Goal: Transaction & Acquisition: Download file/media

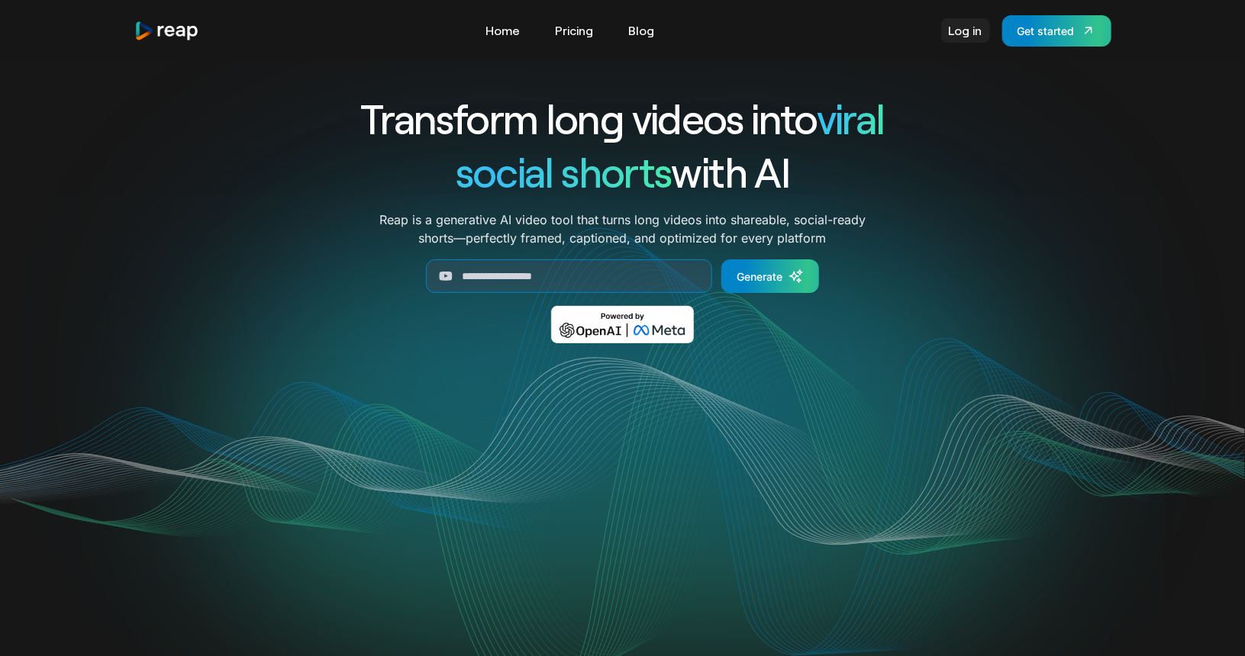
click at [968, 39] on link "Log in" at bounding box center [965, 30] width 49 height 24
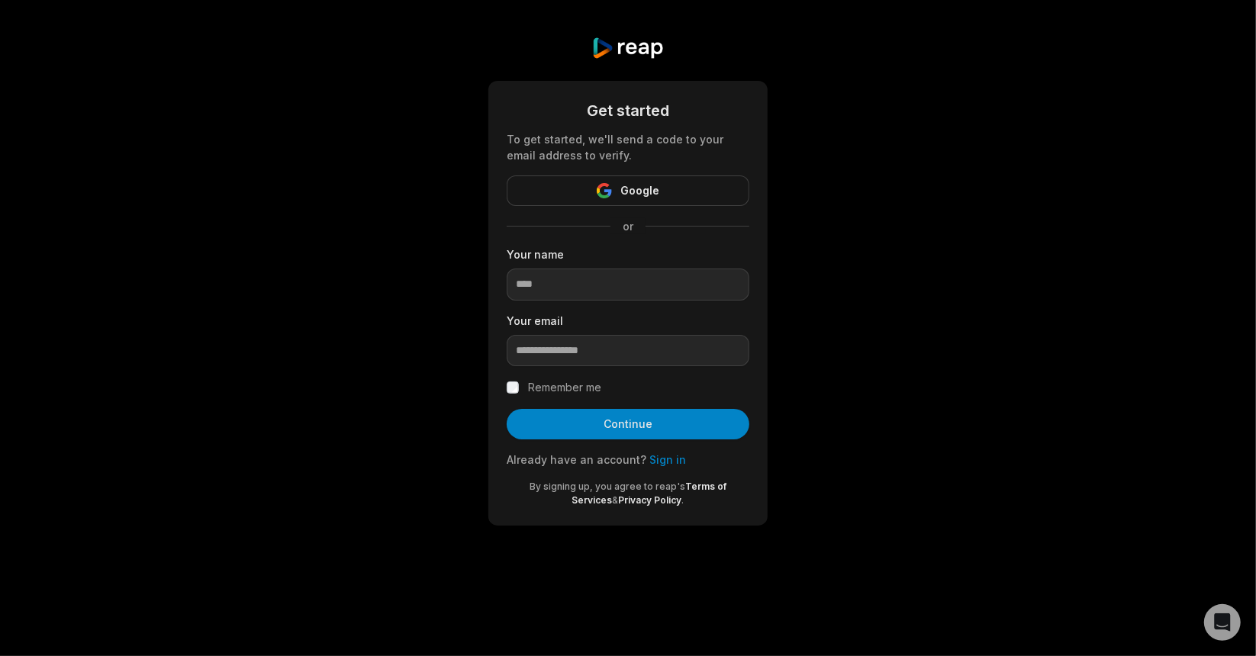
drag, startPoint x: 861, startPoint y: 243, endPoint x: 788, endPoint y: 265, distance: 75.8
click at [859, 243] on div "Get started To get started, we'll send a code to your email address to verify. …" at bounding box center [628, 281] width 1256 height 562
click at [568, 285] on input at bounding box center [628, 285] width 243 height 32
type input "**********"
click at [614, 277] on input at bounding box center [628, 285] width 243 height 32
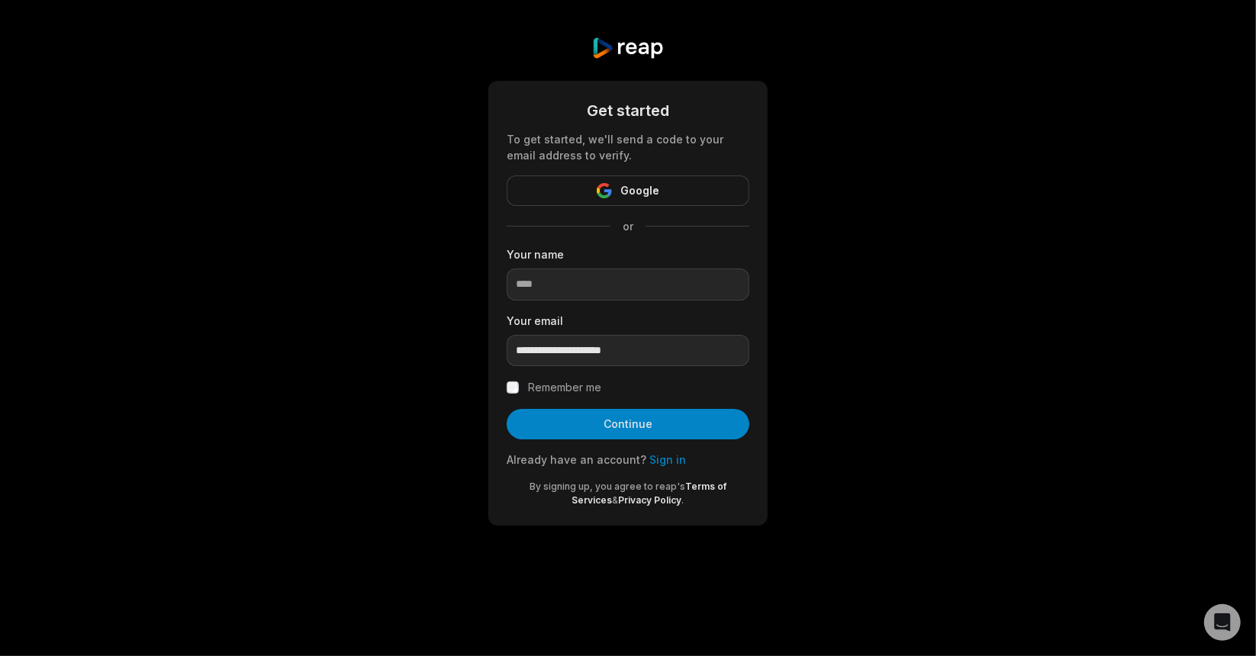
click at [650, 465] on link "Sign in" at bounding box center [667, 459] width 37 height 13
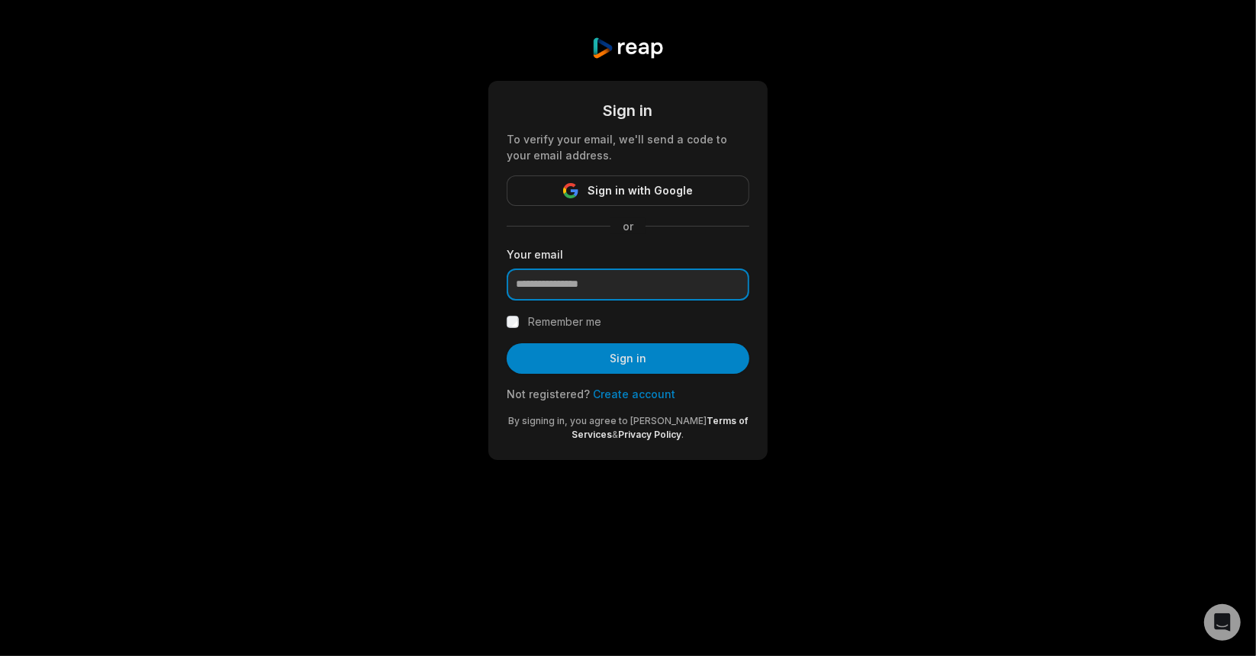
click at [599, 291] on input "email" at bounding box center [628, 285] width 243 height 32
type input "**********"
click at [588, 322] on label "Remember me" at bounding box center [564, 322] width 73 height 18
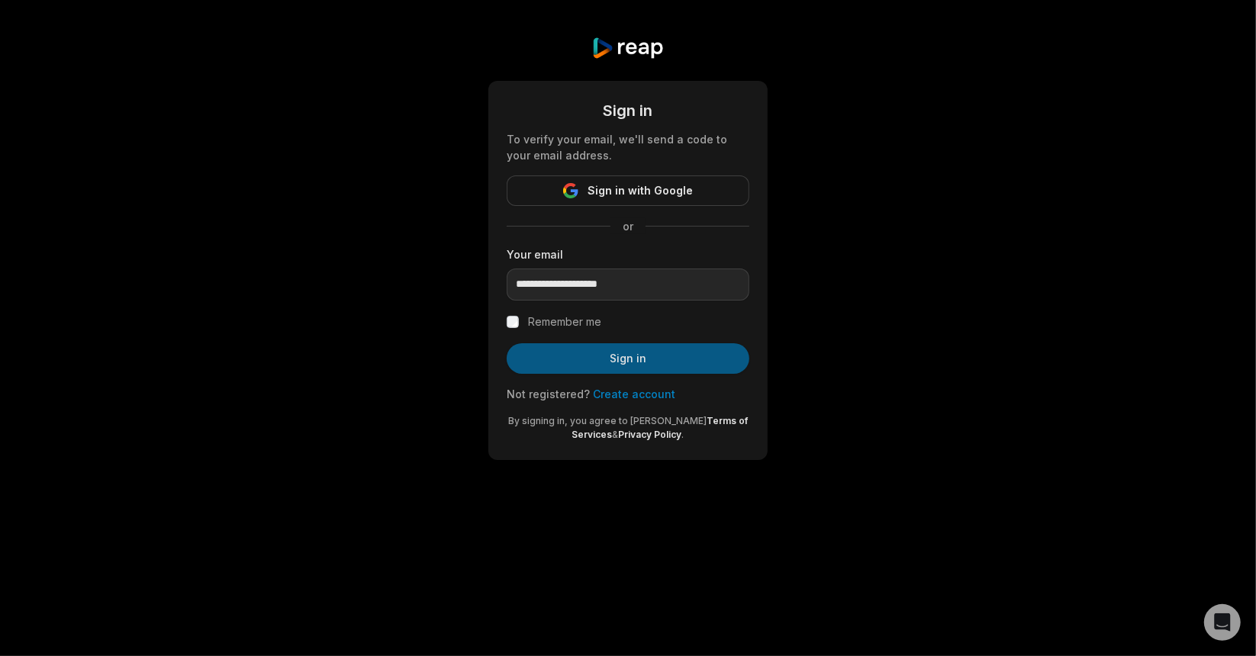
click at [596, 361] on button "Sign in" at bounding box center [628, 358] width 243 height 31
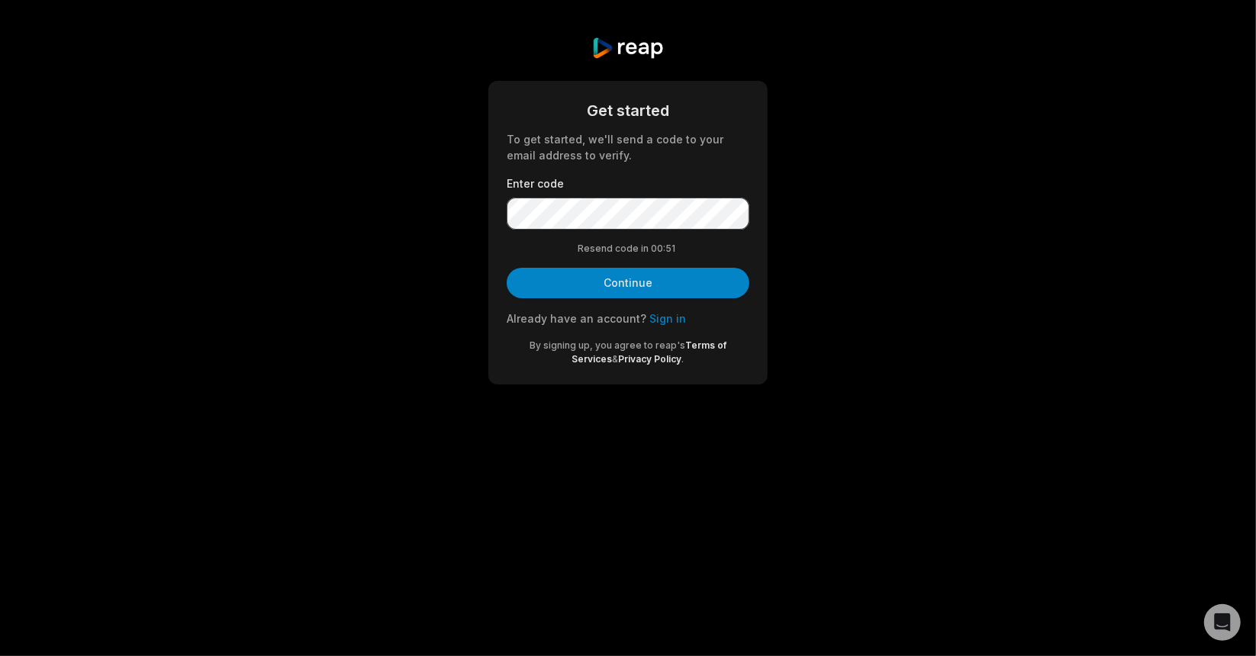
click at [630, 280] on button "Continue" at bounding box center [628, 283] width 243 height 31
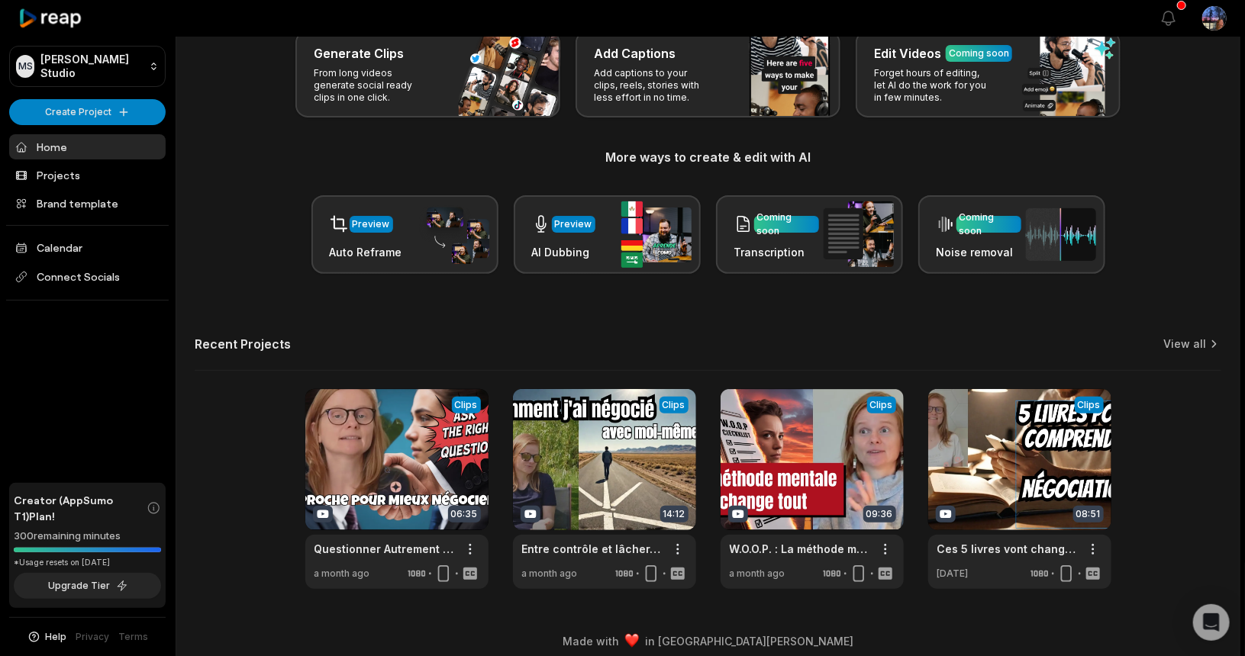
scroll to position [104, 0]
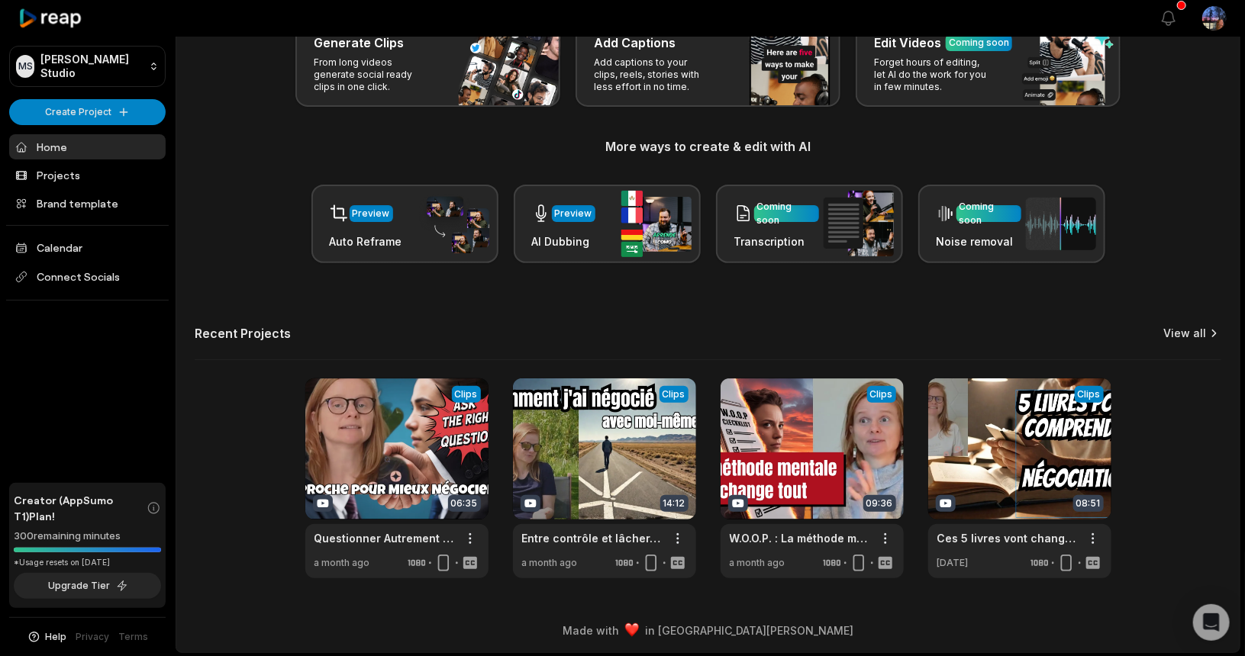
click at [1197, 333] on link "View all" at bounding box center [1184, 333] width 43 height 15
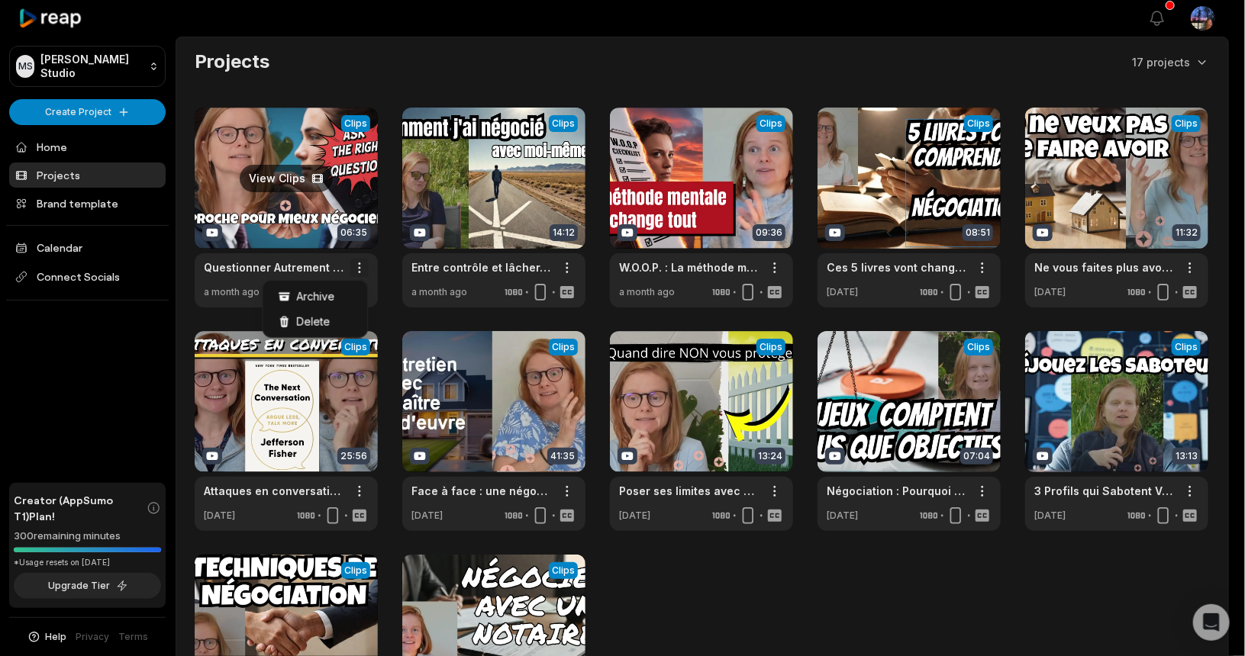
click at [355, 263] on html "MS Maria's Studio Create Project Home Projects Brand template Calendar Connect …" at bounding box center [622, 328] width 1245 height 656
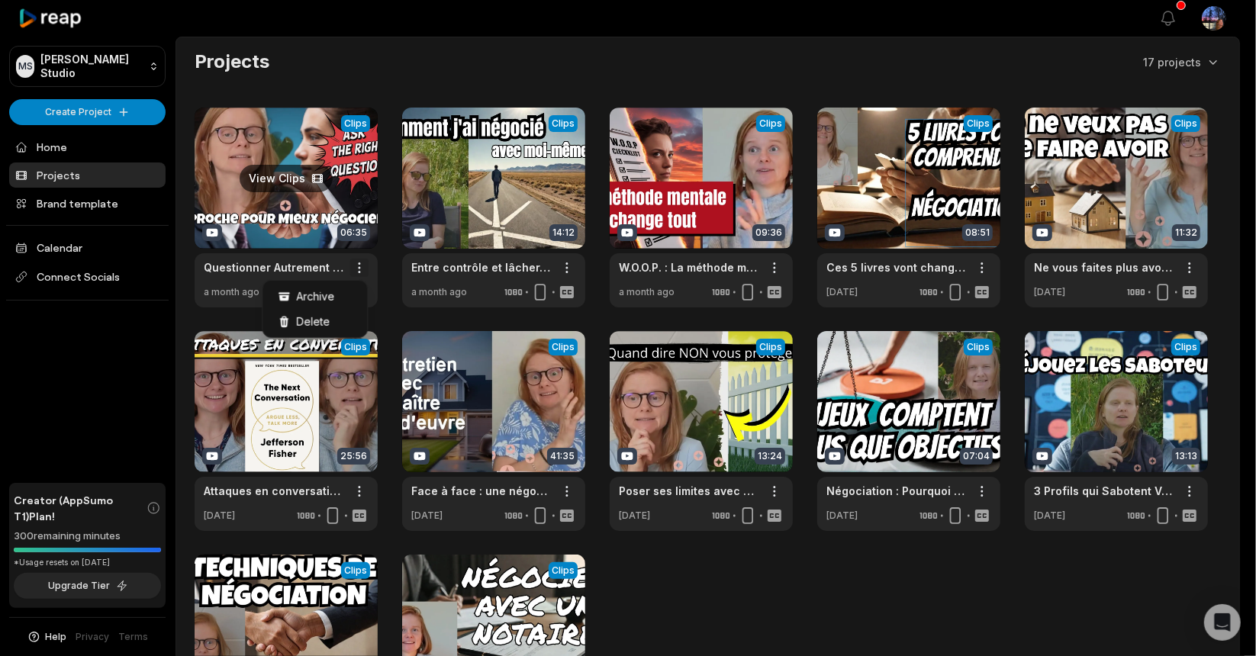
click at [355, 263] on html "MS Maria's Studio Create Project Home Projects Brand template Calendar Connect …" at bounding box center [628, 328] width 1256 height 656
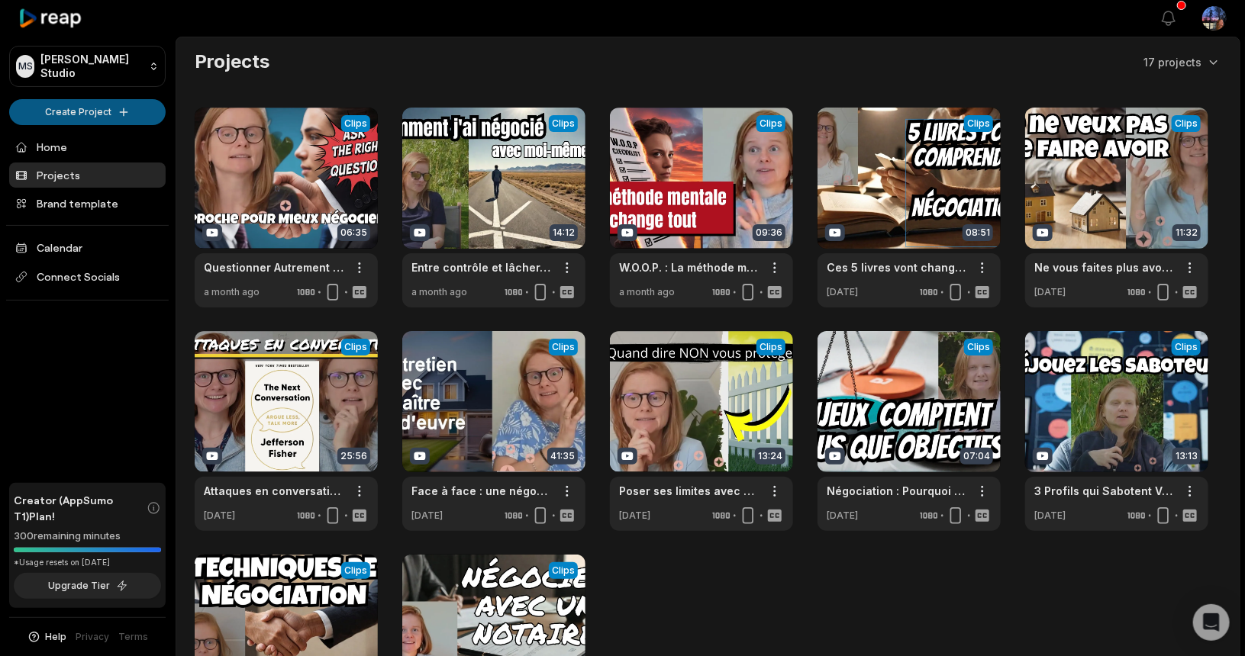
click at [65, 111] on html "MS Maria's Studio Create Project Home Projects Brand template Calendar Connect …" at bounding box center [622, 328] width 1245 height 656
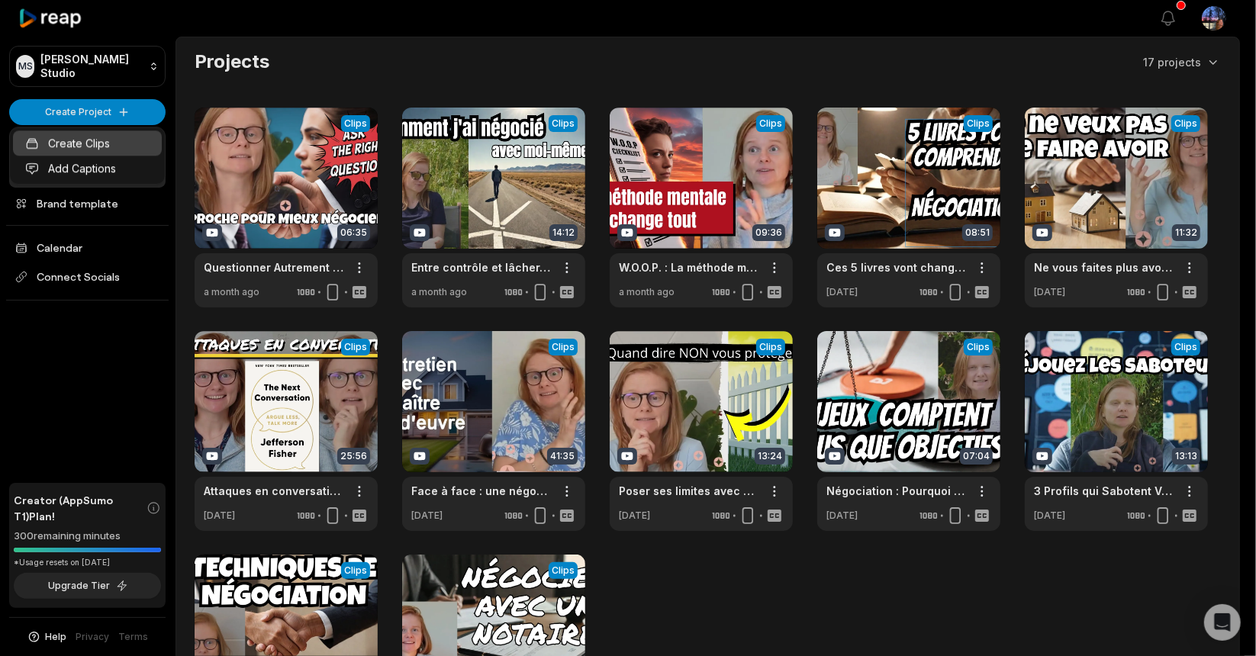
click at [98, 143] on link "Create Clips" at bounding box center [87, 143] width 149 height 25
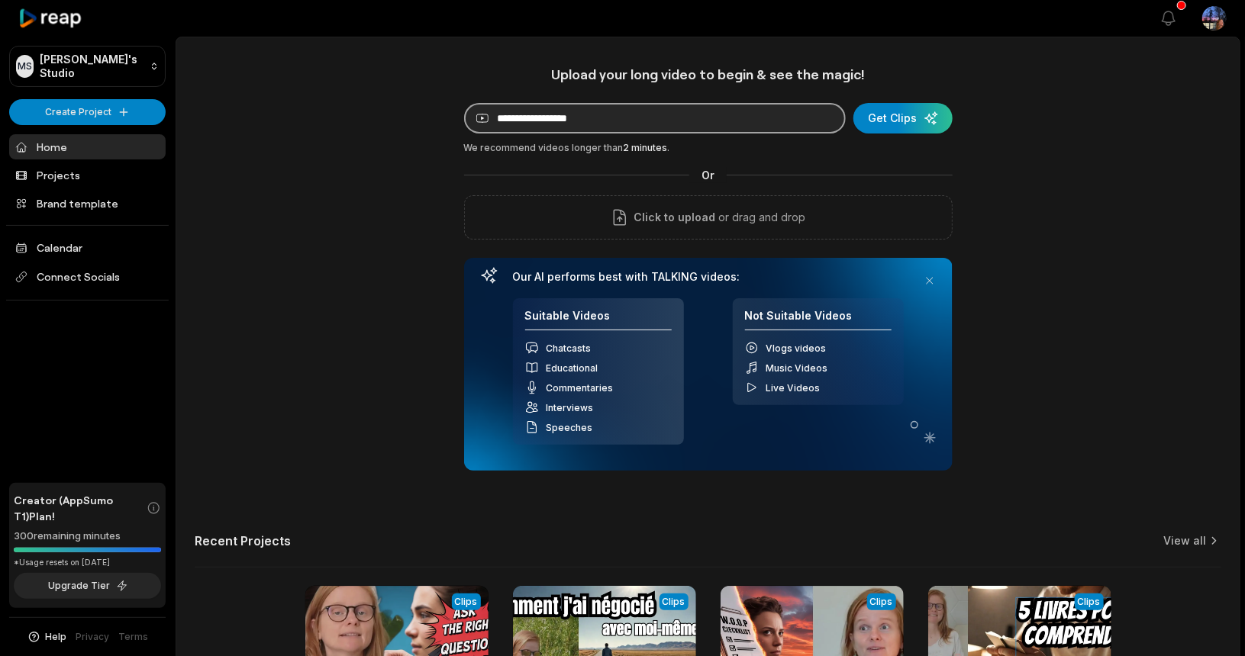
click at [513, 112] on input at bounding box center [655, 118] width 382 height 31
paste input "**********"
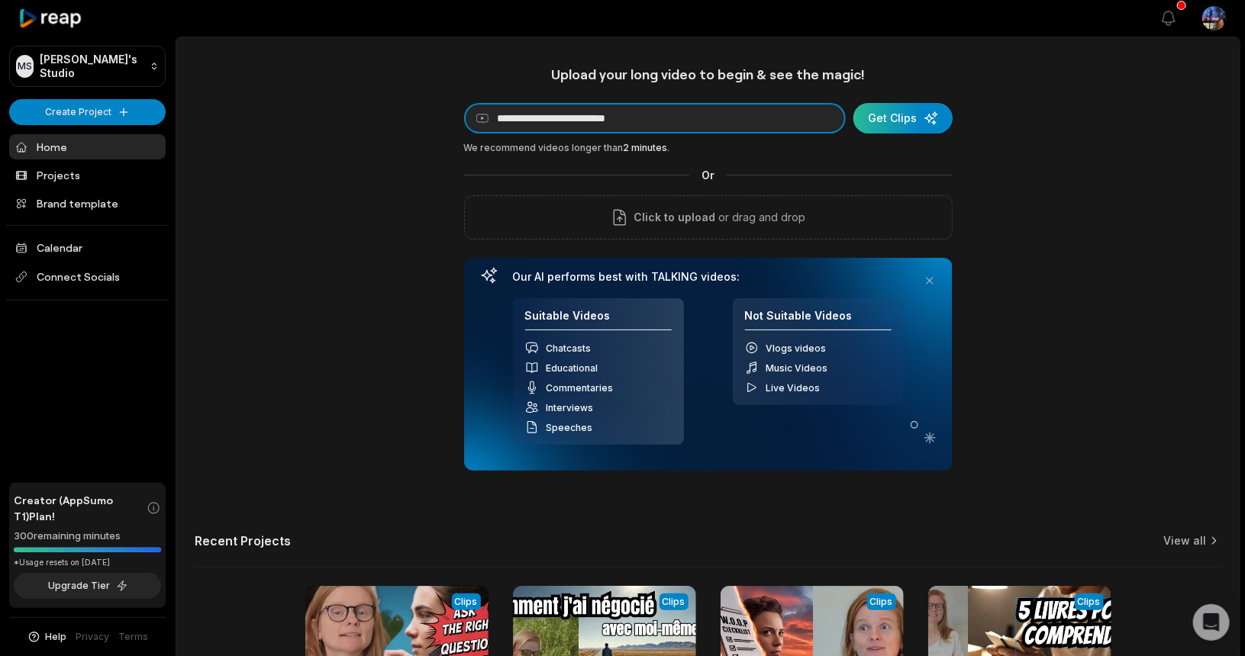
type input "**********"
click at [897, 116] on div "submit" at bounding box center [902, 118] width 99 height 31
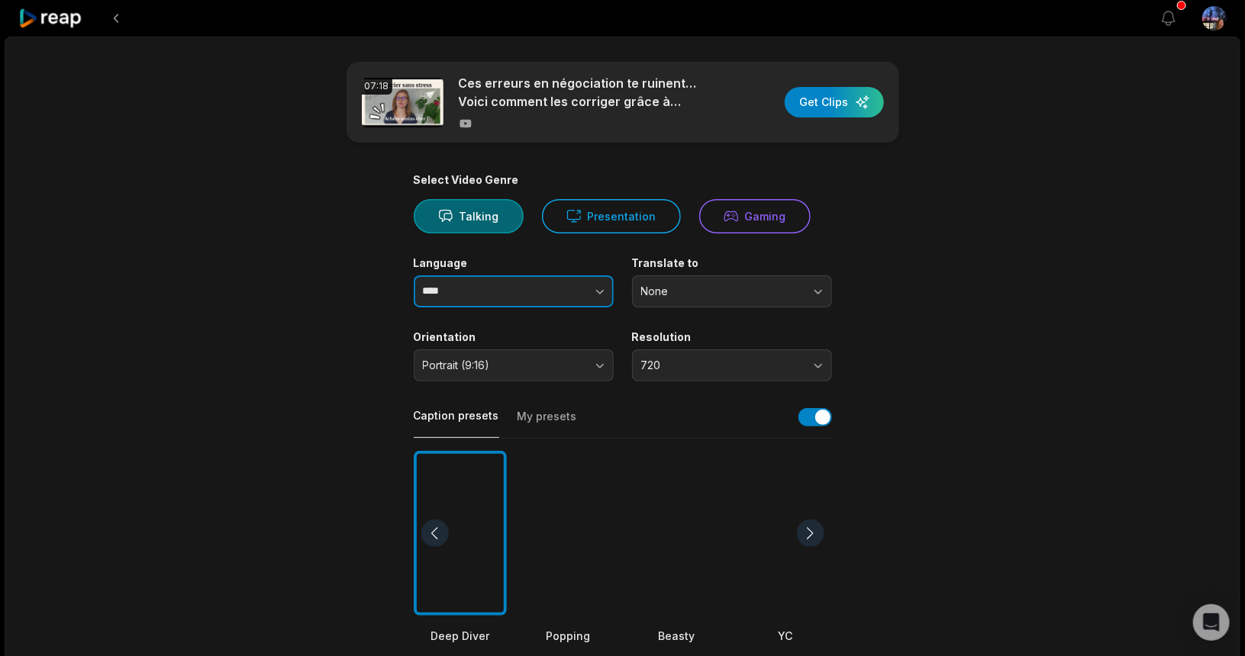
click at [521, 278] on input "****" at bounding box center [514, 292] width 200 height 32
click at [597, 292] on icon "button" at bounding box center [599, 291] width 15 height 15
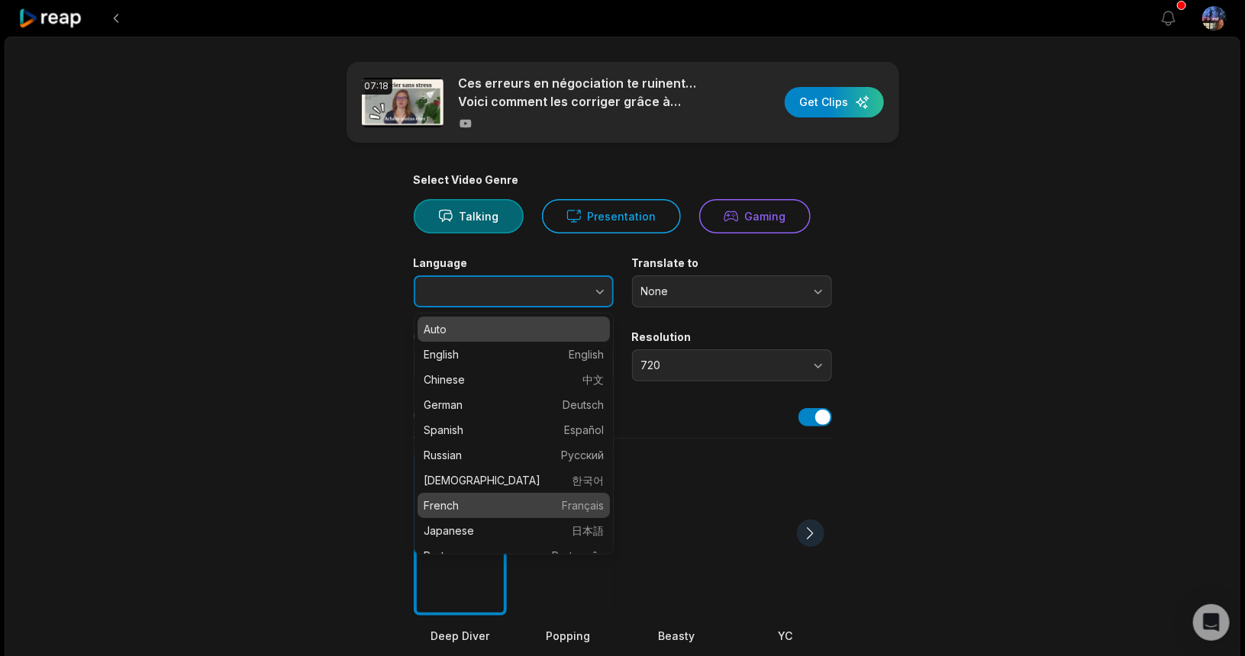
type input "******"
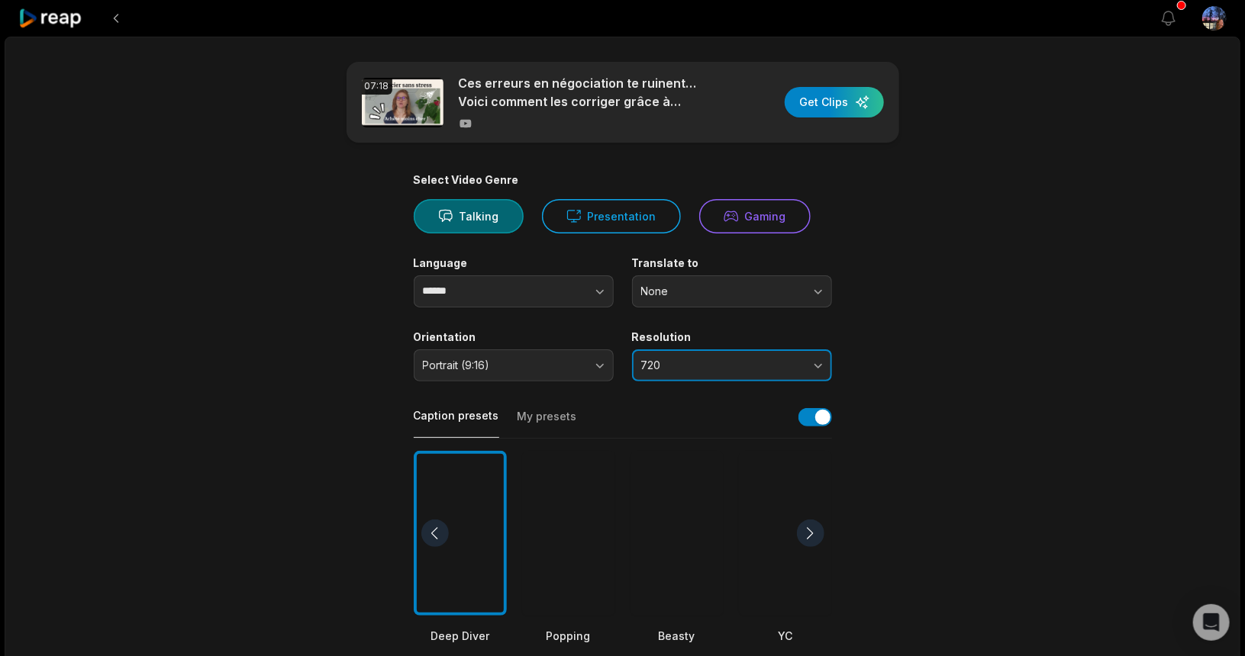
click at [647, 369] on span "720" at bounding box center [721, 366] width 160 height 14
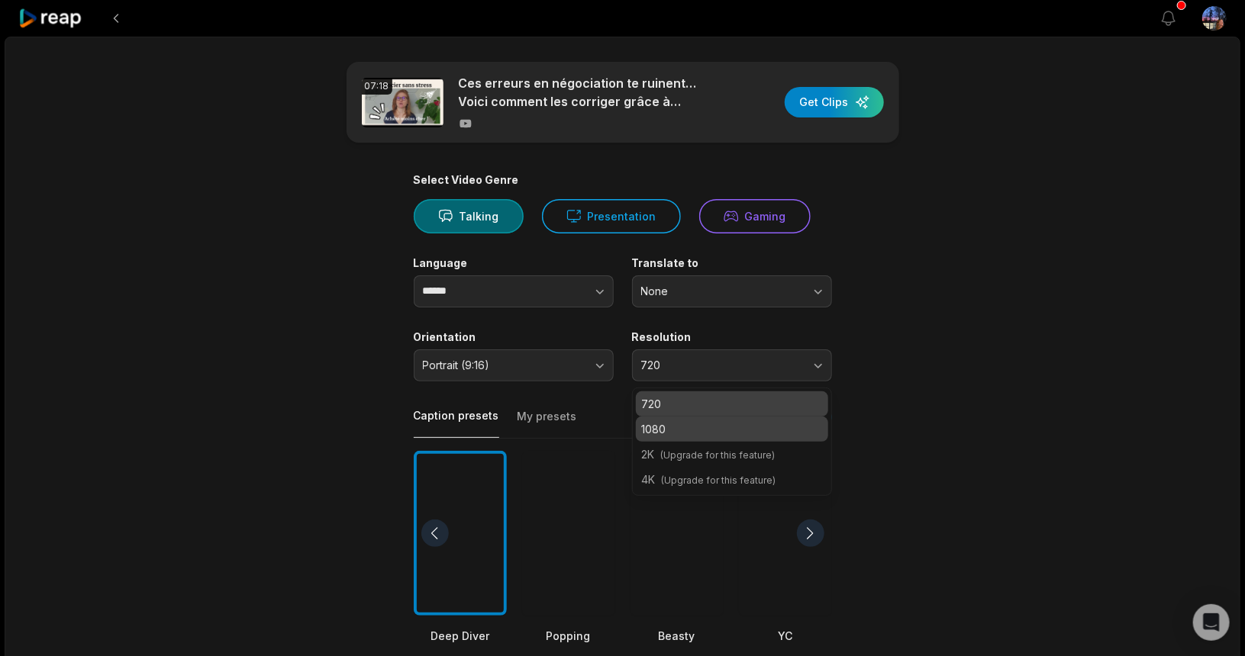
click at [675, 426] on p "1080" at bounding box center [732, 429] width 180 height 16
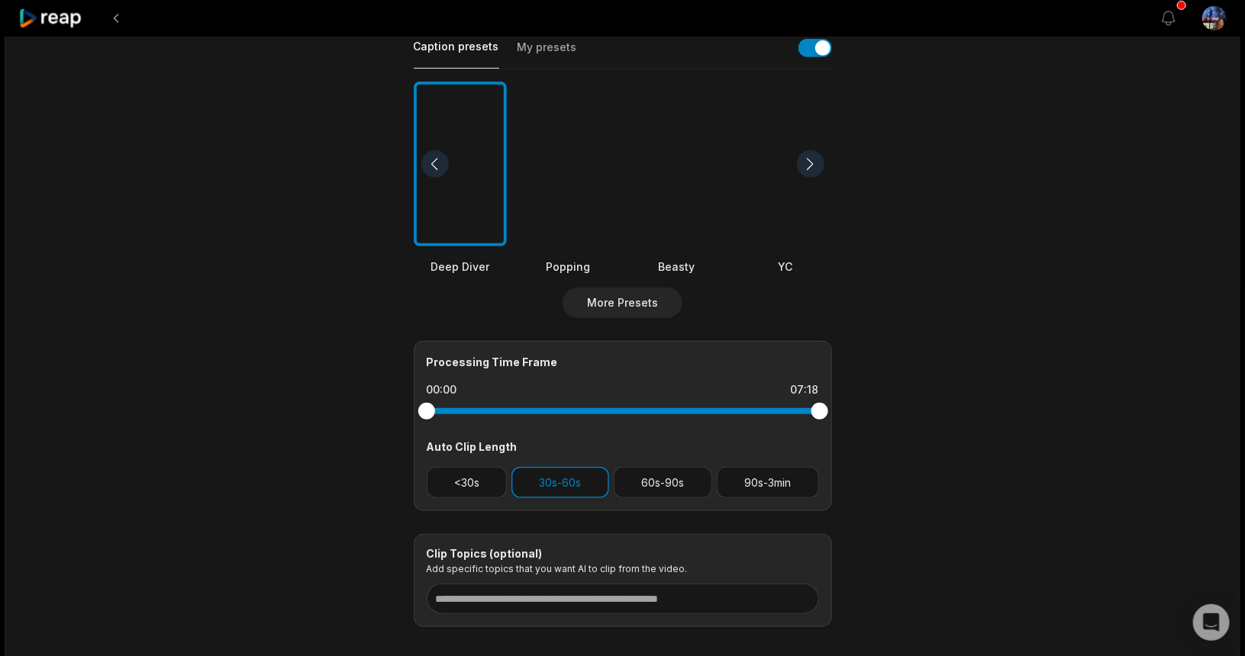
scroll to position [382, 0]
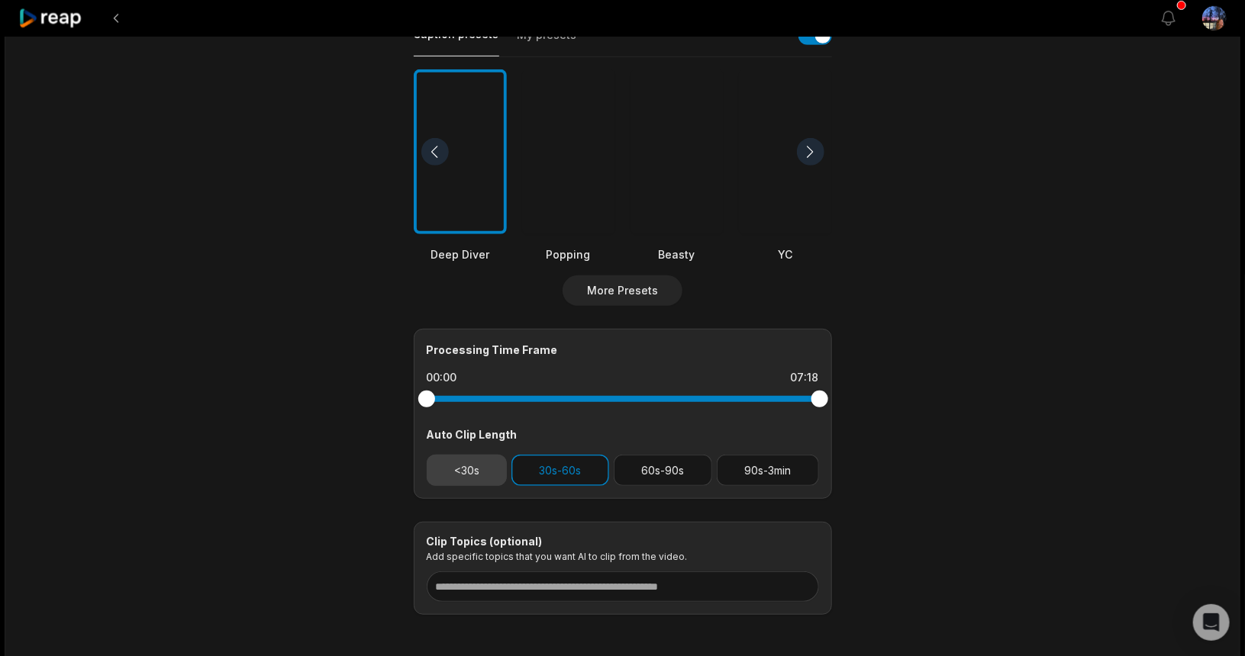
click at [466, 467] on button "<30s" at bounding box center [467, 470] width 81 height 31
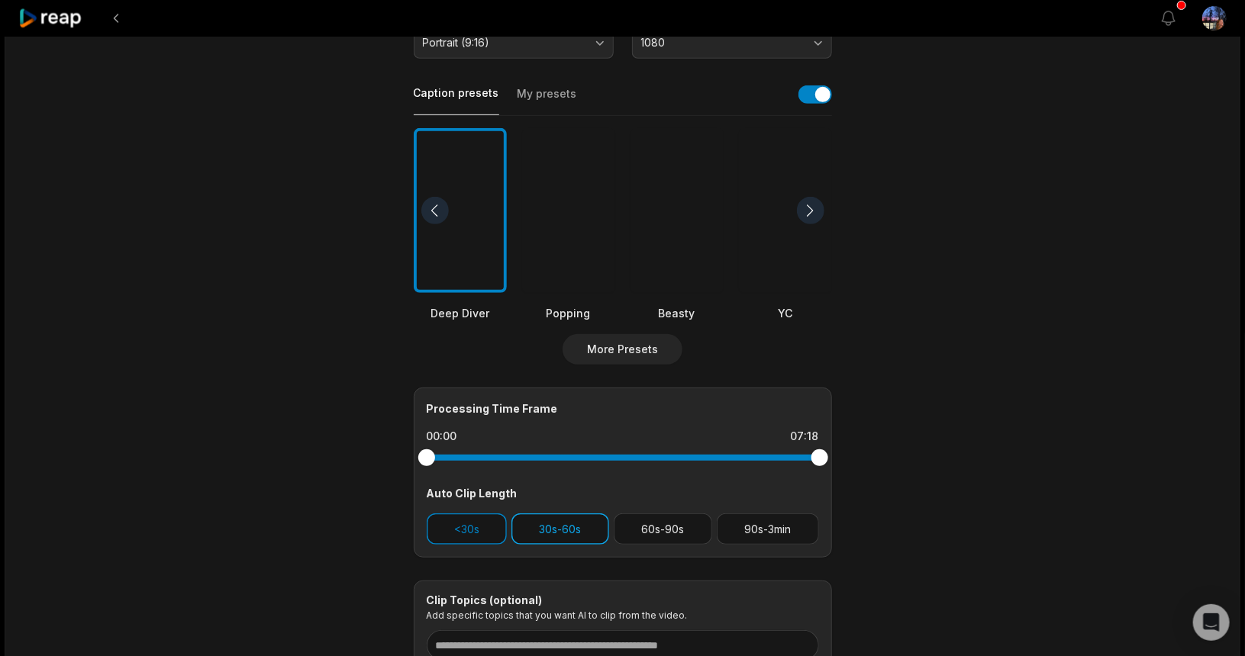
scroll to position [218, 0]
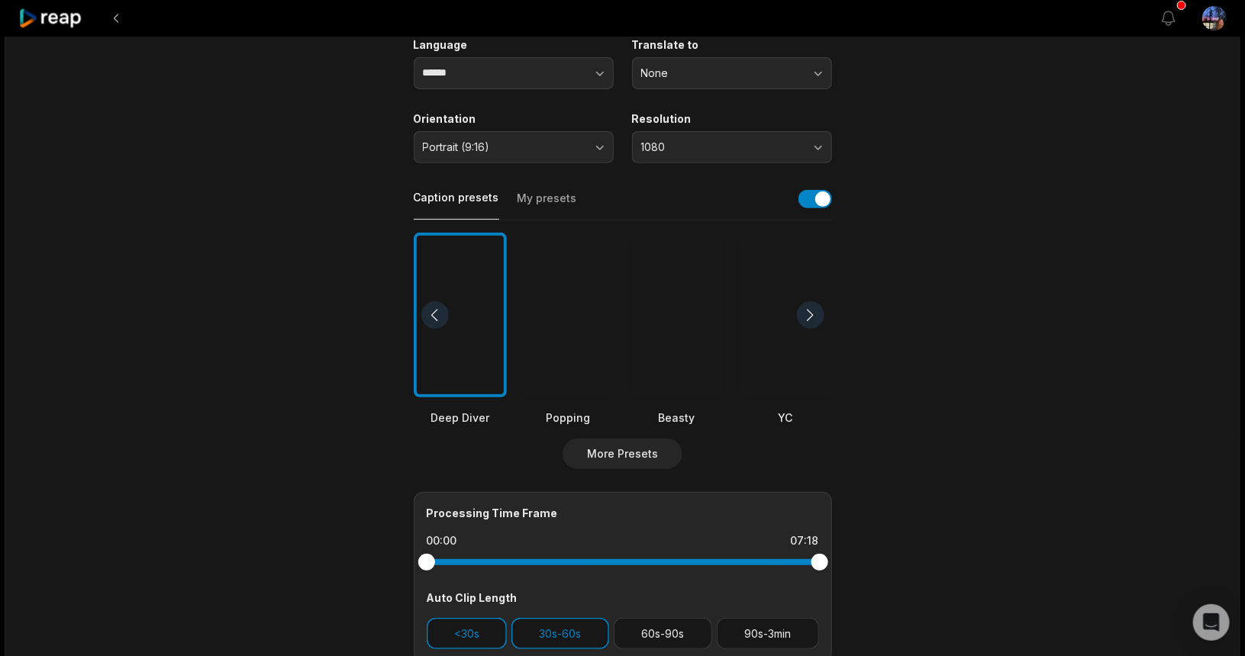
click at [794, 359] on div at bounding box center [785, 316] width 93 height 166
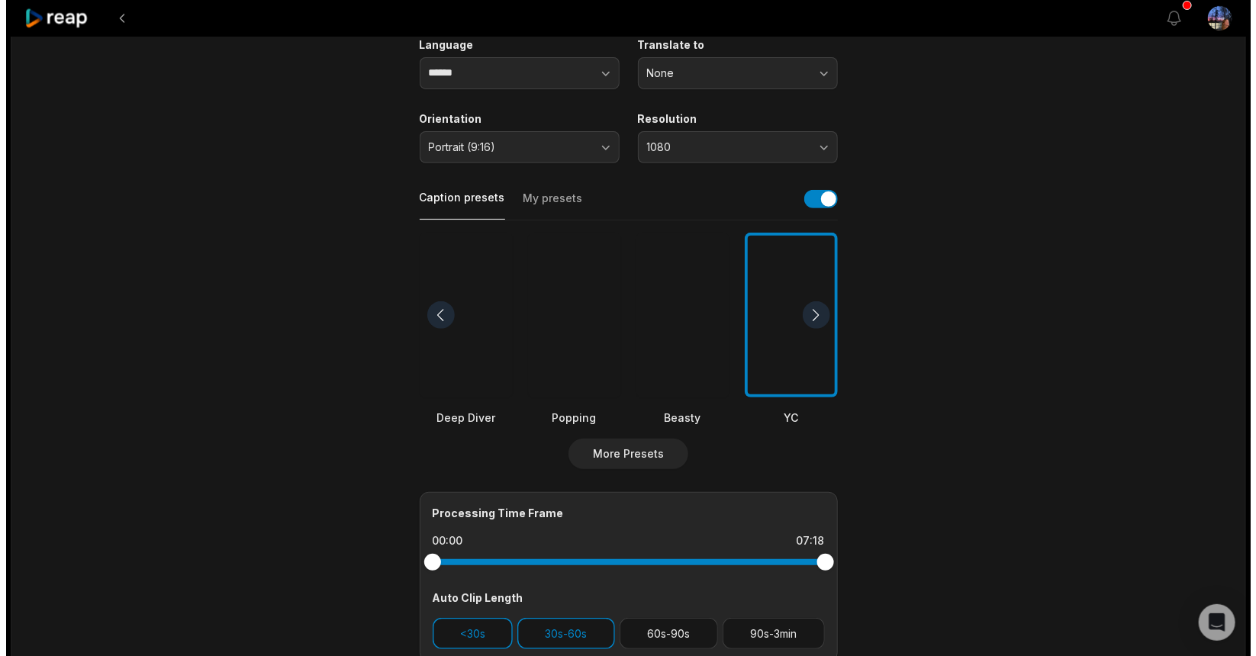
scroll to position [0, 0]
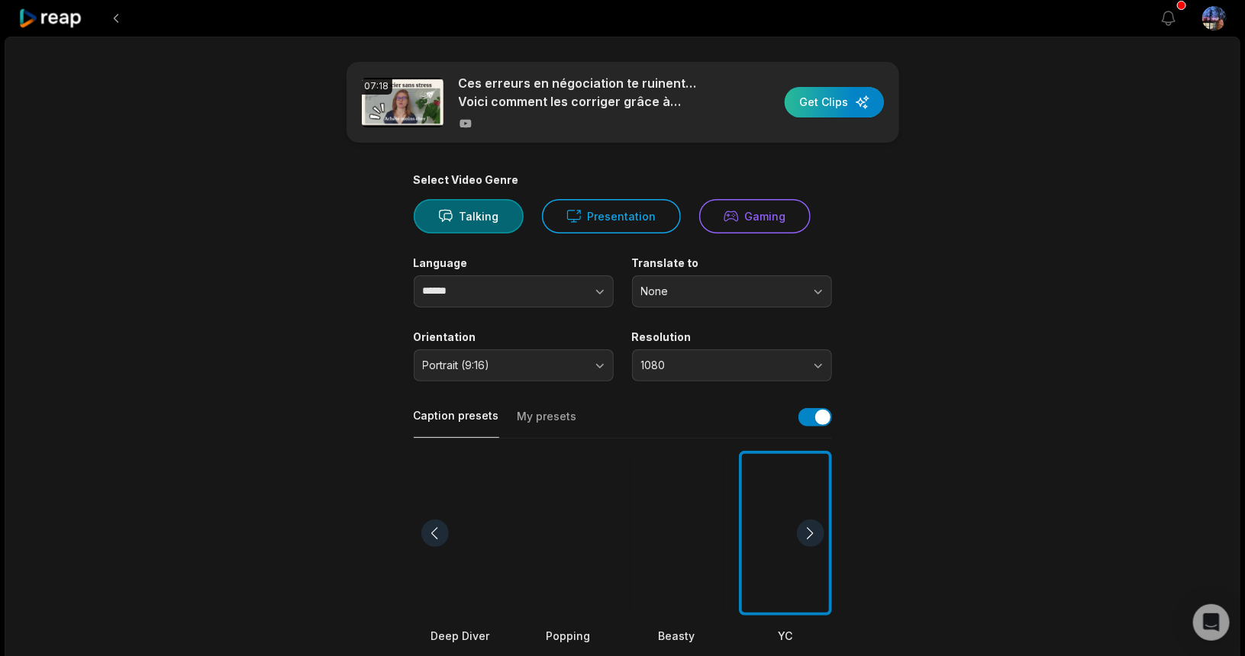
click at [831, 98] on div "button" at bounding box center [834, 102] width 99 height 31
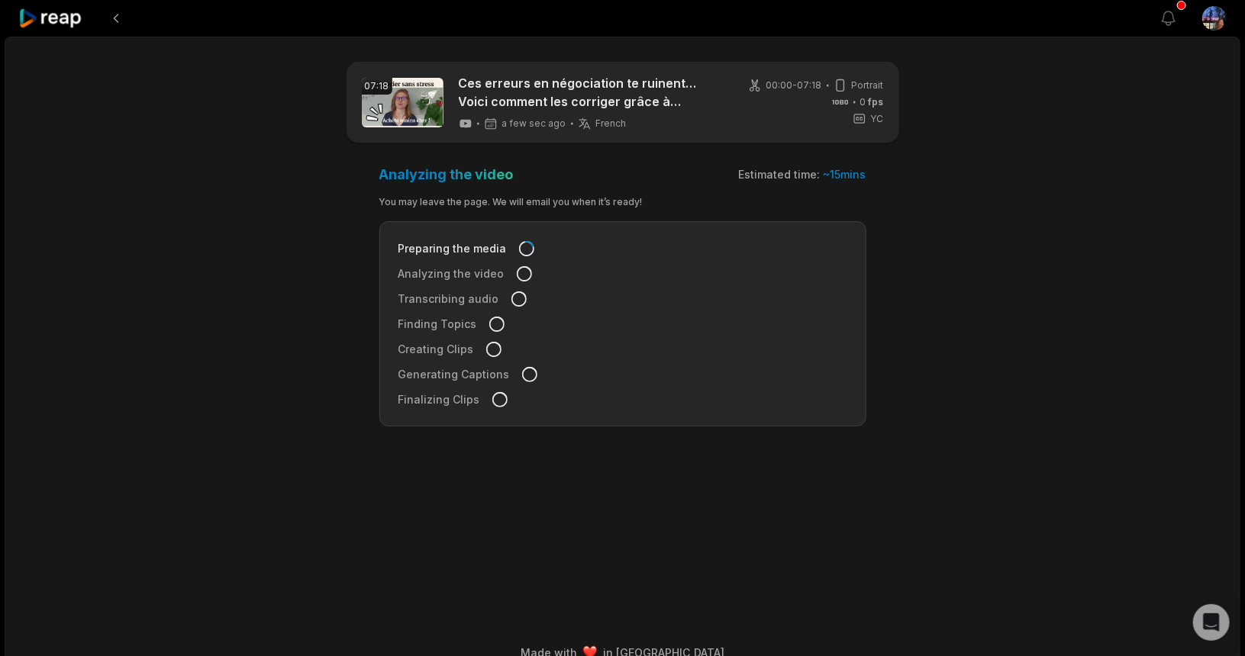
click at [64, 15] on icon at bounding box center [50, 18] width 65 height 21
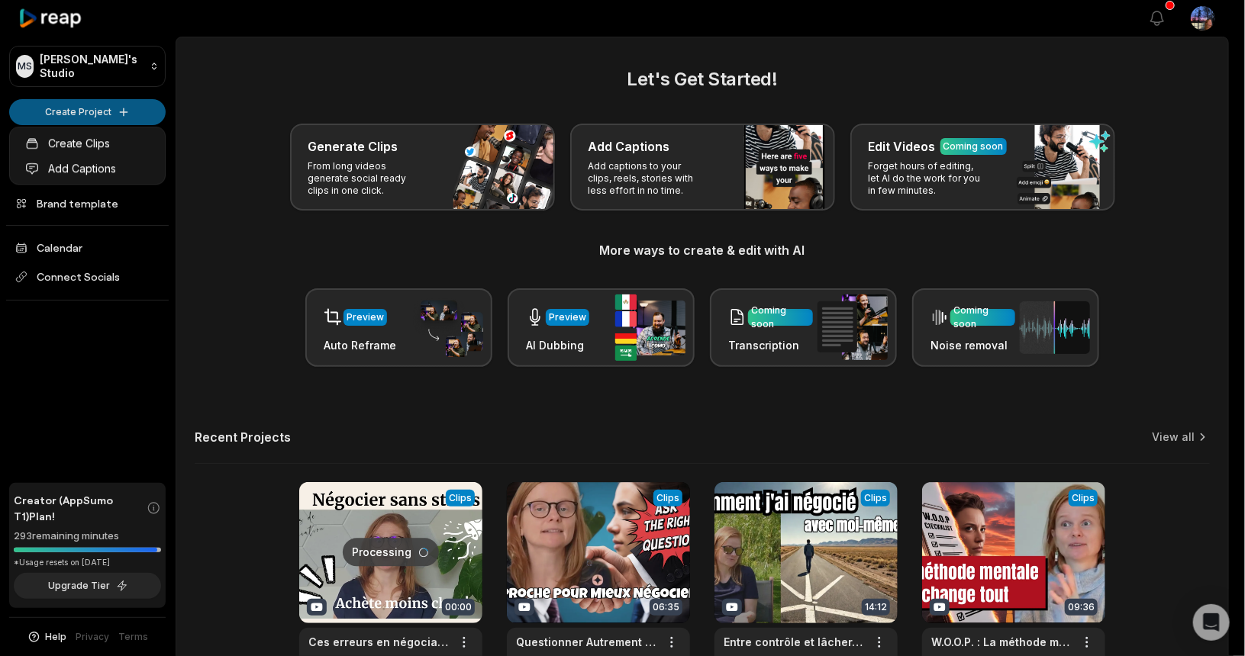
click at [89, 106] on html "MS Maria's Studio Create Project Home Projects Brand template Calendar Connect …" at bounding box center [622, 328] width 1245 height 656
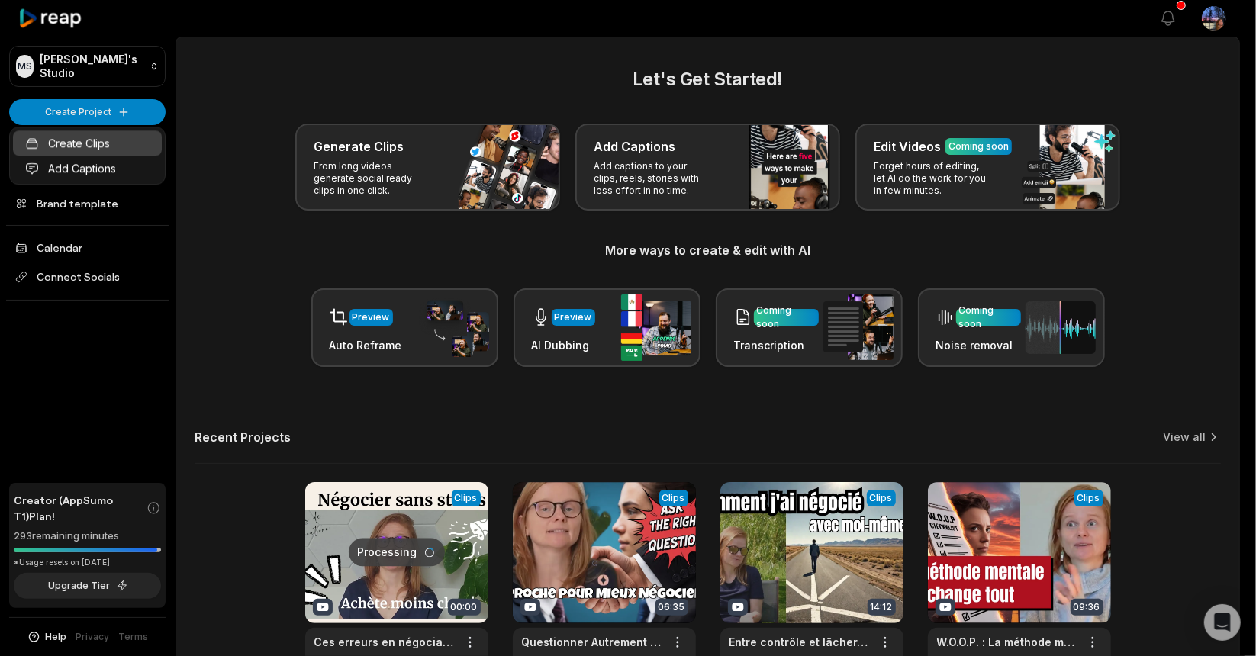
click at [81, 144] on link "Create Clips" at bounding box center [87, 143] width 149 height 25
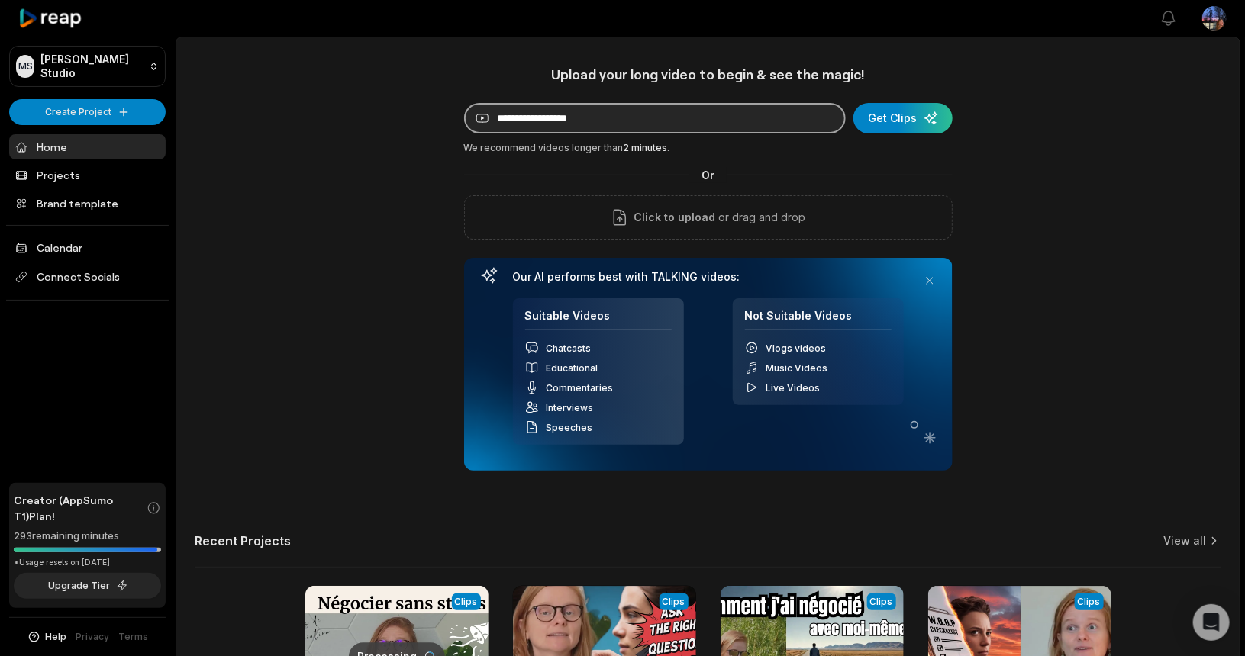
click at [560, 122] on input at bounding box center [655, 118] width 382 height 31
paste input "**********"
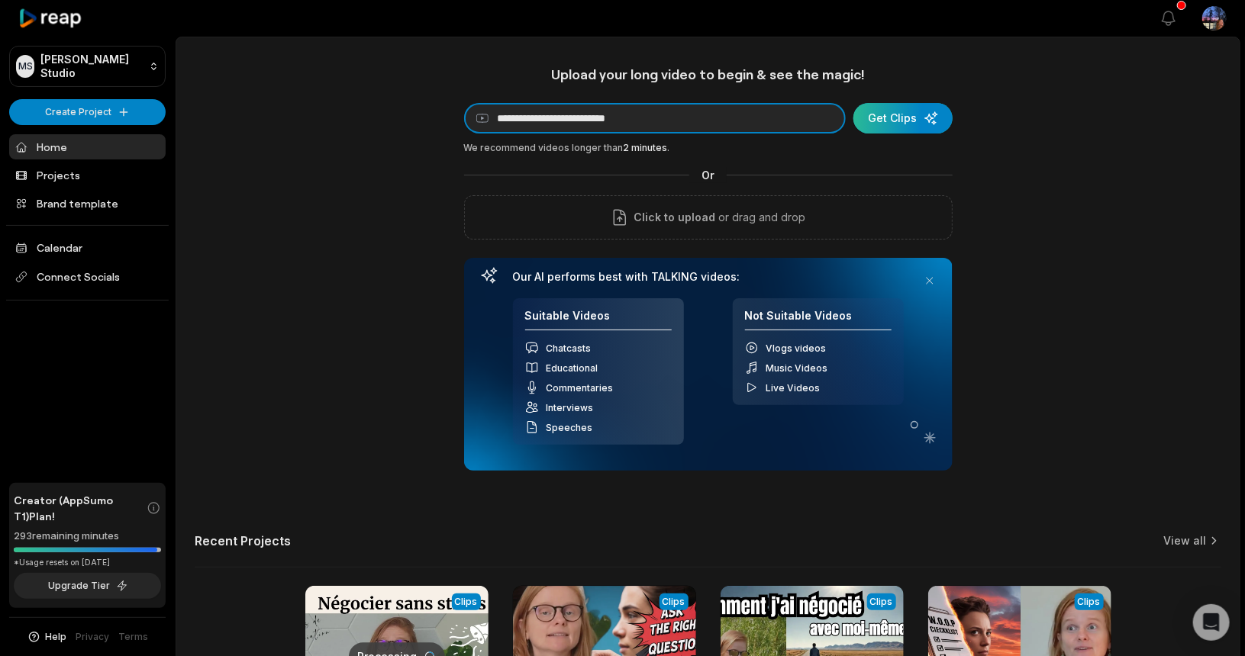
type input "**********"
click at [911, 123] on div "submit" at bounding box center [902, 118] width 99 height 31
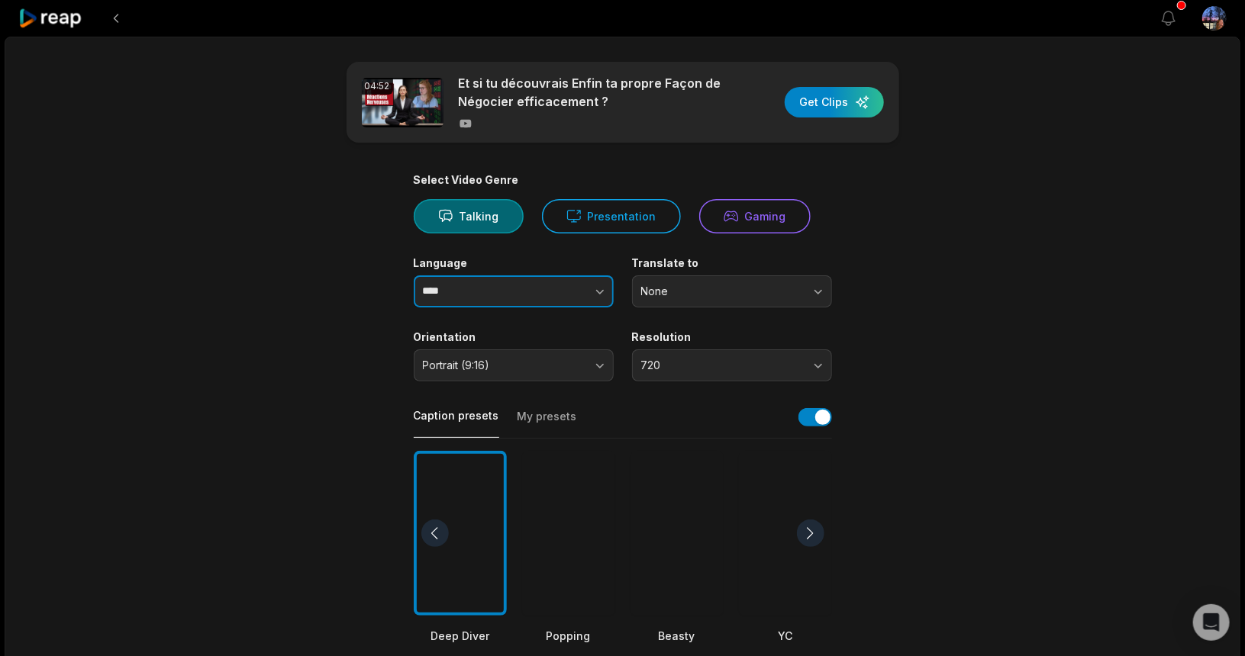
click at [447, 295] on input "****" at bounding box center [514, 292] width 200 height 32
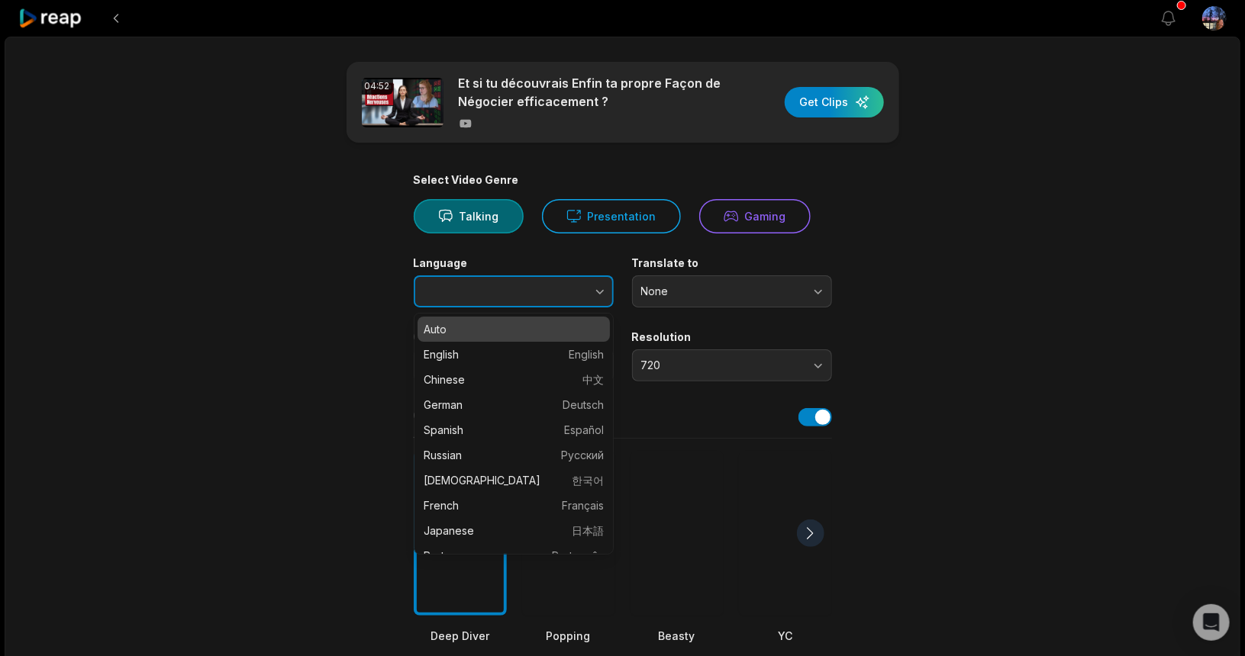
click at [603, 288] on icon "button" at bounding box center [599, 291] width 15 height 15
type input "******"
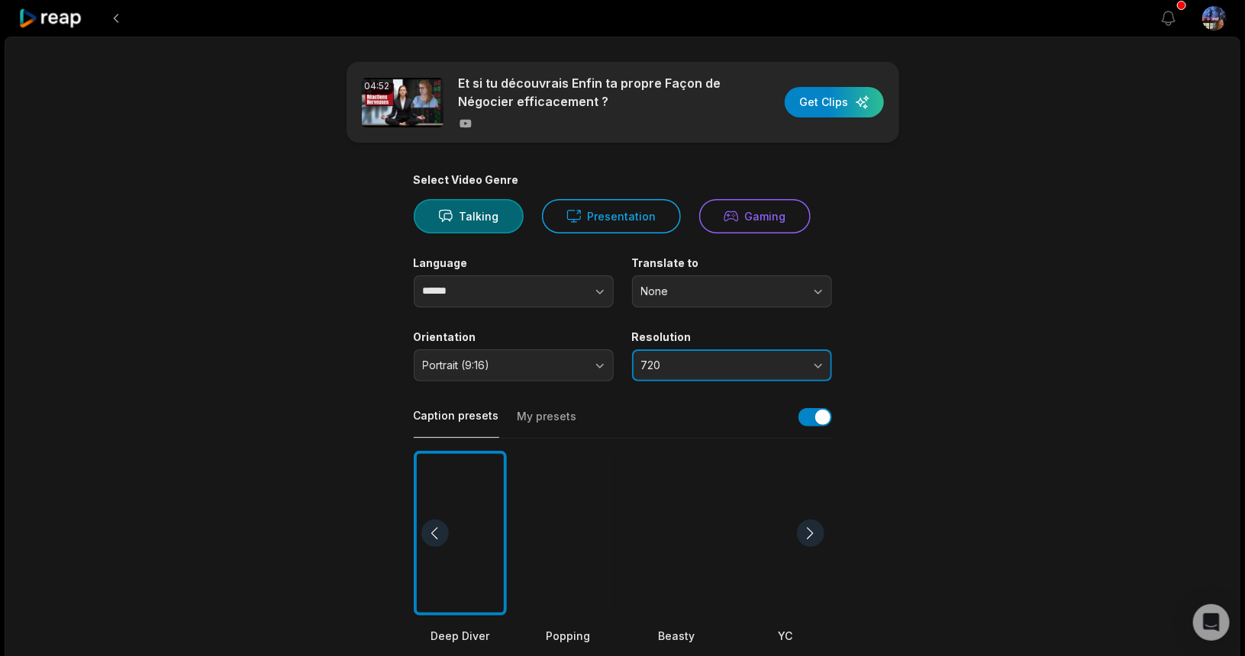
click at [672, 350] on button "720" at bounding box center [732, 366] width 200 height 32
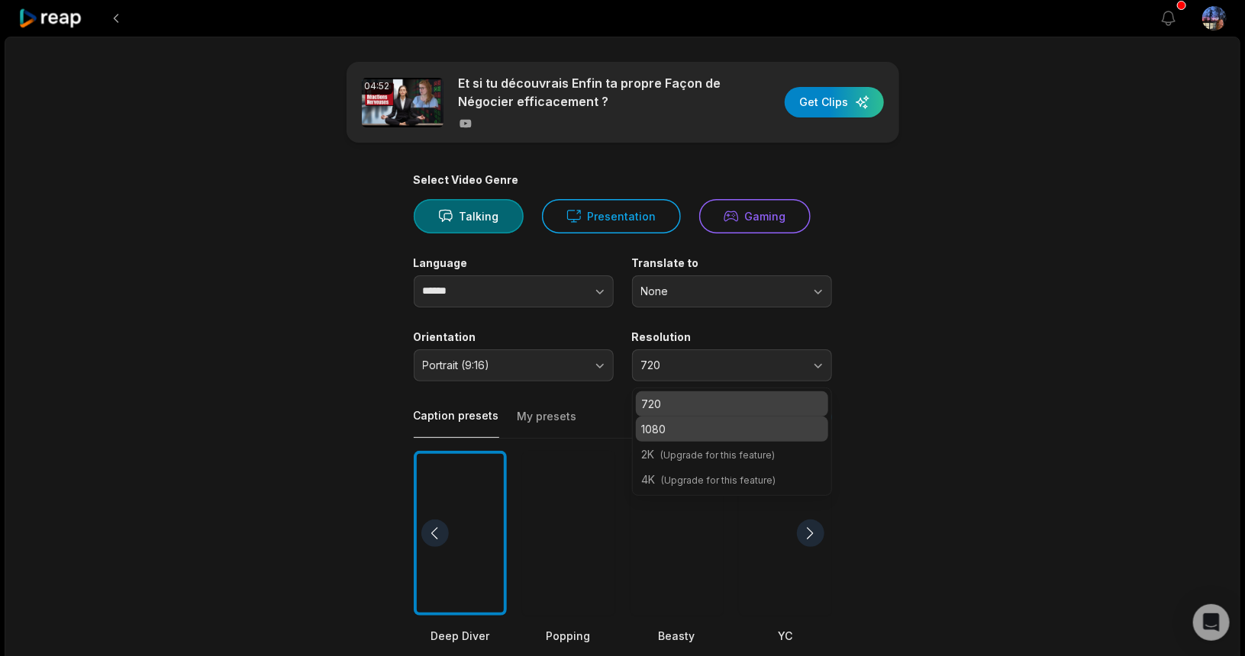
click at [665, 424] on p "1080" at bounding box center [732, 429] width 180 height 16
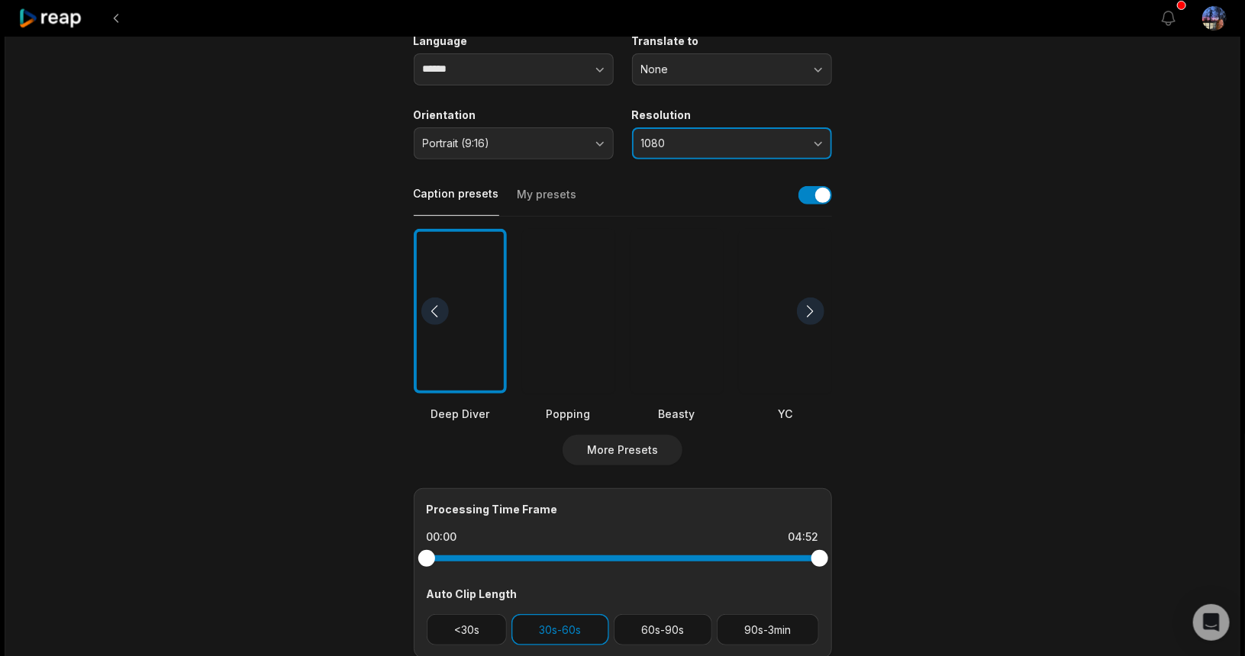
scroll to position [229, 0]
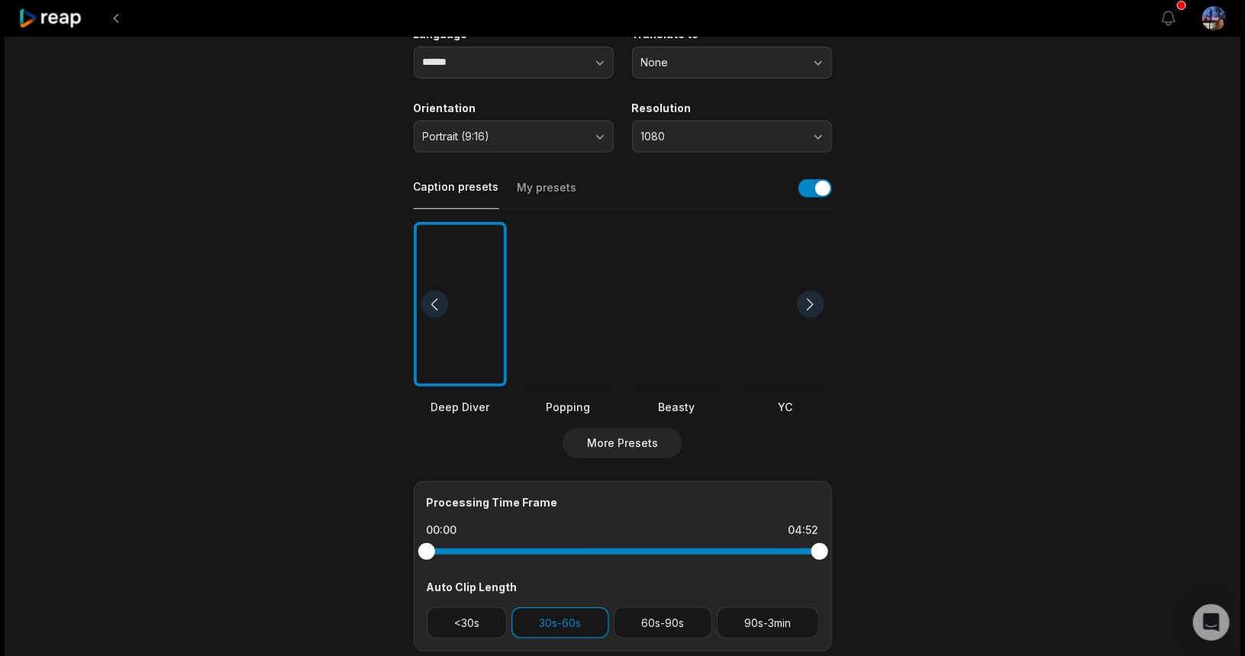
click at [809, 296] on div at bounding box center [810, 304] width 27 height 27
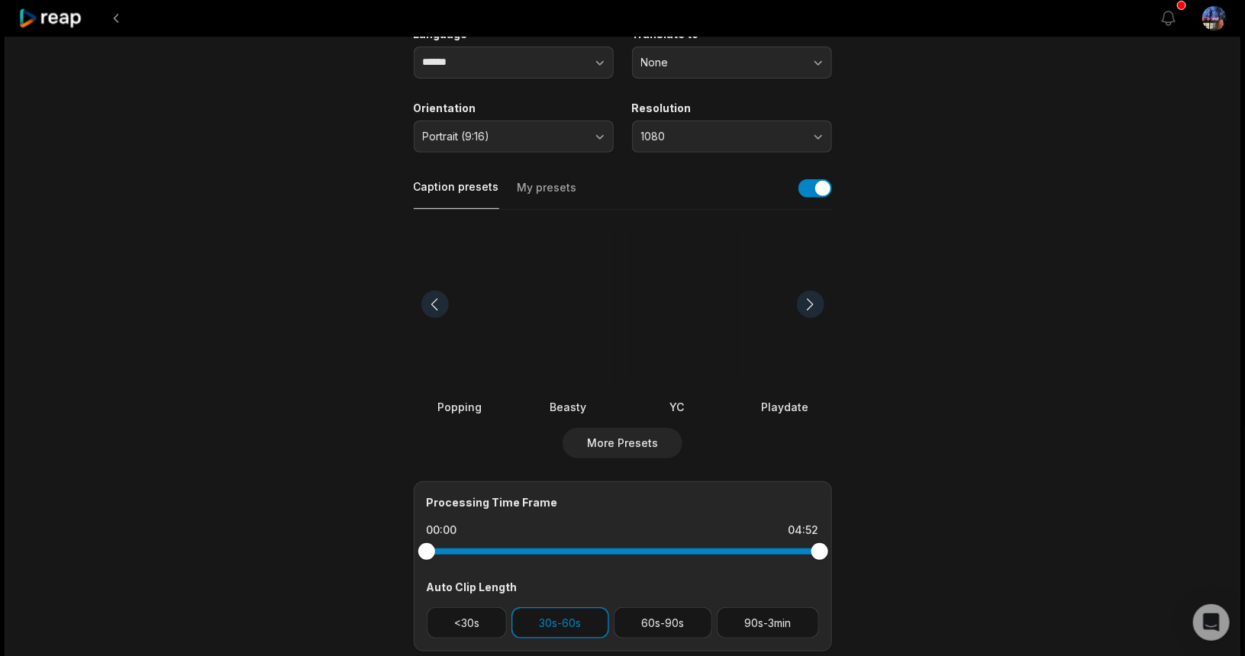
click at [797, 335] on div at bounding box center [785, 305] width 93 height 166
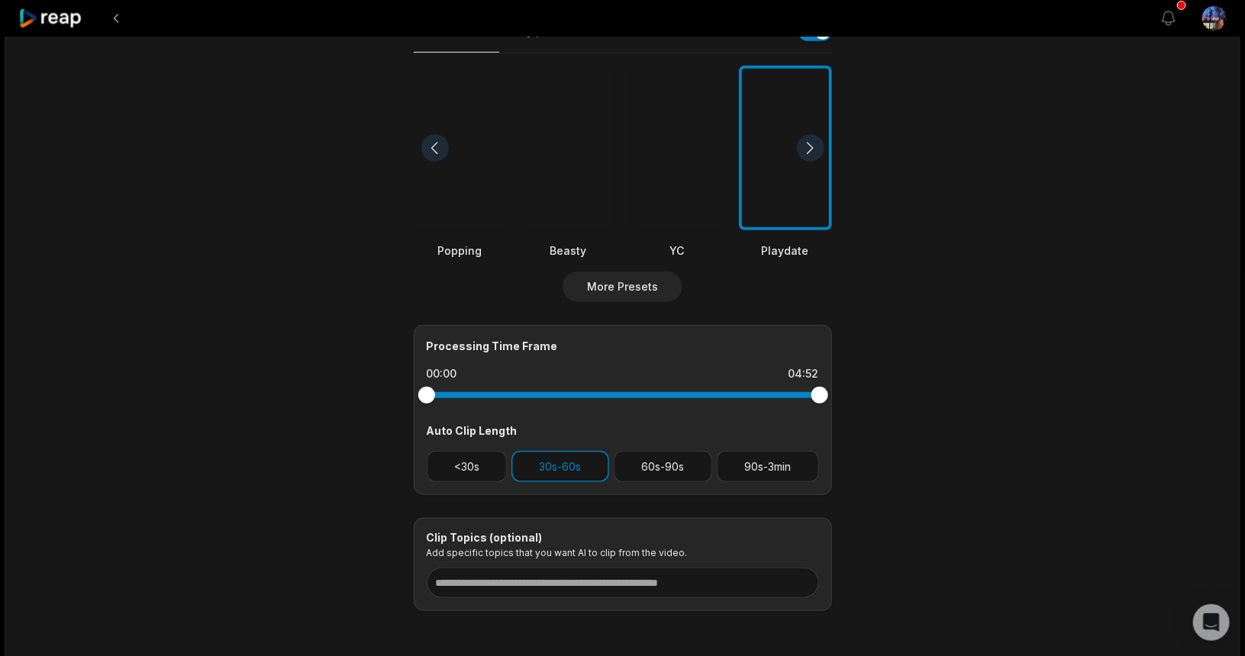
scroll to position [447, 0]
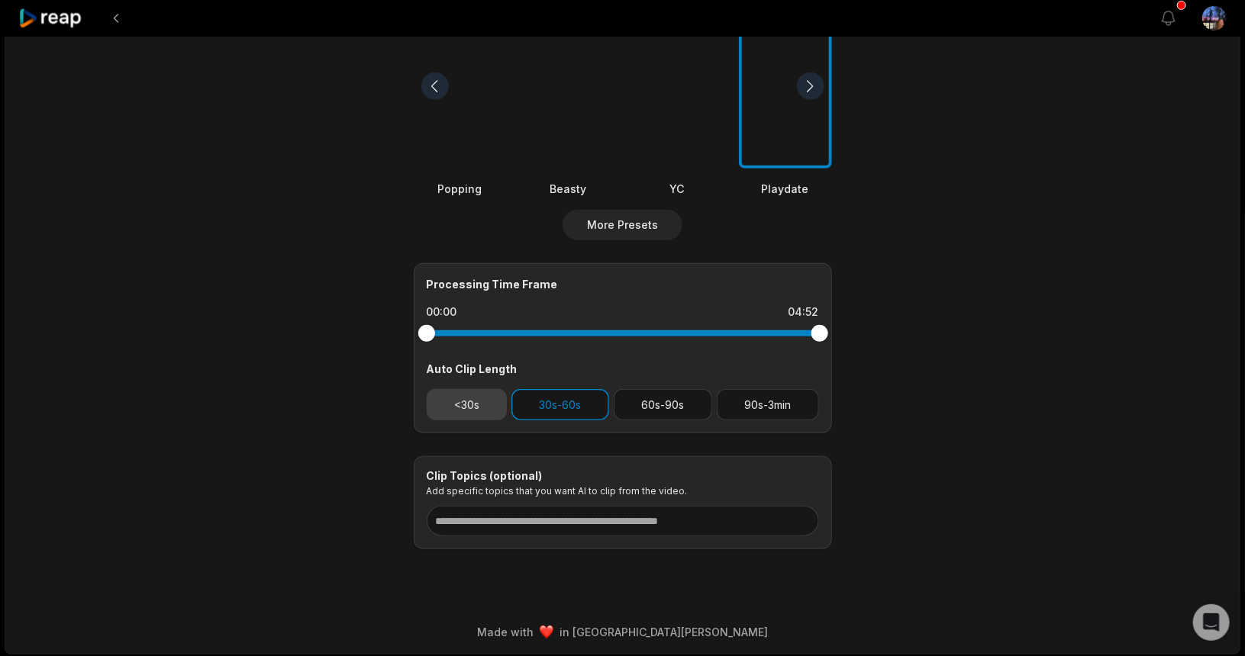
click at [460, 397] on button "<30s" at bounding box center [467, 404] width 81 height 31
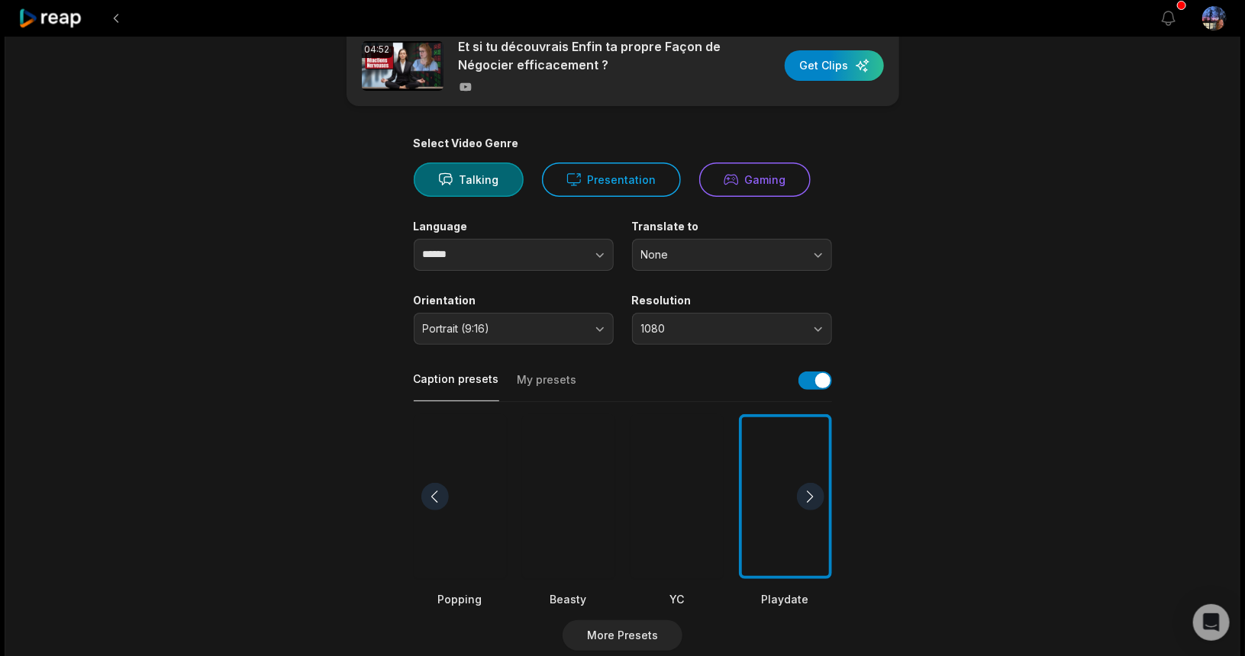
scroll to position [0, 0]
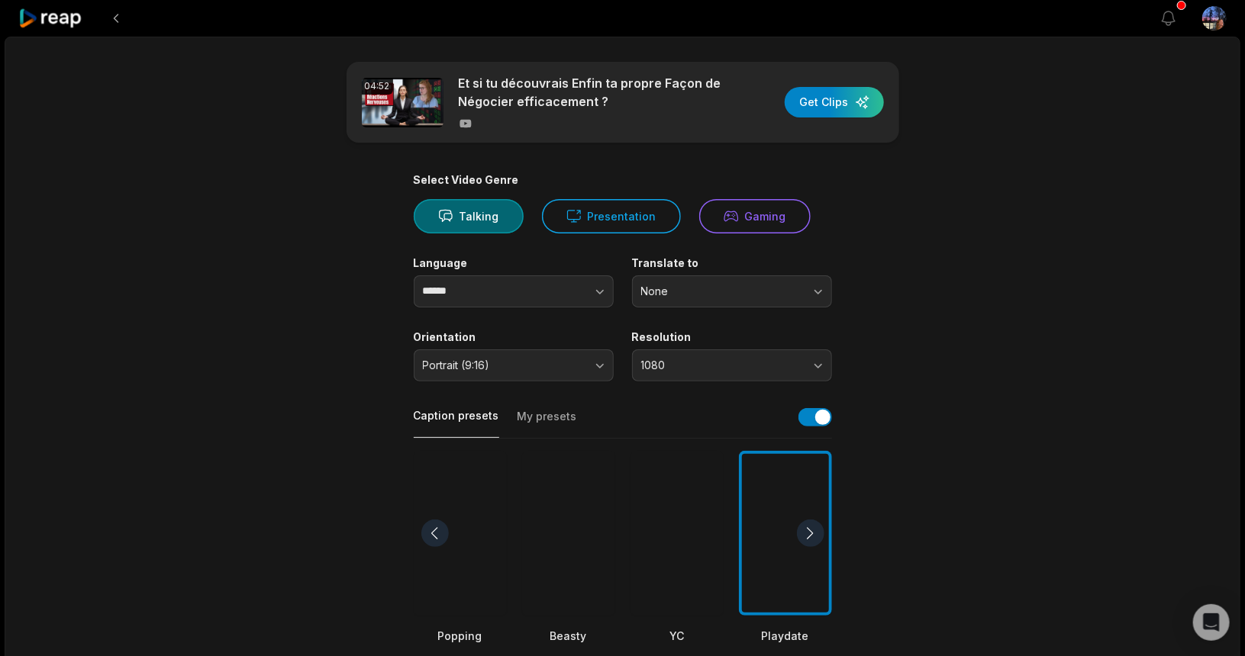
drag, startPoint x: 836, startPoint y: 103, endPoint x: 899, endPoint y: 222, distance: 134.5
click at [836, 105] on div "button" at bounding box center [834, 102] width 99 height 31
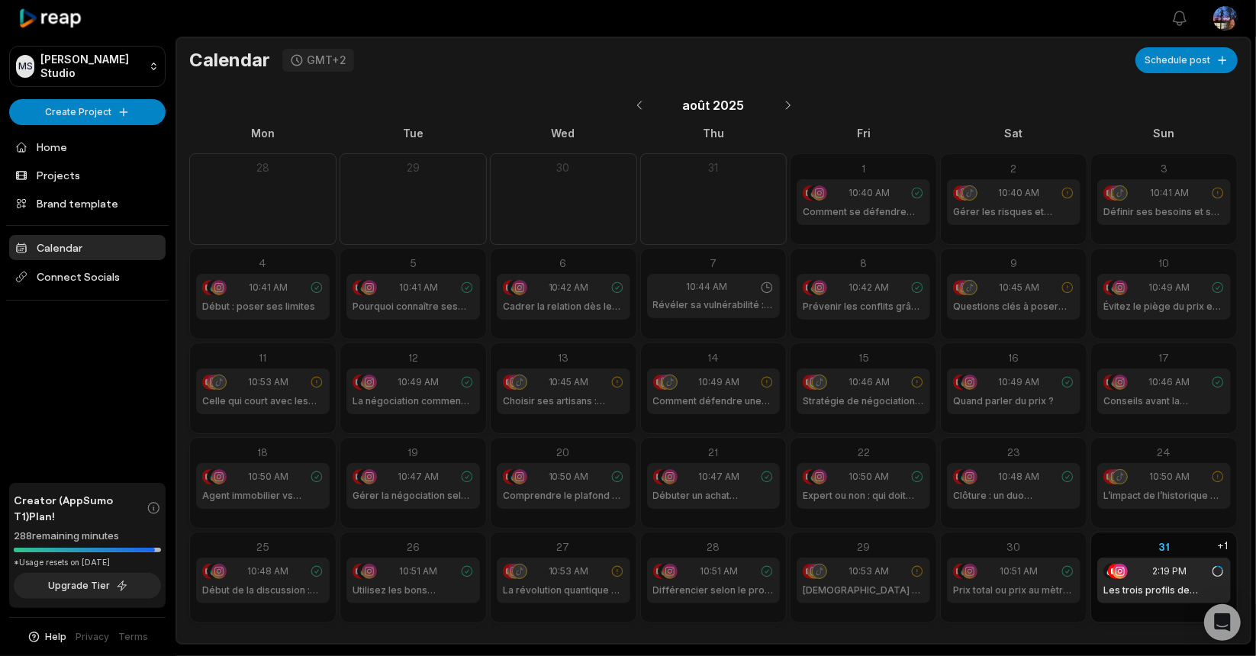
click at [856, 572] on span "10:53 AM" at bounding box center [869, 572] width 40 height 14
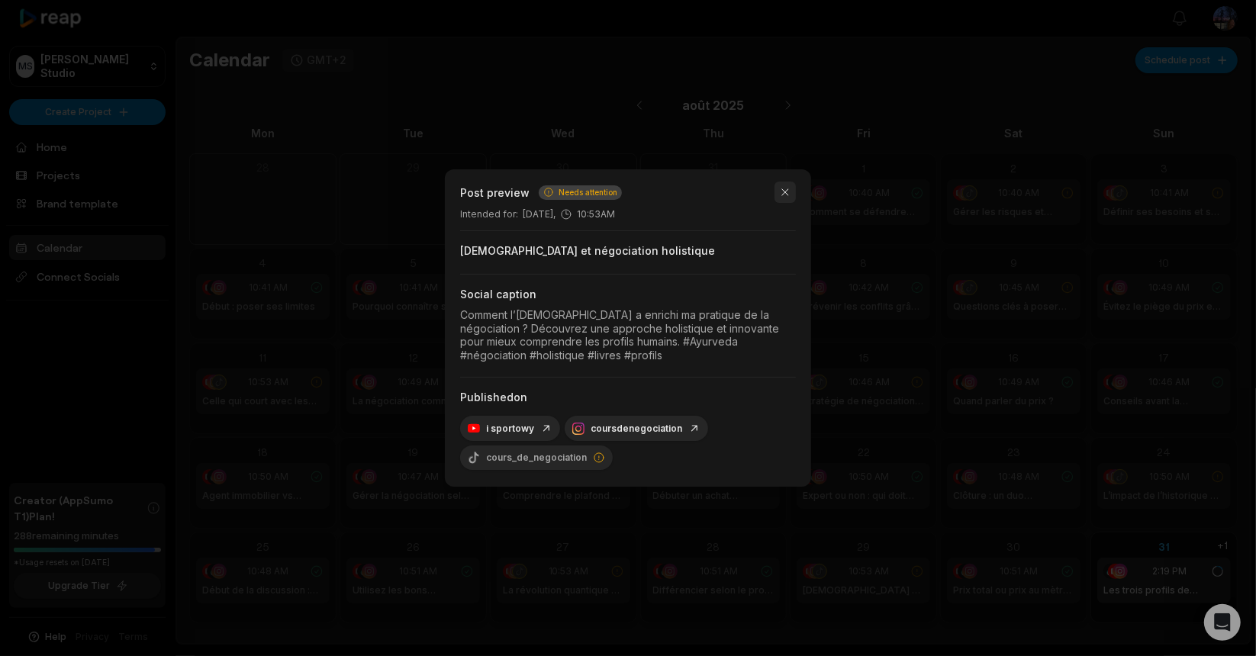
click at [791, 192] on button "button" at bounding box center [785, 192] width 21 height 21
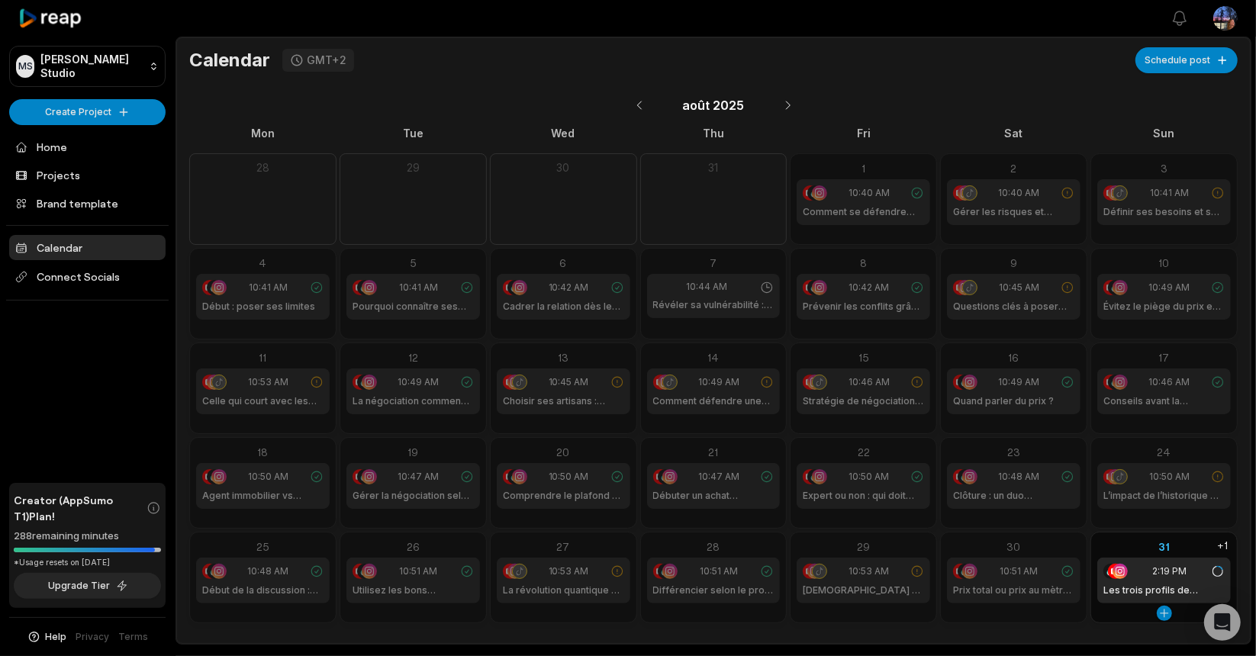
click at [1169, 540] on div "31" at bounding box center [1164, 547] width 134 height 16
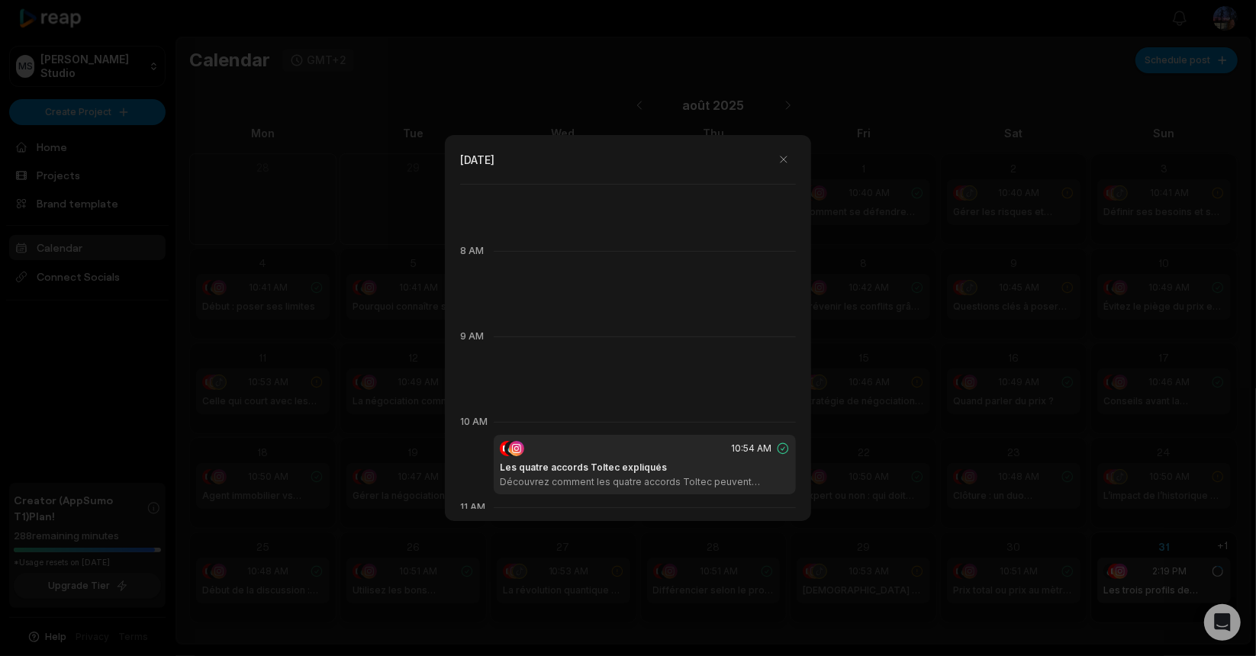
scroll to position [626, 0]
click at [783, 158] on button "button" at bounding box center [784, 159] width 24 height 24
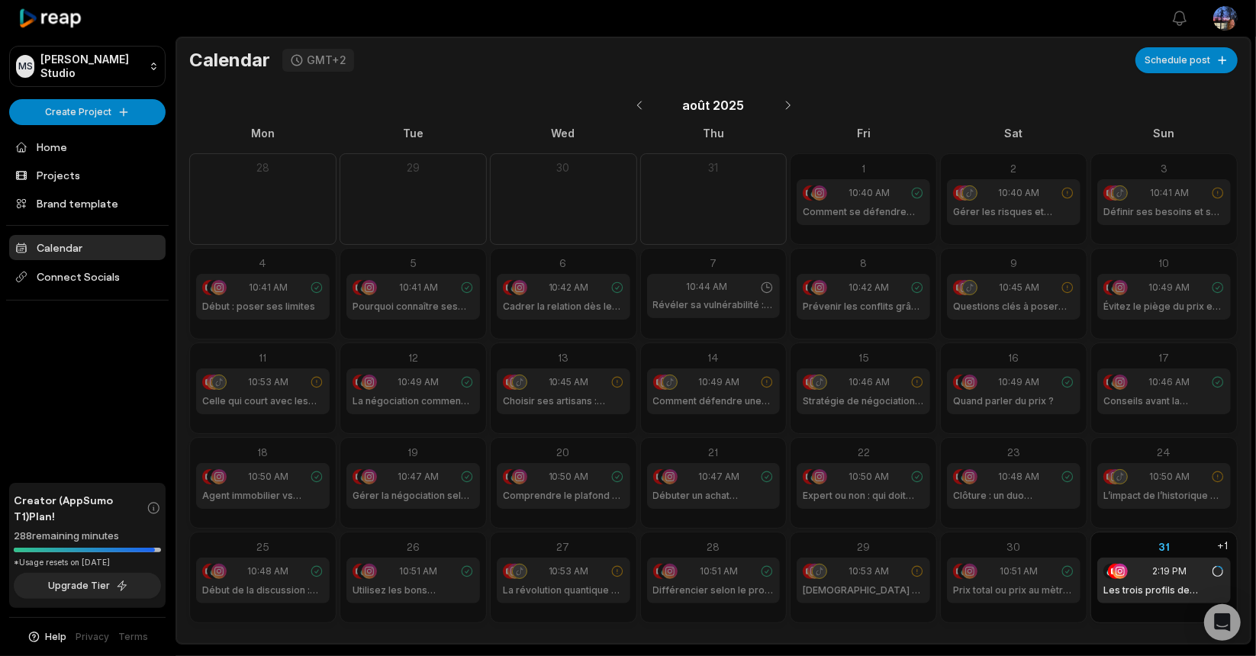
drag, startPoint x: 790, startPoint y: 107, endPoint x: 781, endPoint y: 112, distance: 10.6
click at [790, 107] on button at bounding box center [788, 105] width 26 height 26
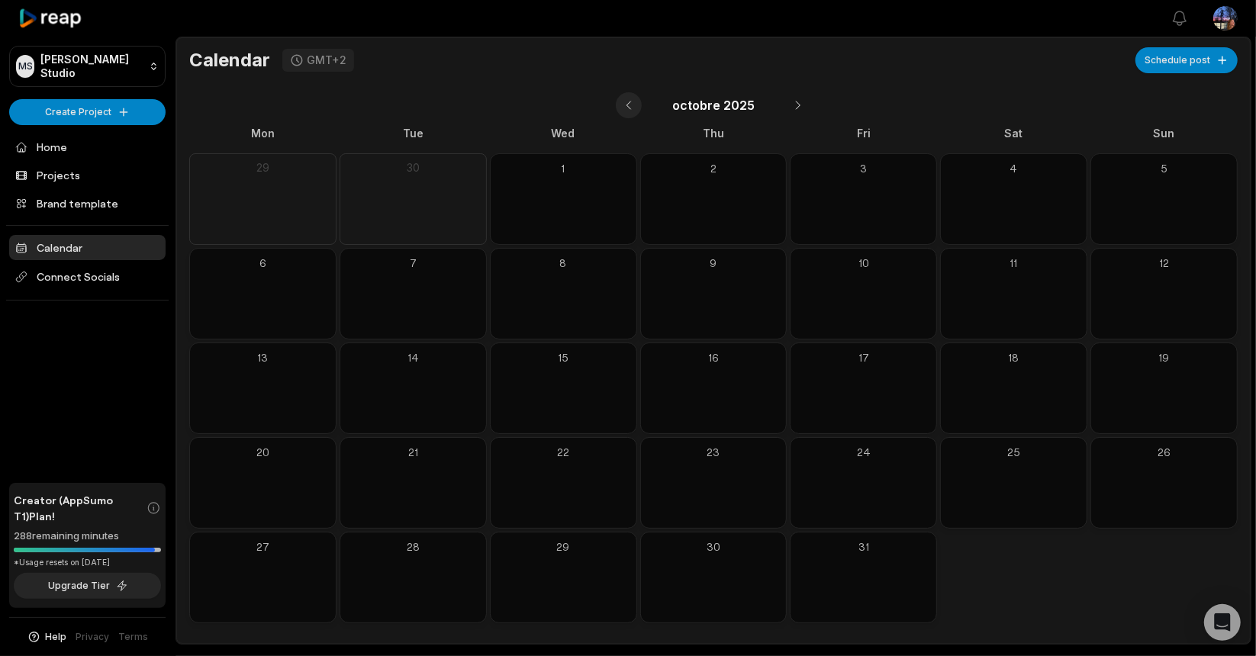
click at [630, 105] on button at bounding box center [629, 105] width 26 height 26
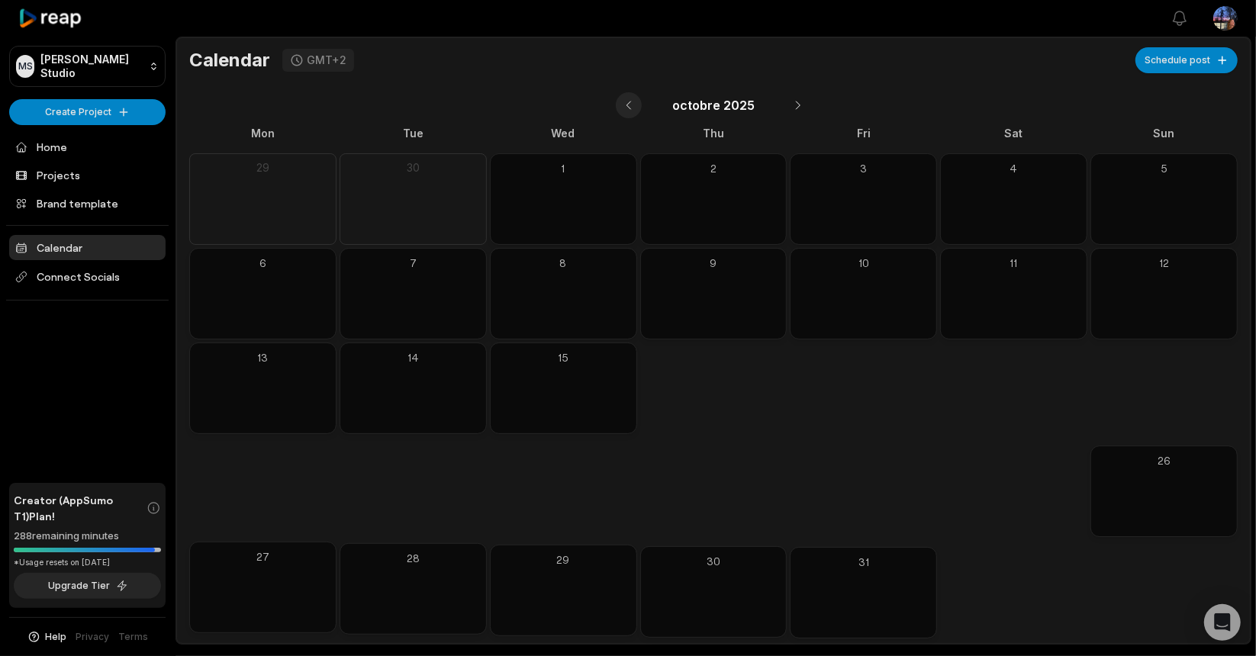
click at [630, 105] on button at bounding box center [629, 105] width 26 height 26
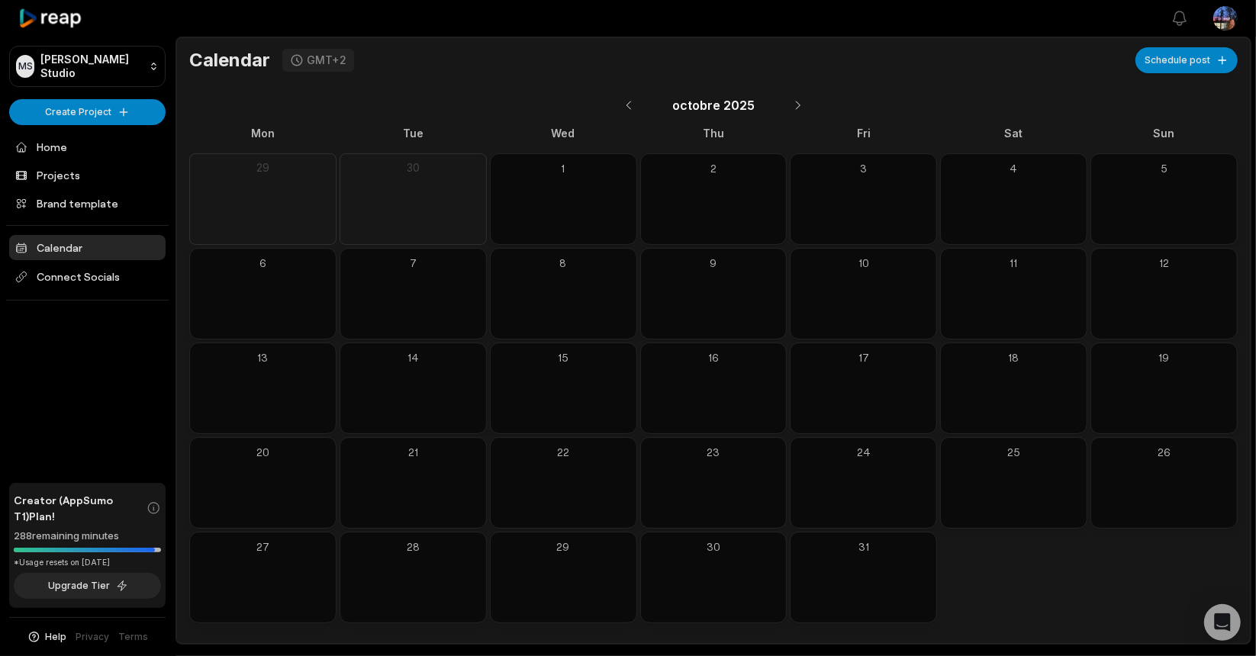
click at [38, 241] on link "Calendar" at bounding box center [87, 247] width 156 height 25
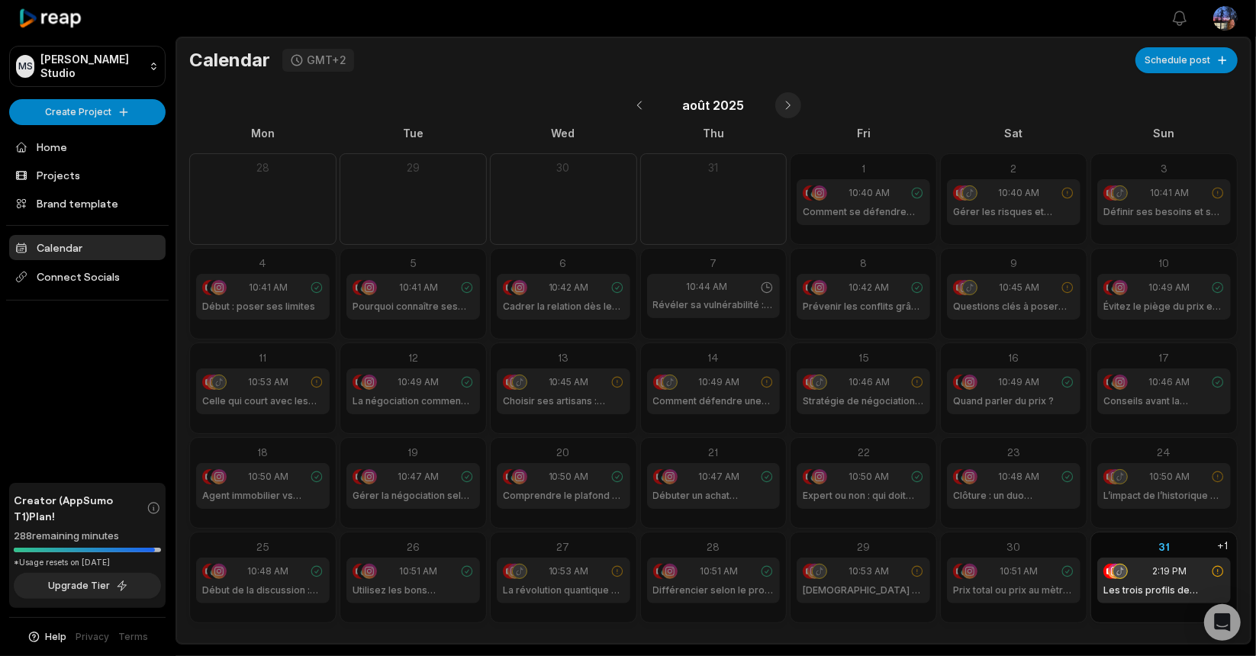
click at [785, 110] on button at bounding box center [788, 105] width 26 height 26
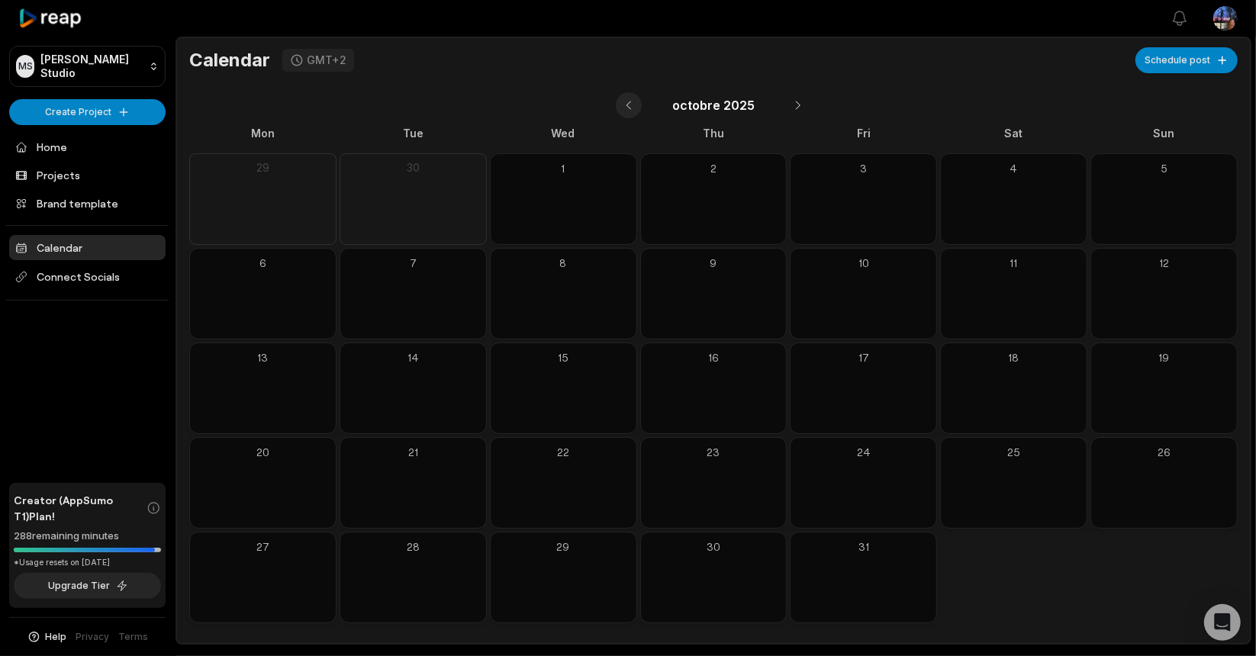
click at [639, 105] on button at bounding box center [629, 105] width 26 height 26
click at [94, 273] on span "Connect Socials" at bounding box center [87, 276] width 156 height 27
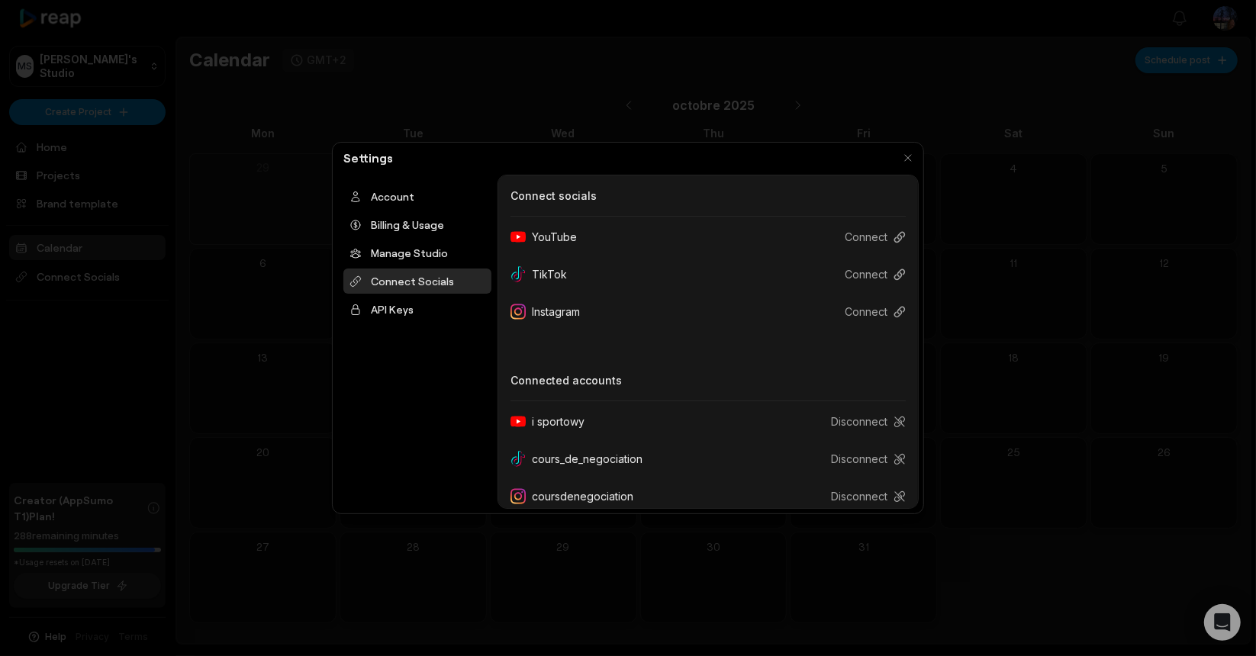
scroll to position [13, 0]
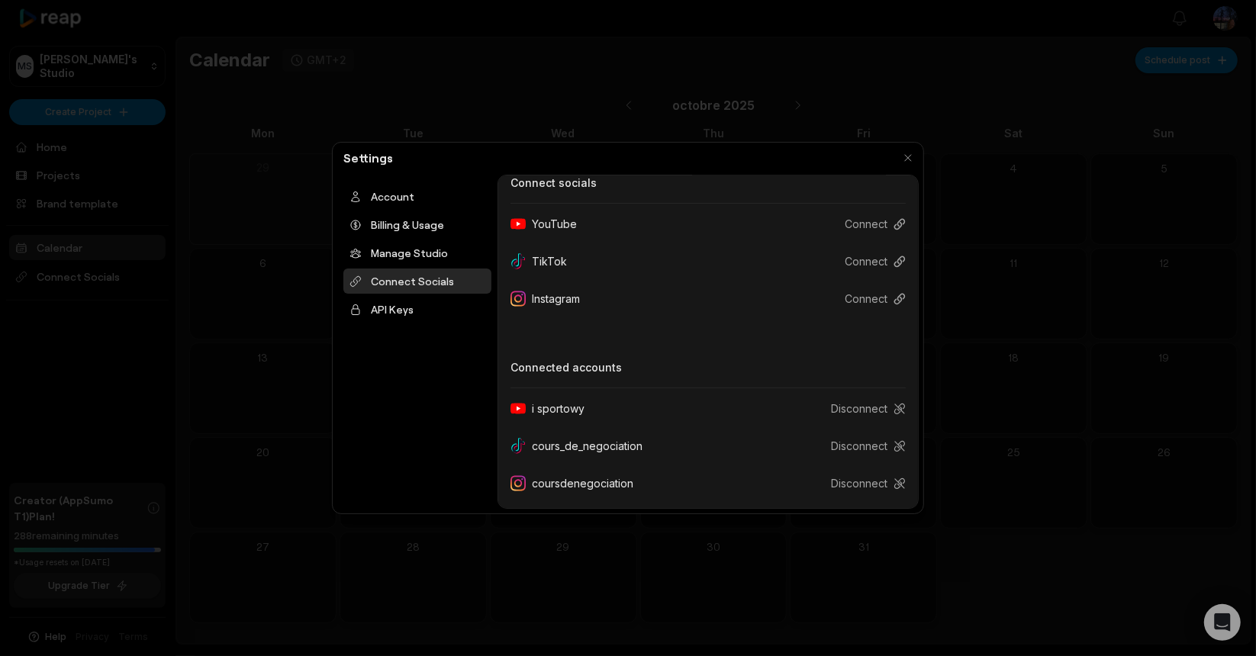
click at [546, 259] on div "TikTok" at bounding box center [545, 261] width 69 height 28
click at [118, 161] on div at bounding box center [628, 328] width 1256 height 656
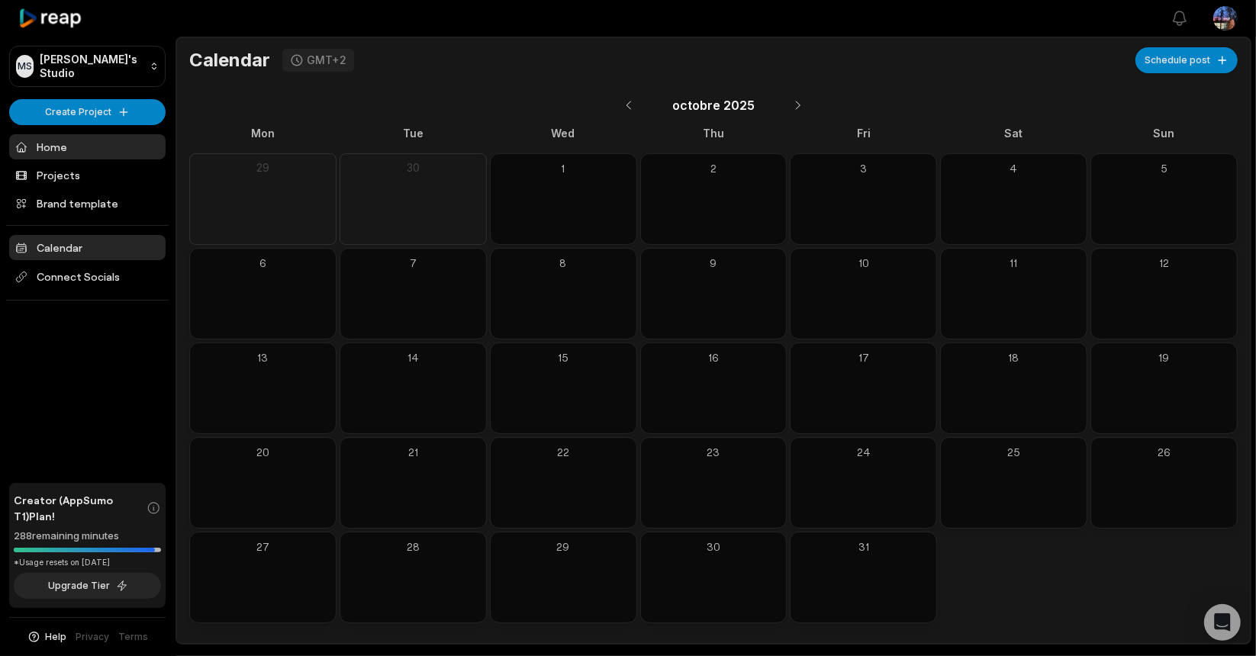
click at [51, 147] on link "Home" at bounding box center [87, 146] width 156 height 25
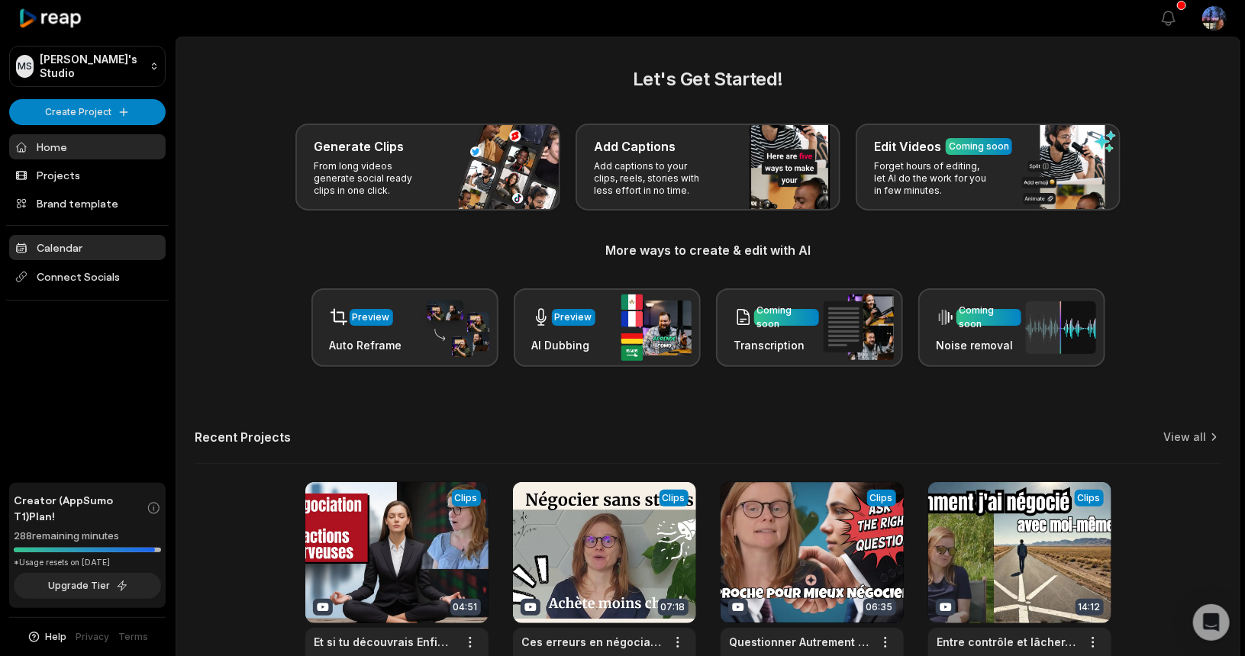
click at [60, 247] on link "Calendar" at bounding box center [87, 247] width 156 height 25
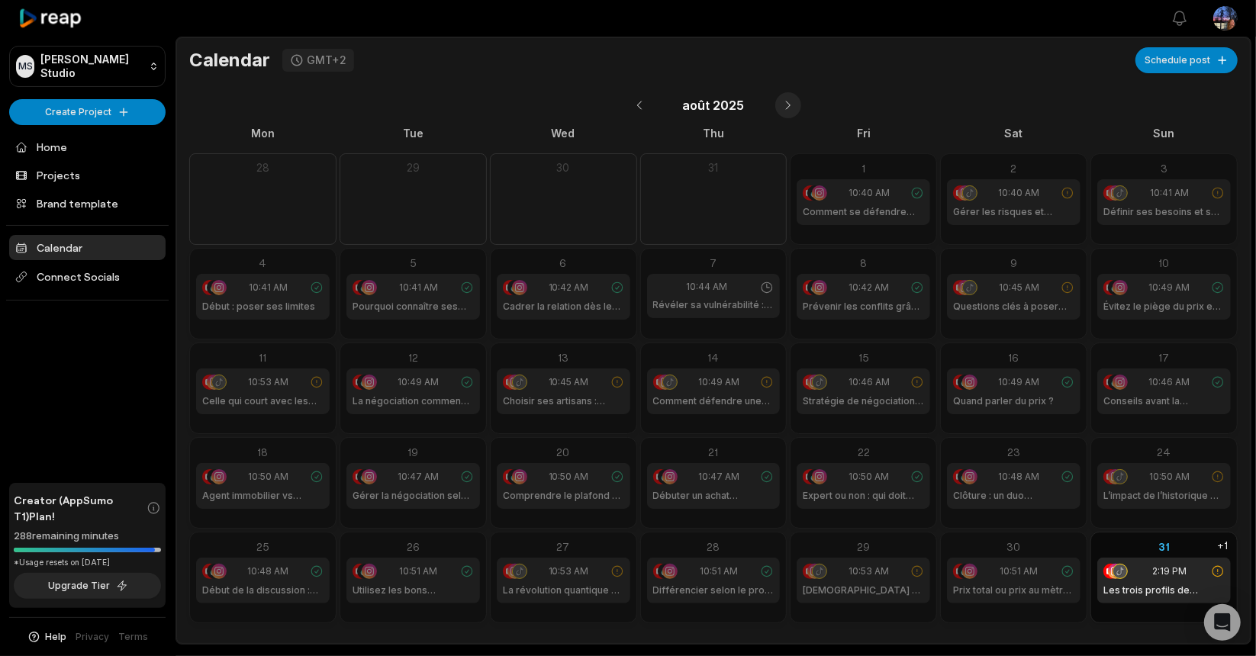
click at [779, 103] on button at bounding box center [788, 105] width 26 height 26
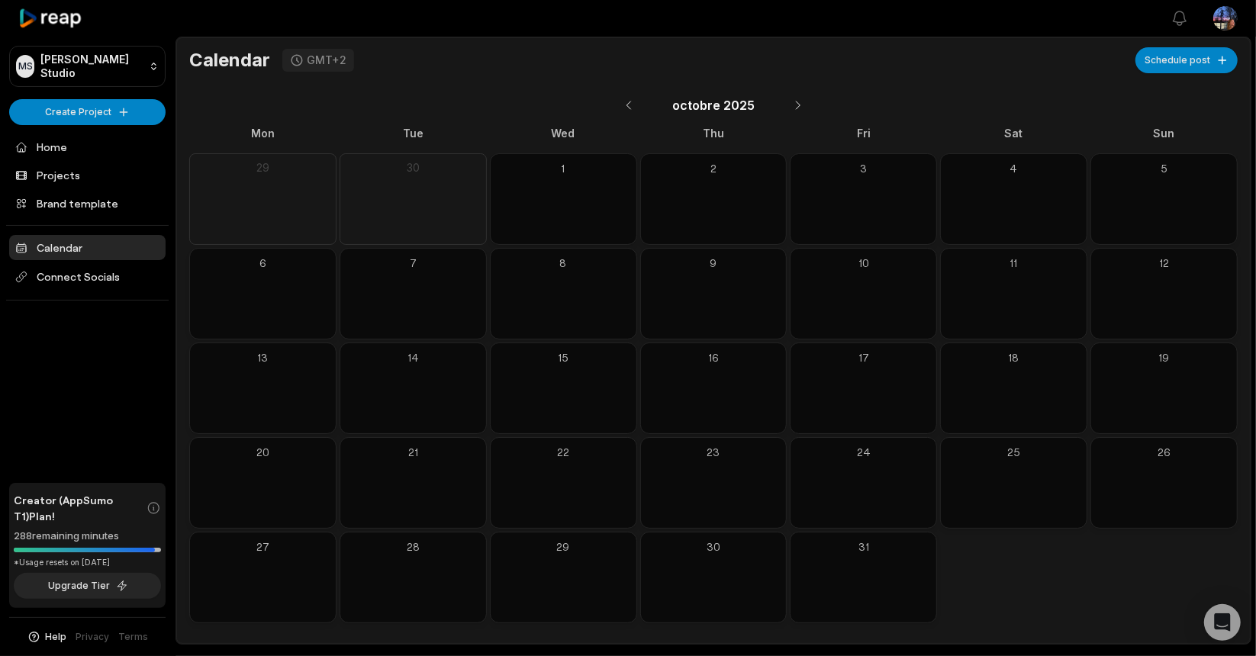
click at [428, 221] on div "30" at bounding box center [413, 199] width 147 height 92
click at [416, 175] on div "30" at bounding box center [413, 199] width 147 height 92
click at [414, 169] on div "30" at bounding box center [413, 167] width 134 height 15
click at [630, 100] on button at bounding box center [629, 105] width 26 height 26
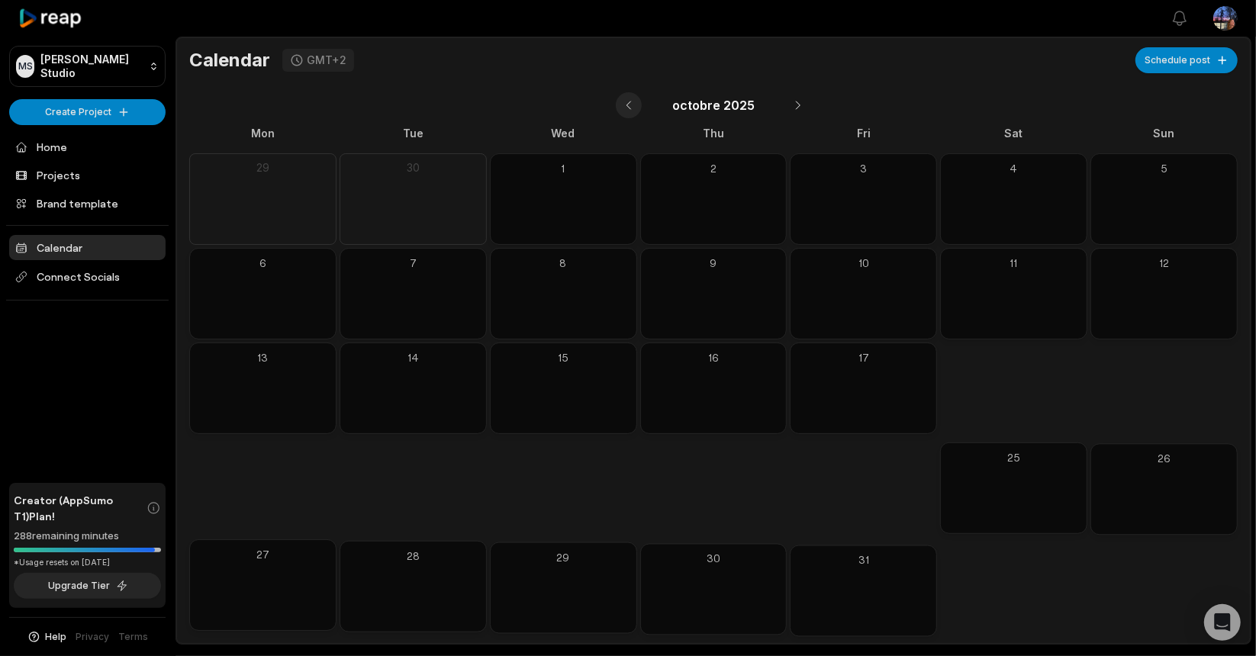
click at [630, 100] on button at bounding box center [629, 105] width 26 height 26
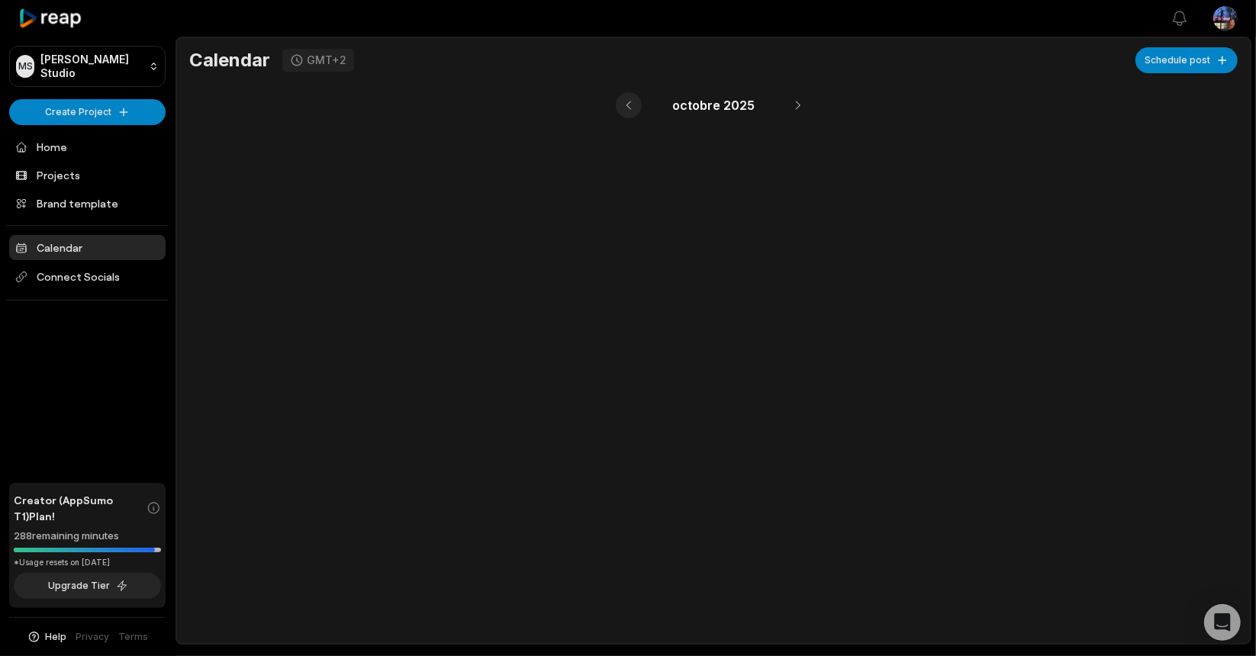
click at [630, 100] on button at bounding box center [629, 105] width 26 height 26
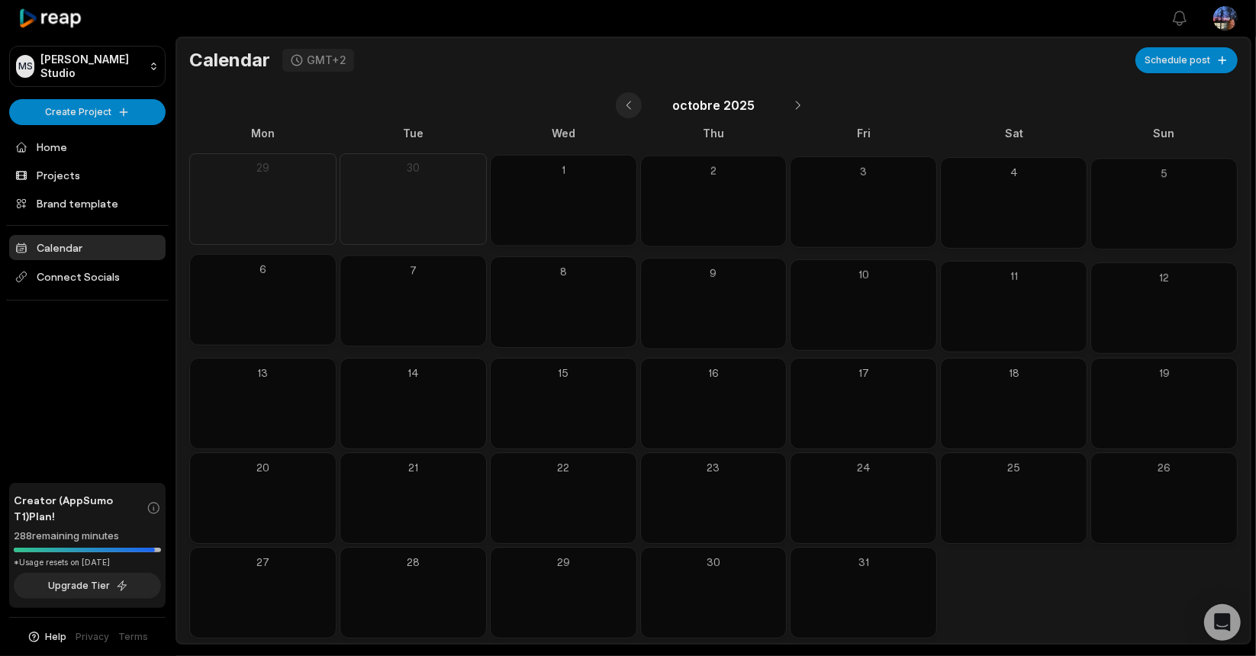
click at [630, 100] on button at bounding box center [629, 105] width 26 height 26
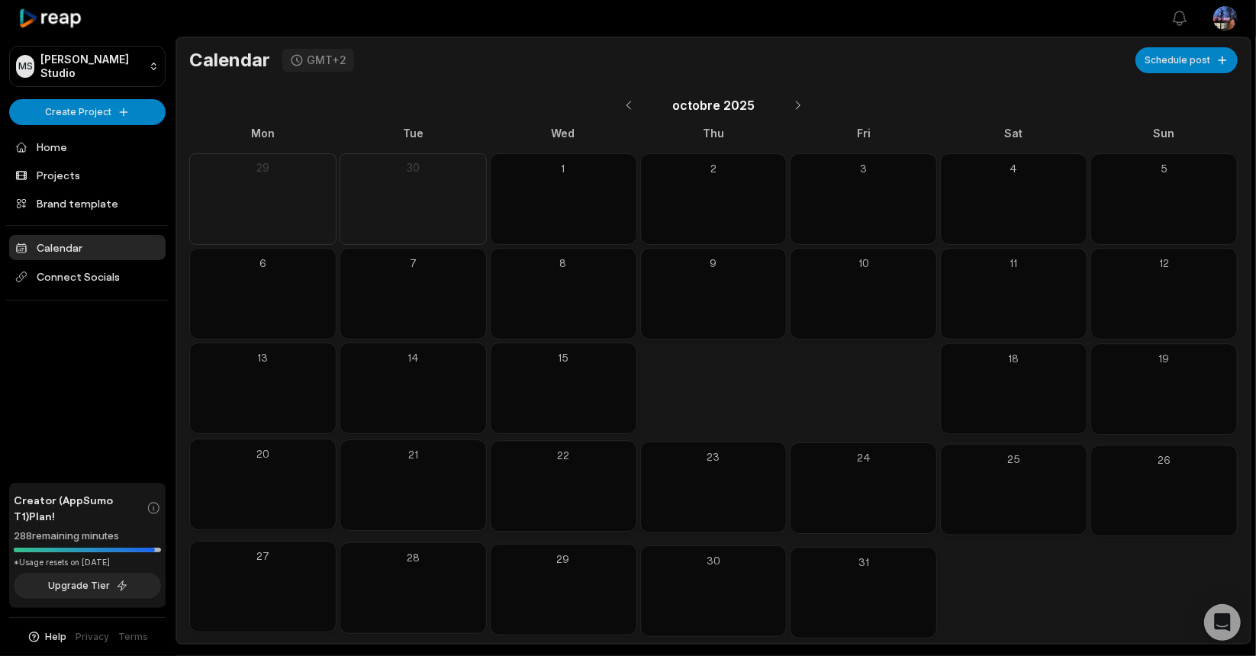
click at [104, 239] on link "Calendar" at bounding box center [87, 247] width 156 height 25
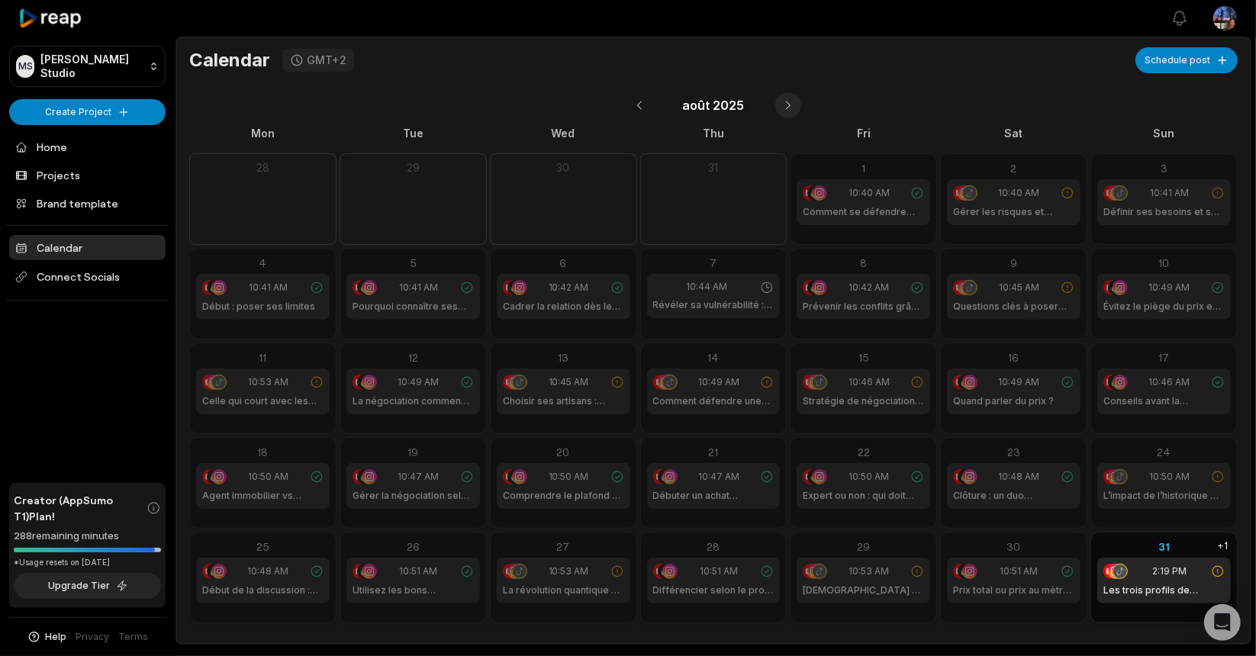
click at [789, 102] on button at bounding box center [788, 105] width 26 height 26
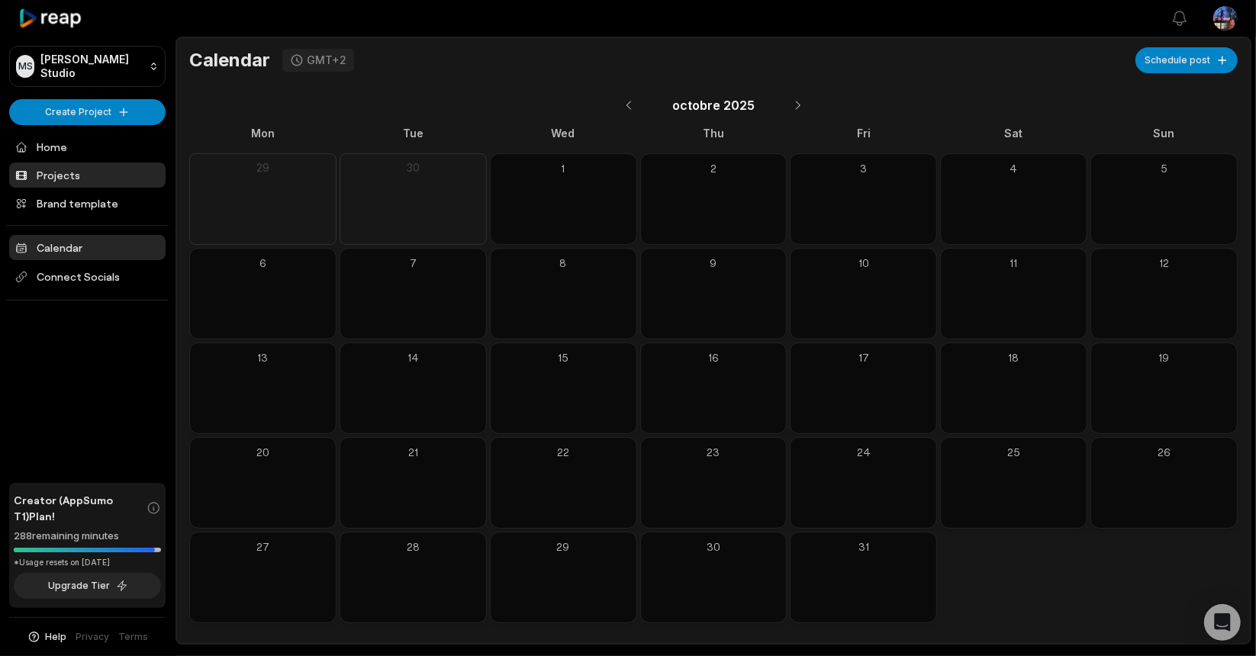
click at [69, 172] on link "Projects" at bounding box center [87, 175] width 156 height 25
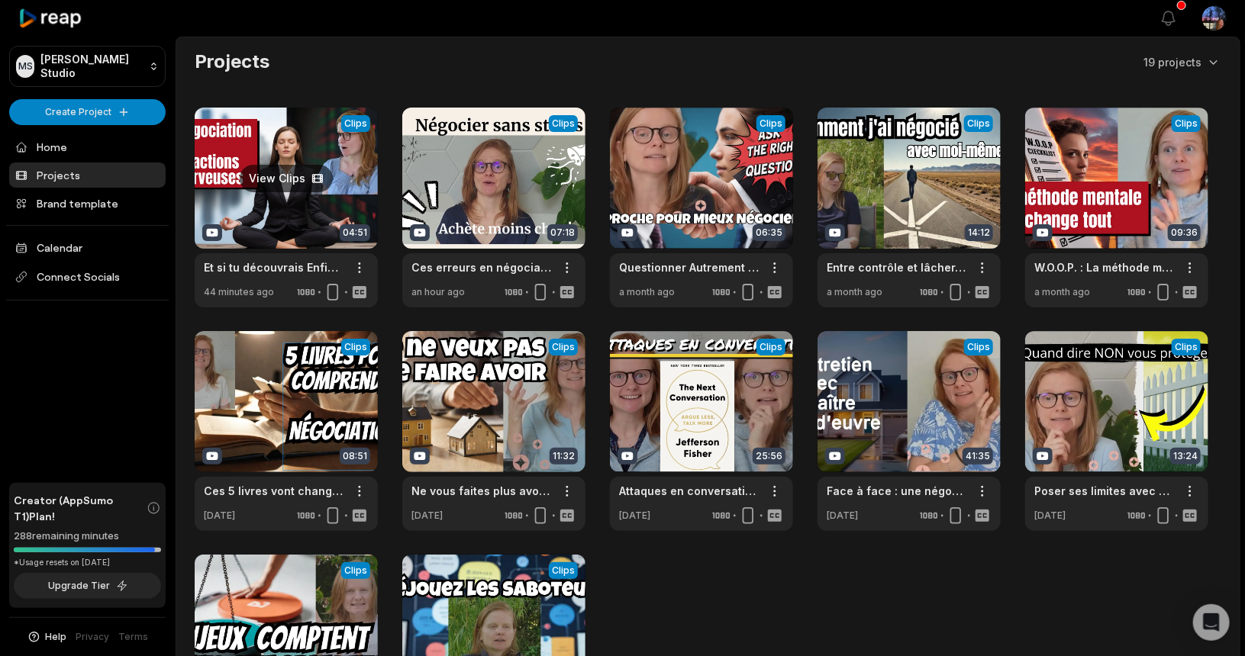
click at [295, 171] on link at bounding box center [286, 208] width 183 height 200
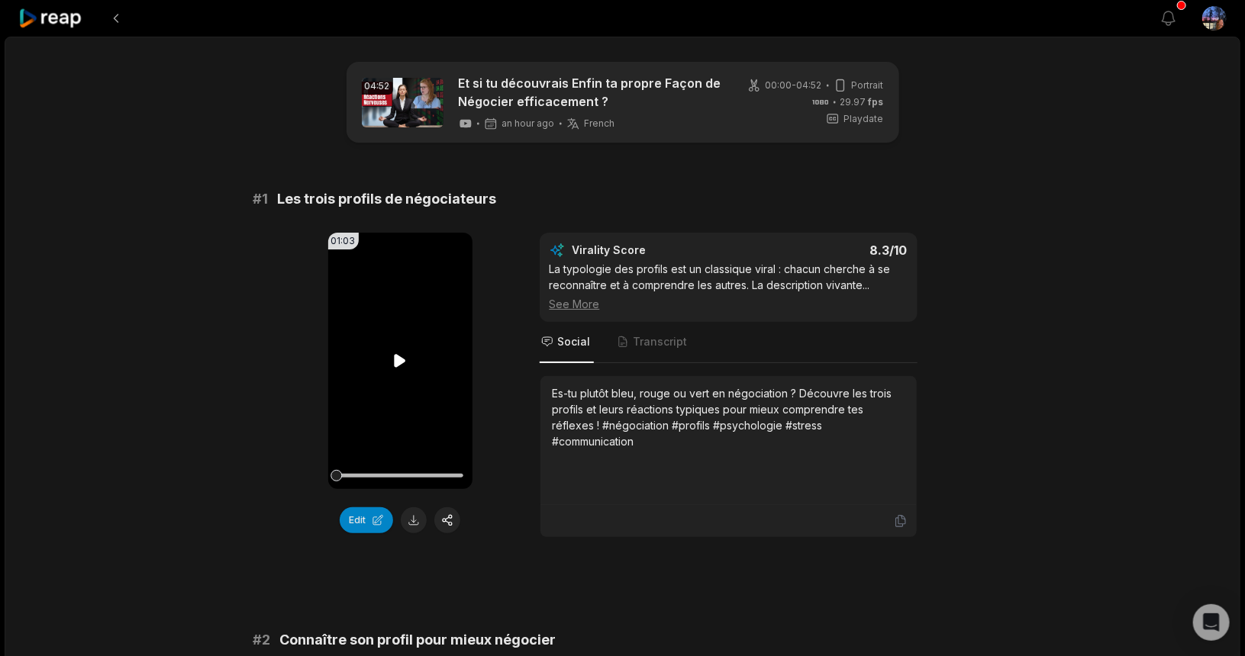
click at [401, 360] on icon at bounding box center [400, 360] width 11 height 13
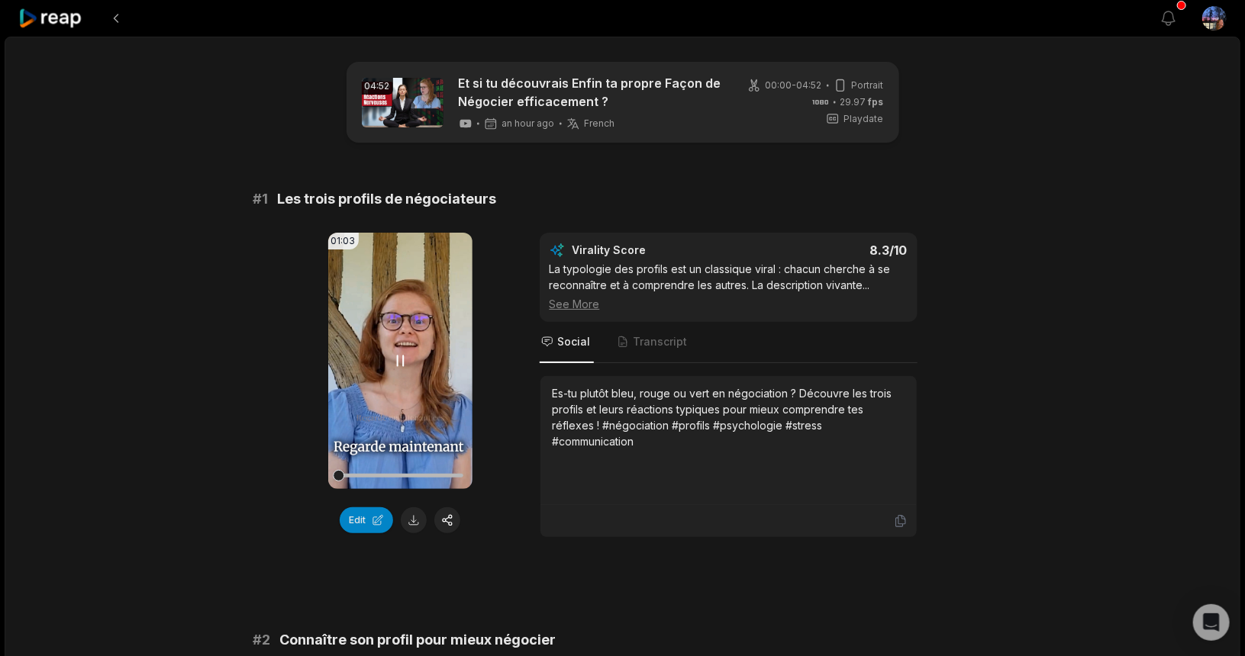
click at [401, 360] on icon at bounding box center [400, 361] width 18 height 18
click at [336, 479] on div at bounding box center [335, 475] width 11 height 11
click at [398, 358] on icon at bounding box center [400, 360] width 11 height 13
click at [400, 361] on icon at bounding box center [400, 361] width 18 height 18
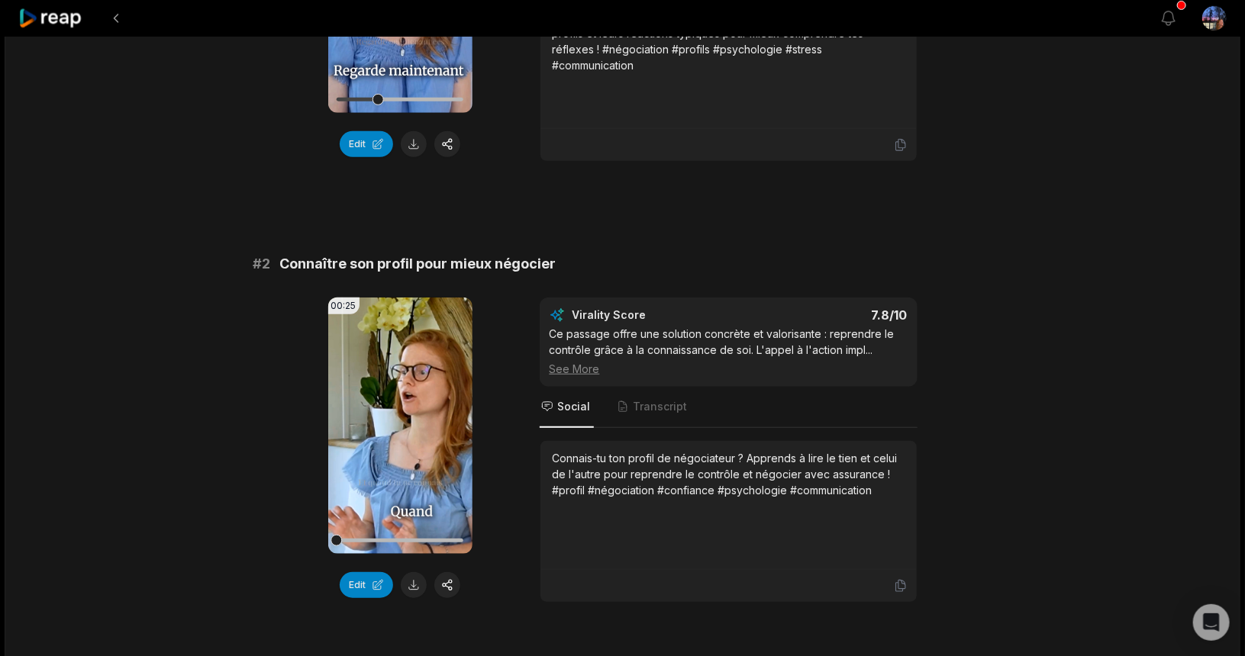
scroll to position [382, 0]
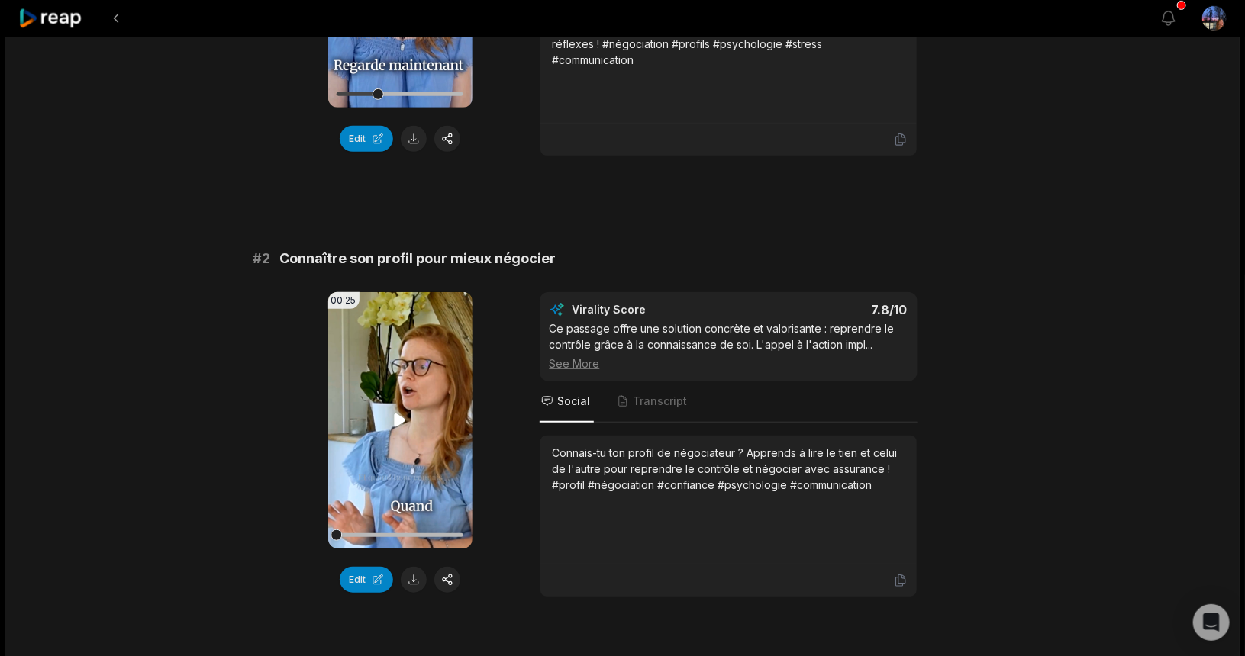
click at [400, 417] on icon at bounding box center [400, 420] width 11 height 13
click at [400, 417] on icon at bounding box center [400, 420] width 18 height 18
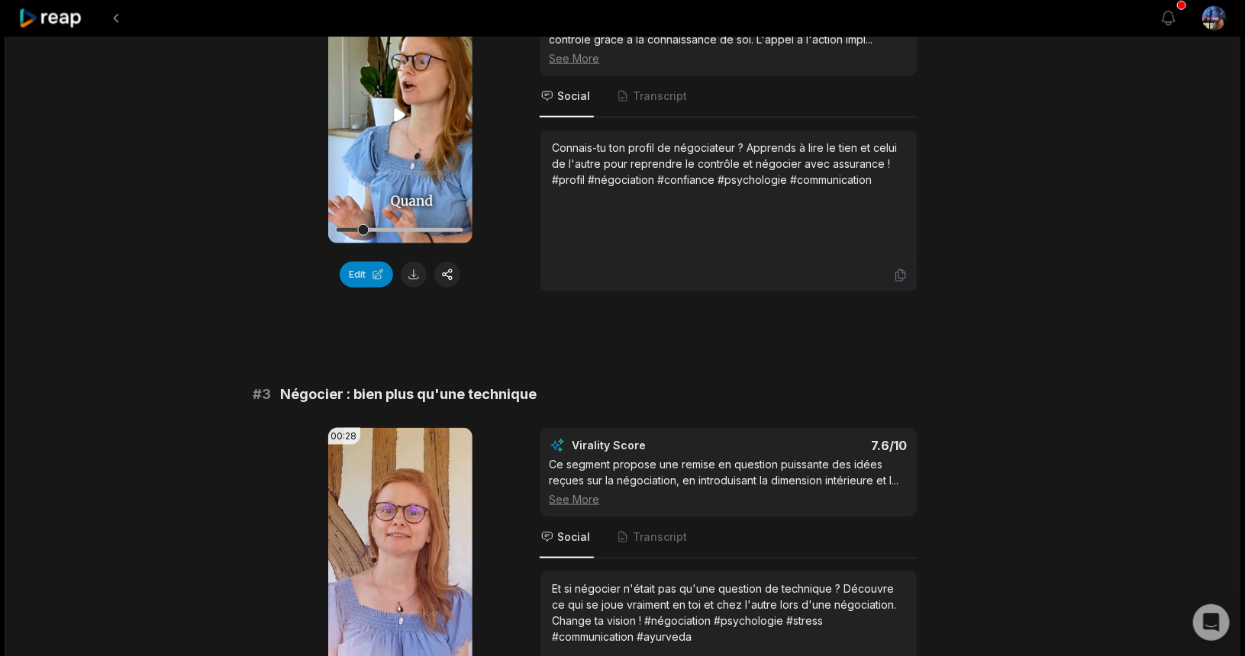
scroll to position [763, 0]
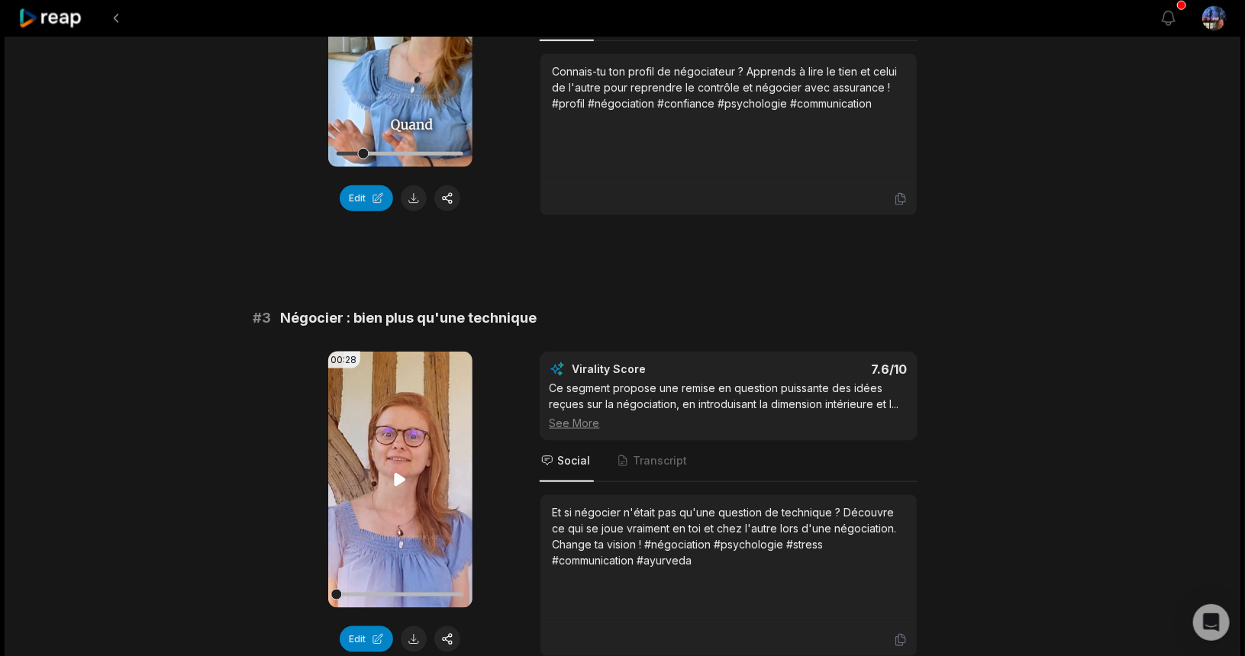
click at [399, 471] on icon at bounding box center [400, 480] width 18 height 18
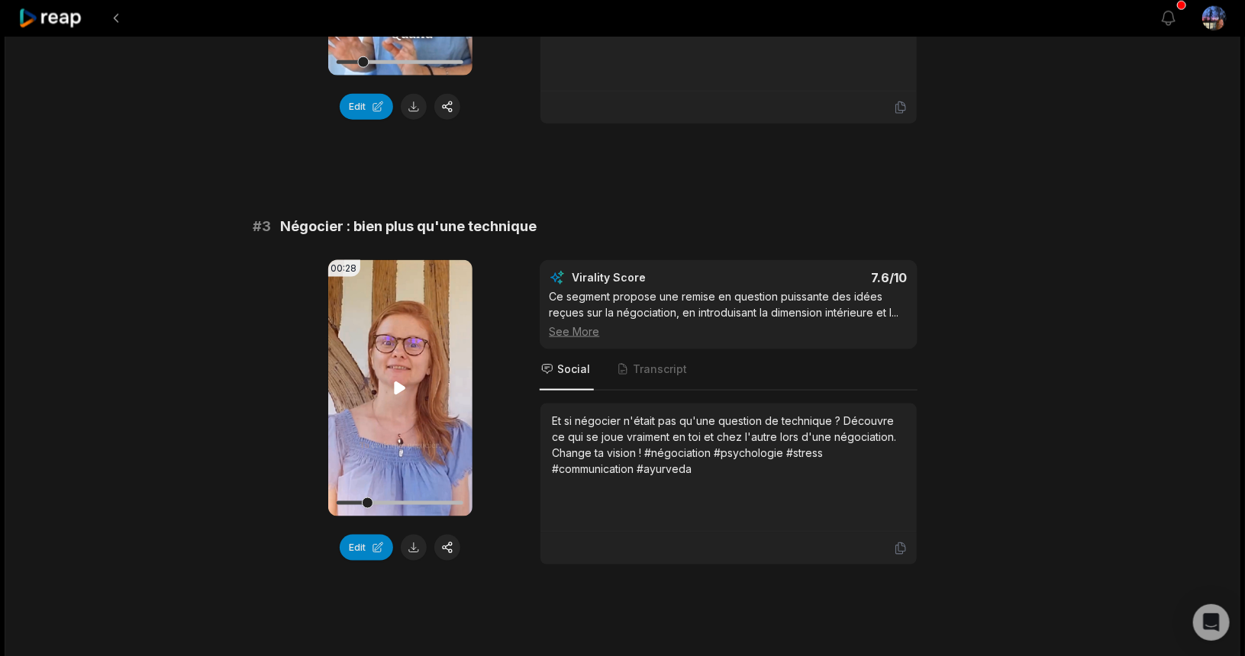
scroll to position [916, 0]
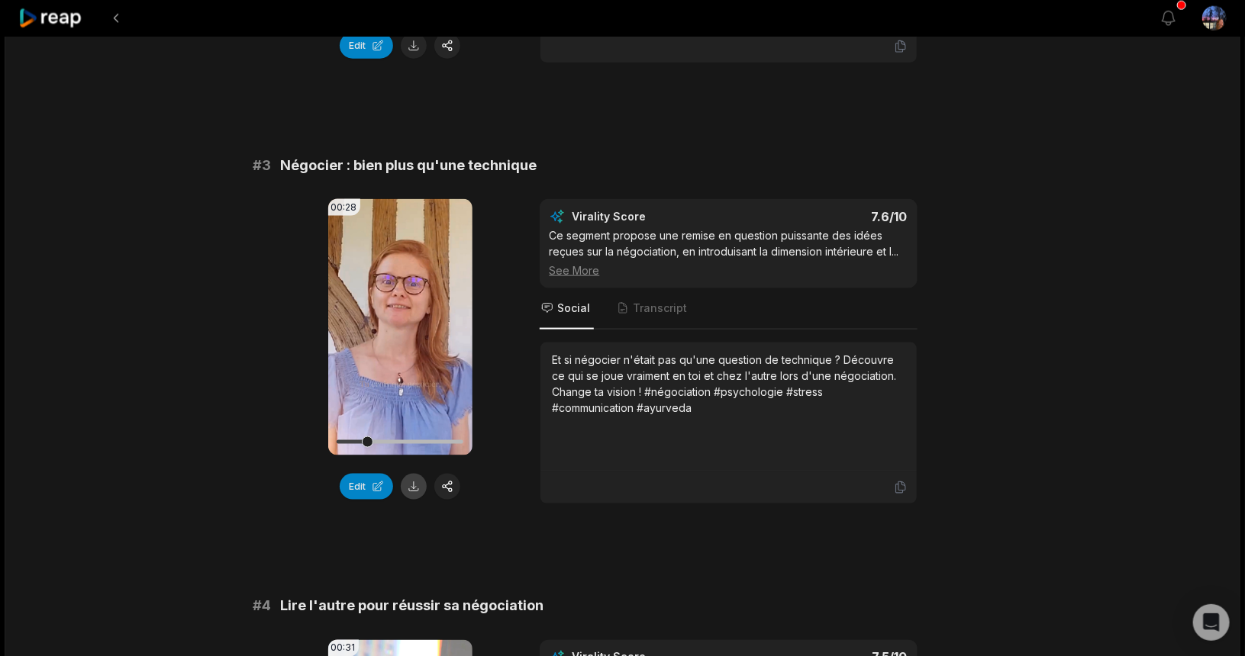
click at [410, 479] on button at bounding box center [414, 487] width 26 height 26
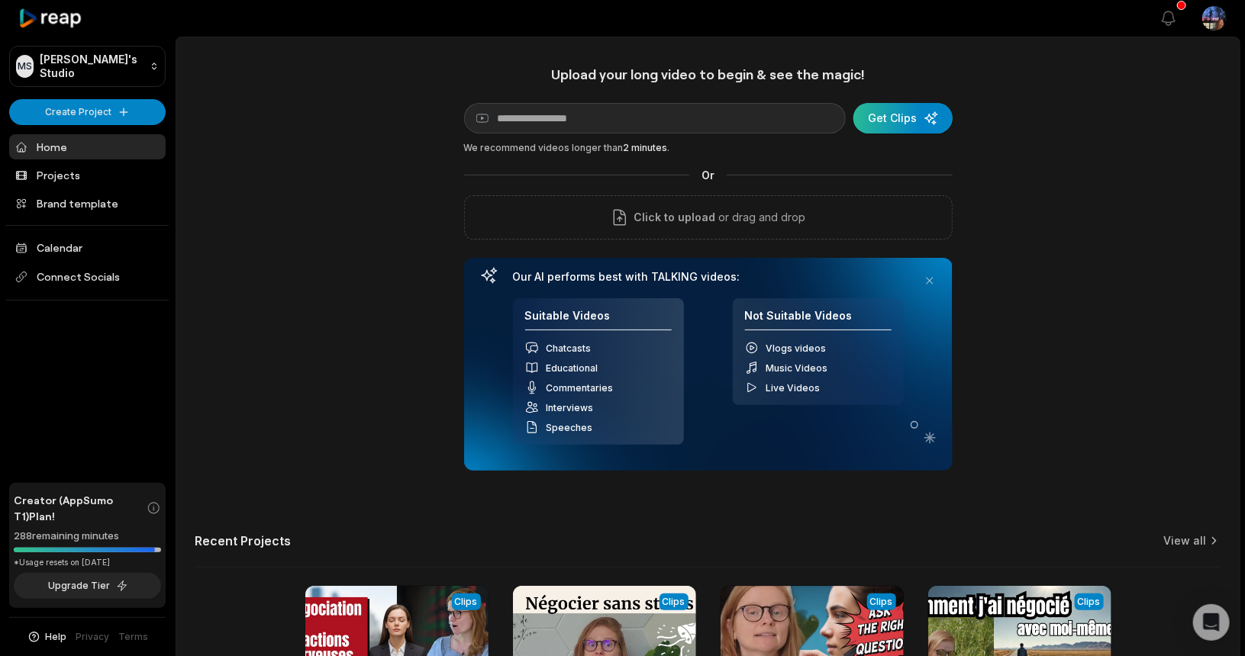
click at [904, 112] on div "submit" at bounding box center [902, 118] width 99 height 31
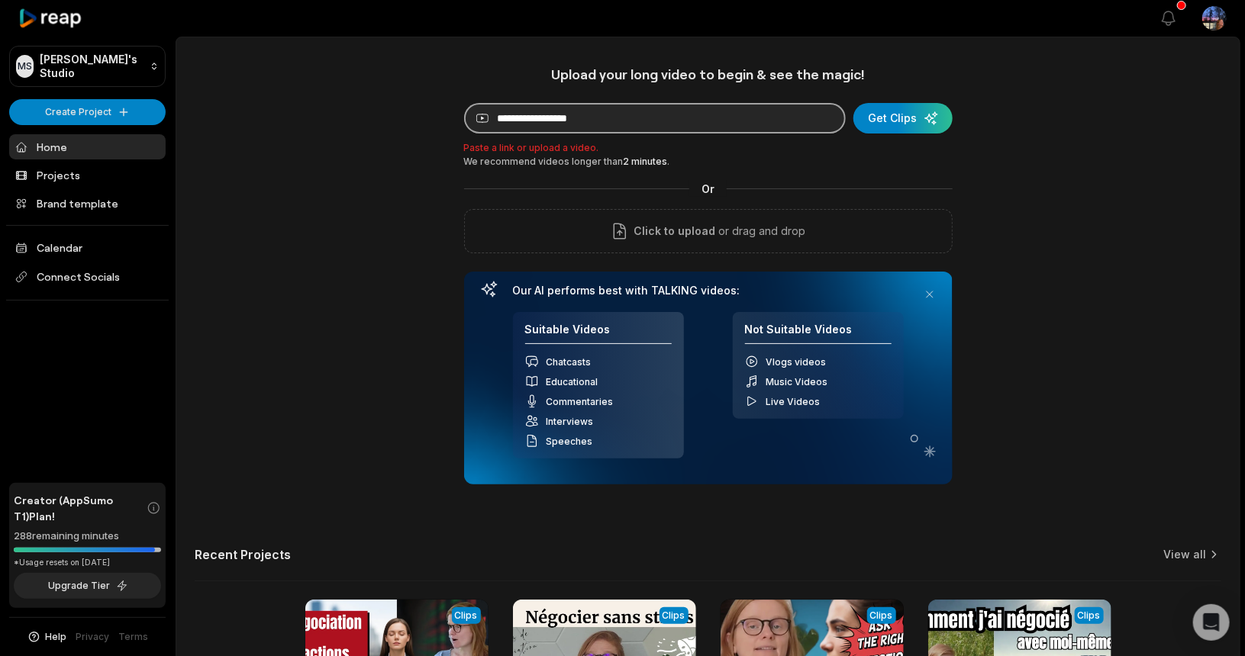
click at [662, 115] on input at bounding box center [655, 118] width 382 height 31
paste input "**********"
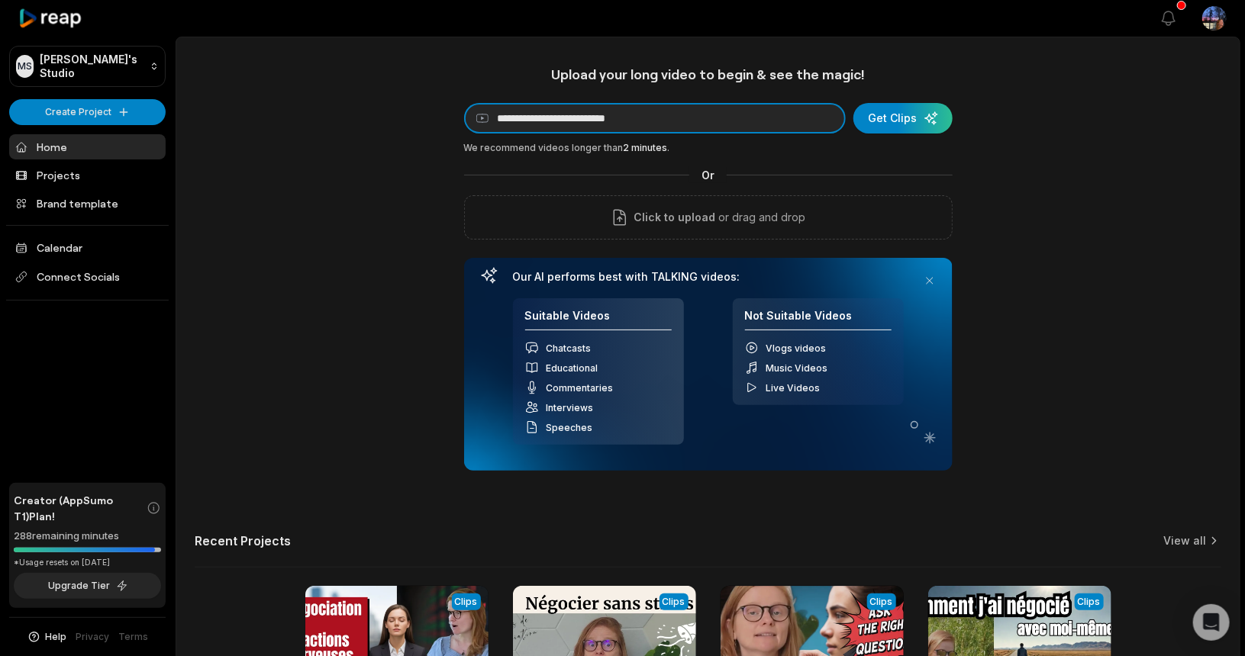
type input "**********"
click at [914, 98] on div "**********" at bounding box center [708, 268] width 488 height 405
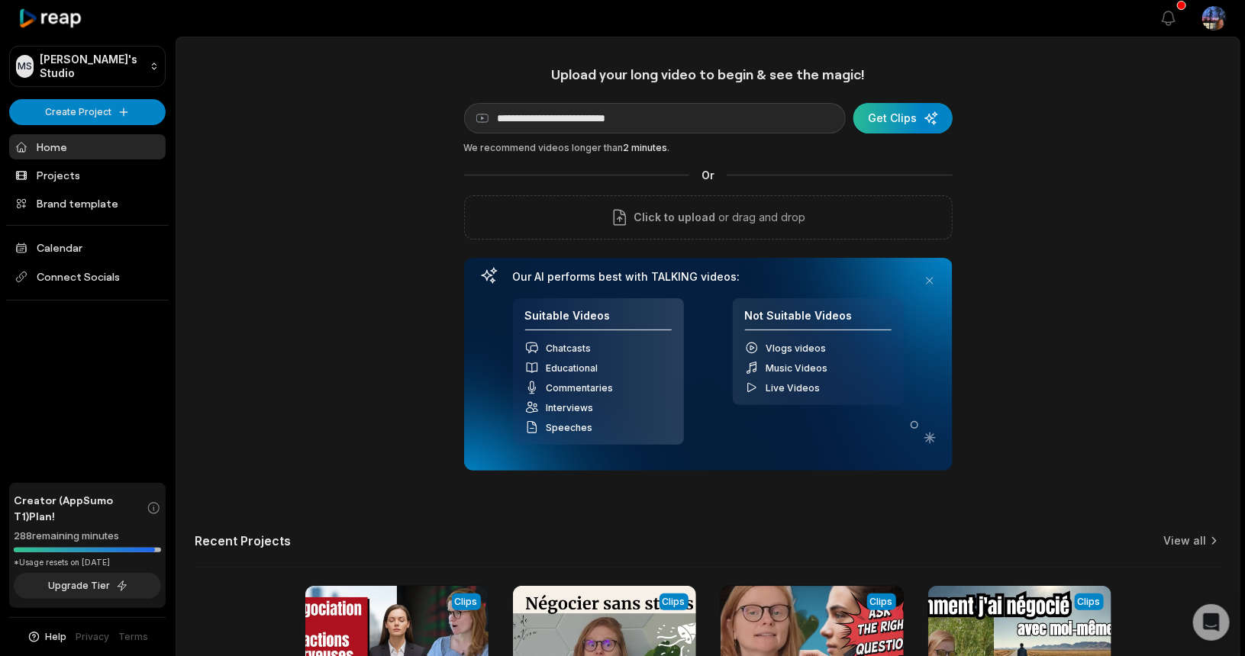
click at [910, 117] on div "submit" at bounding box center [902, 118] width 99 height 31
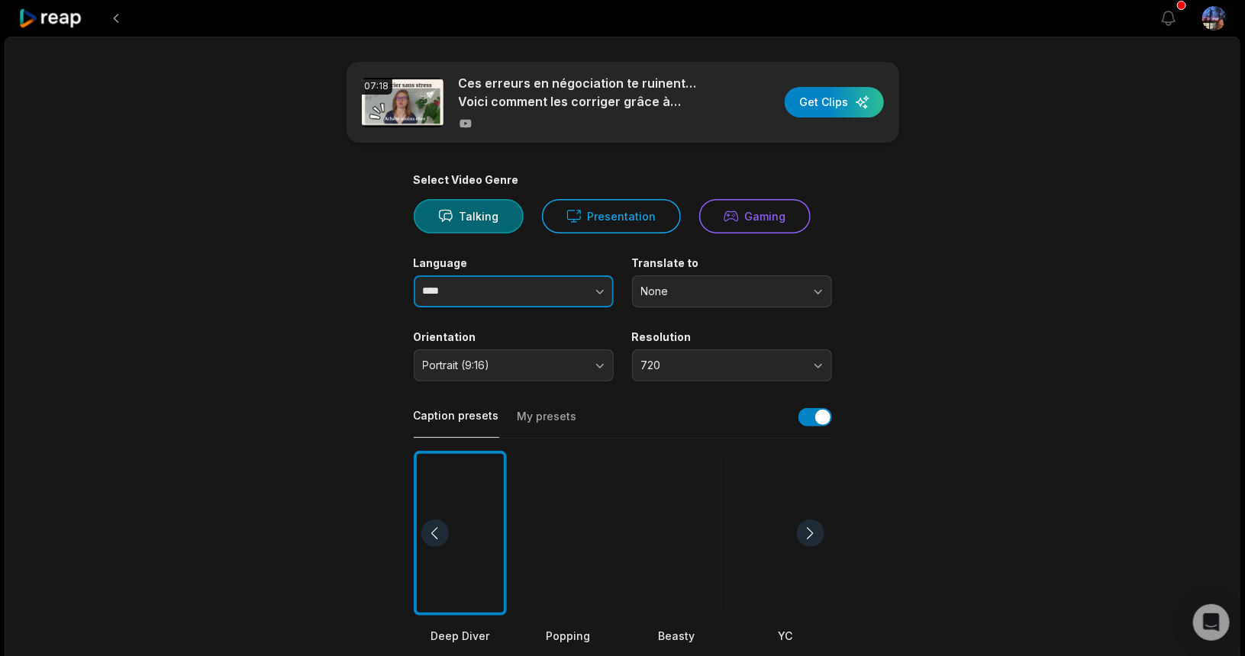
click at [559, 289] on button "button" at bounding box center [569, 292] width 87 height 32
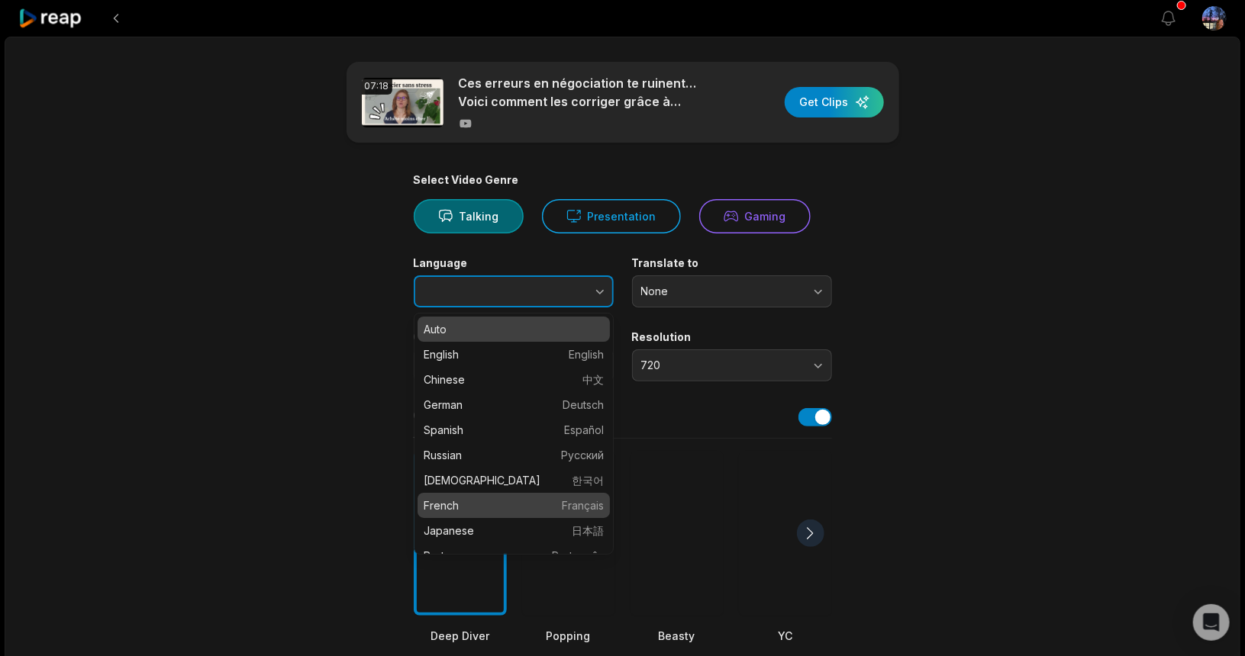
type input "******"
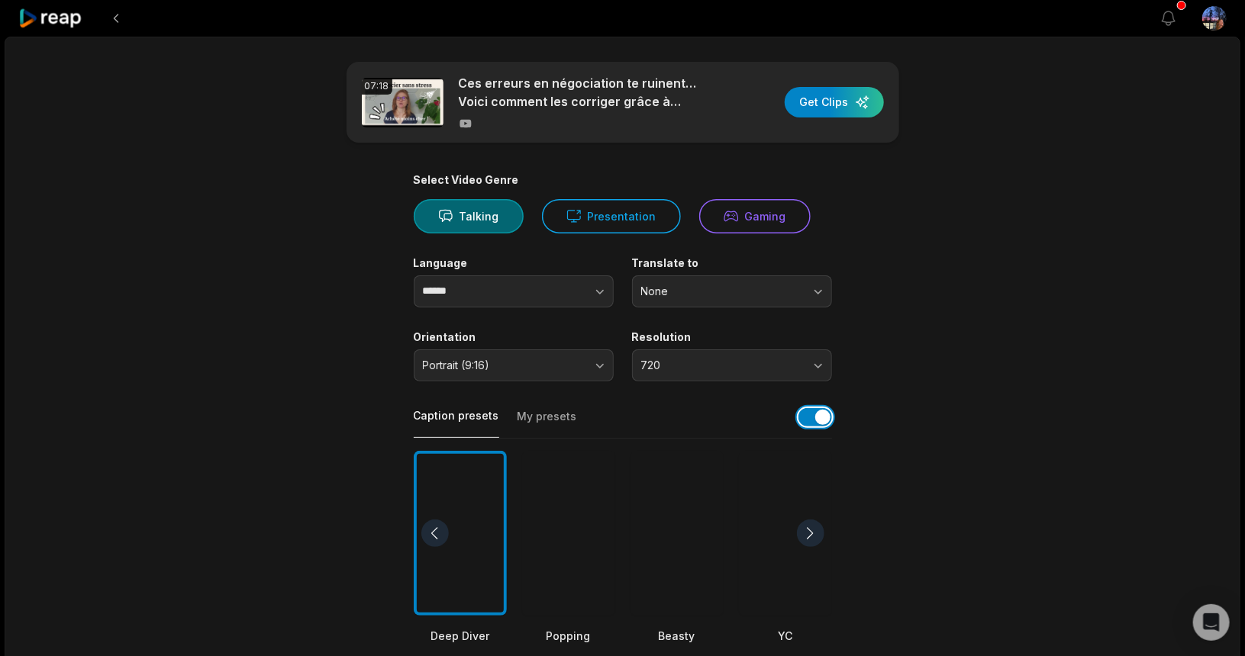
click at [811, 417] on button "button" at bounding box center [815, 417] width 34 height 18
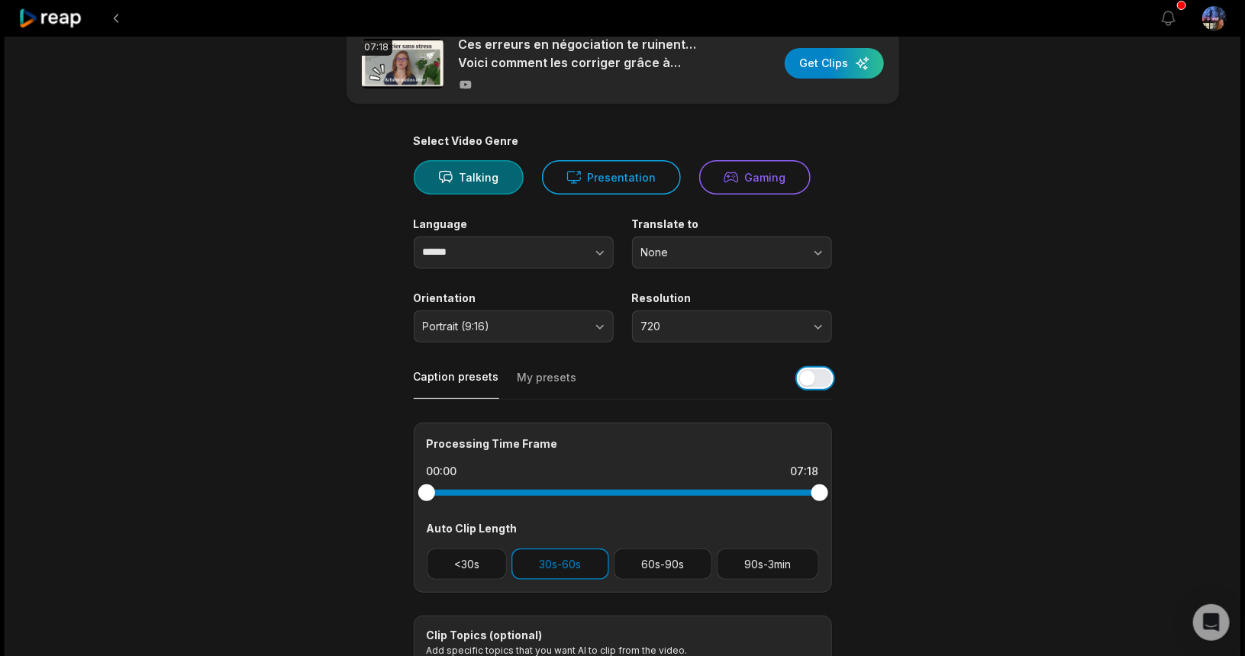
scroll to position [76, 0]
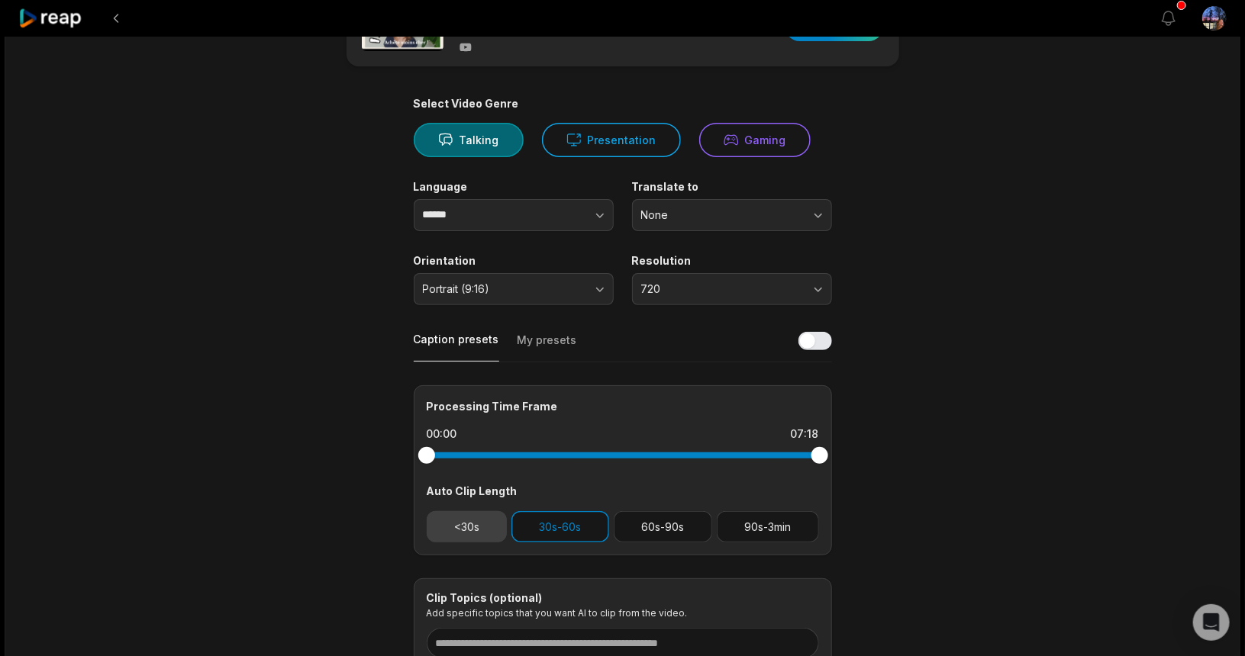
click at [443, 518] on button "<30s" at bounding box center [467, 526] width 81 height 31
click at [559, 523] on button "30s-60s" at bounding box center [560, 526] width 98 height 31
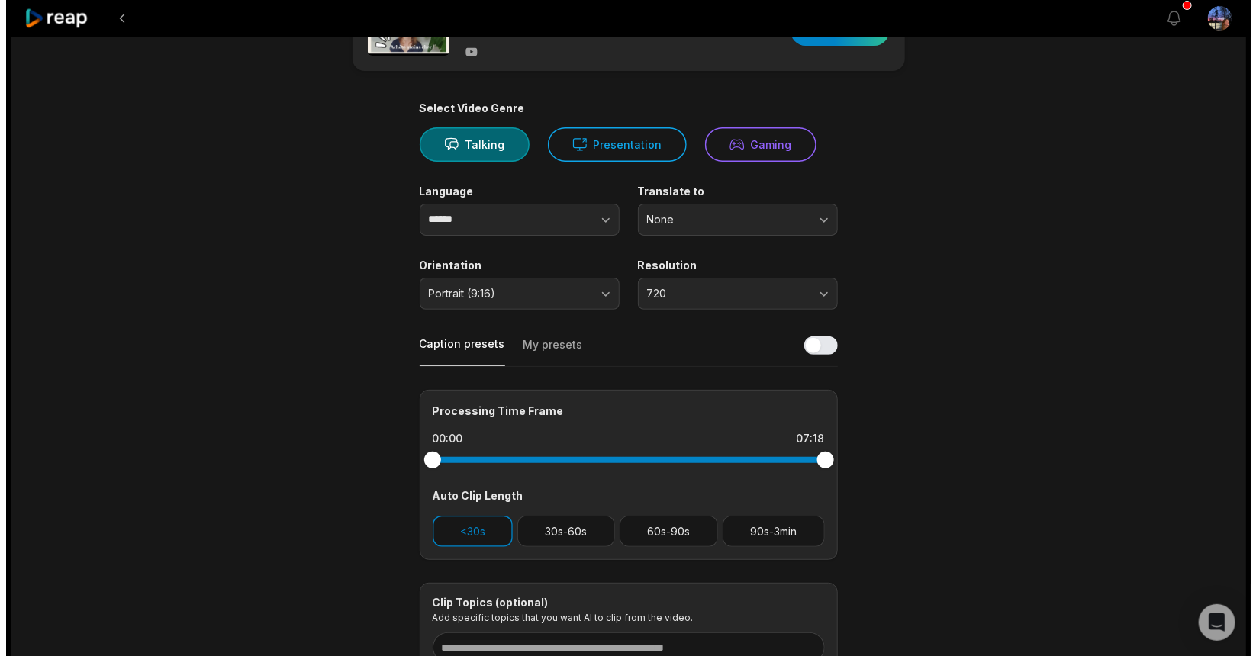
scroll to position [0, 0]
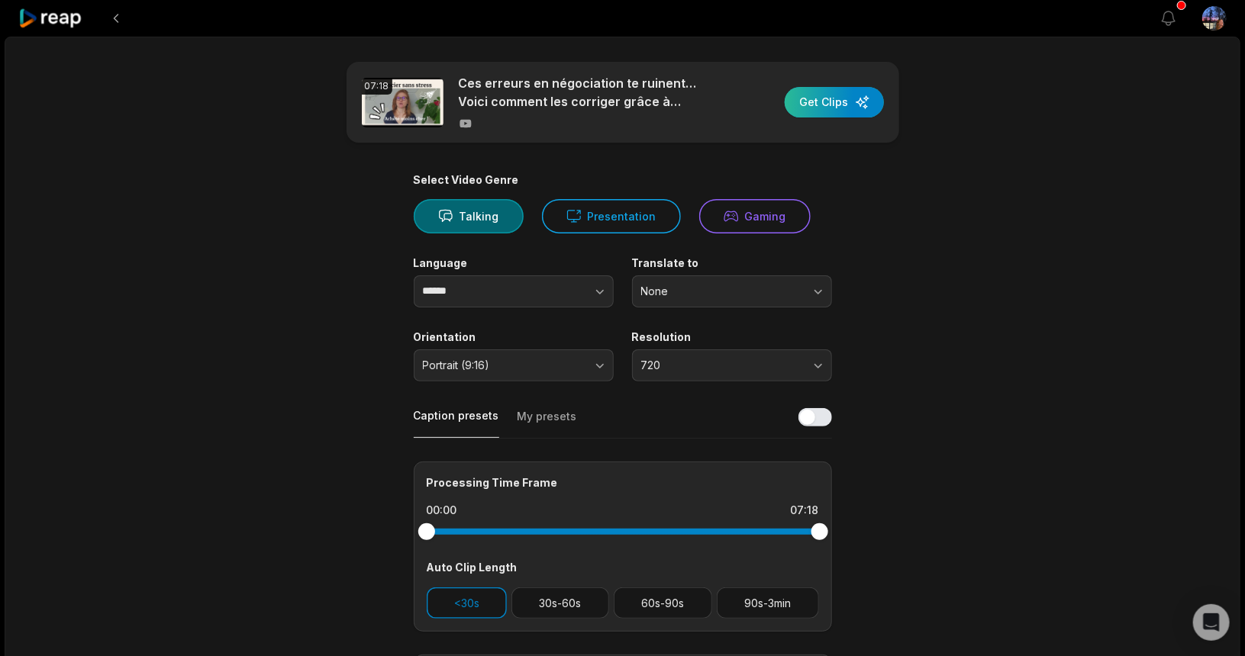
click at [818, 102] on div "button" at bounding box center [834, 102] width 99 height 31
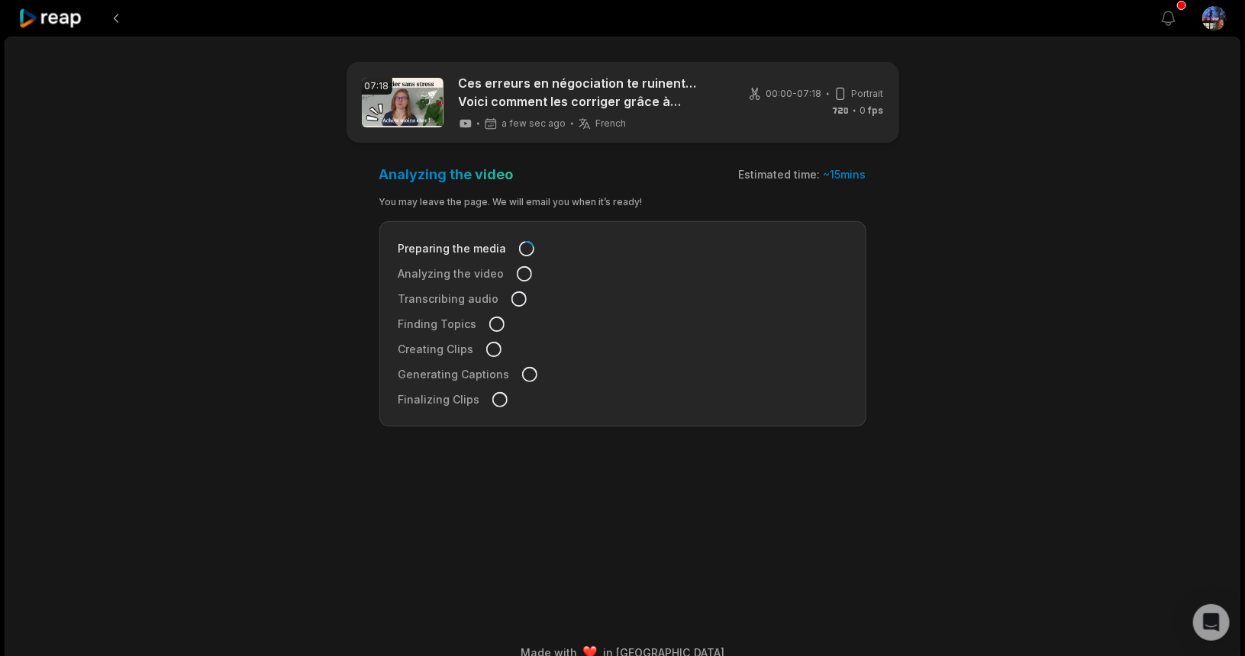
click at [64, 18] on icon at bounding box center [50, 18] width 65 height 21
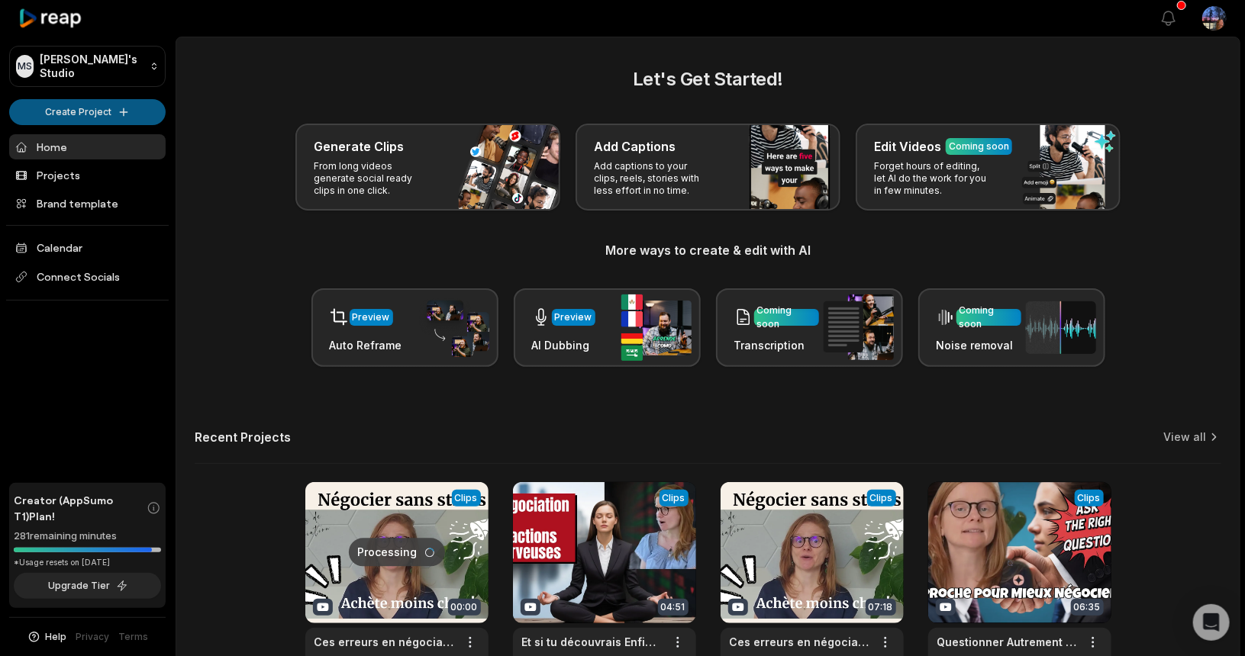
click at [79, 106] on html "MS [PERSON_NAME]'s Studio Create Project Home Projects Brand template Calendar …" at bounding box center [622, 328] width 1245 height 656
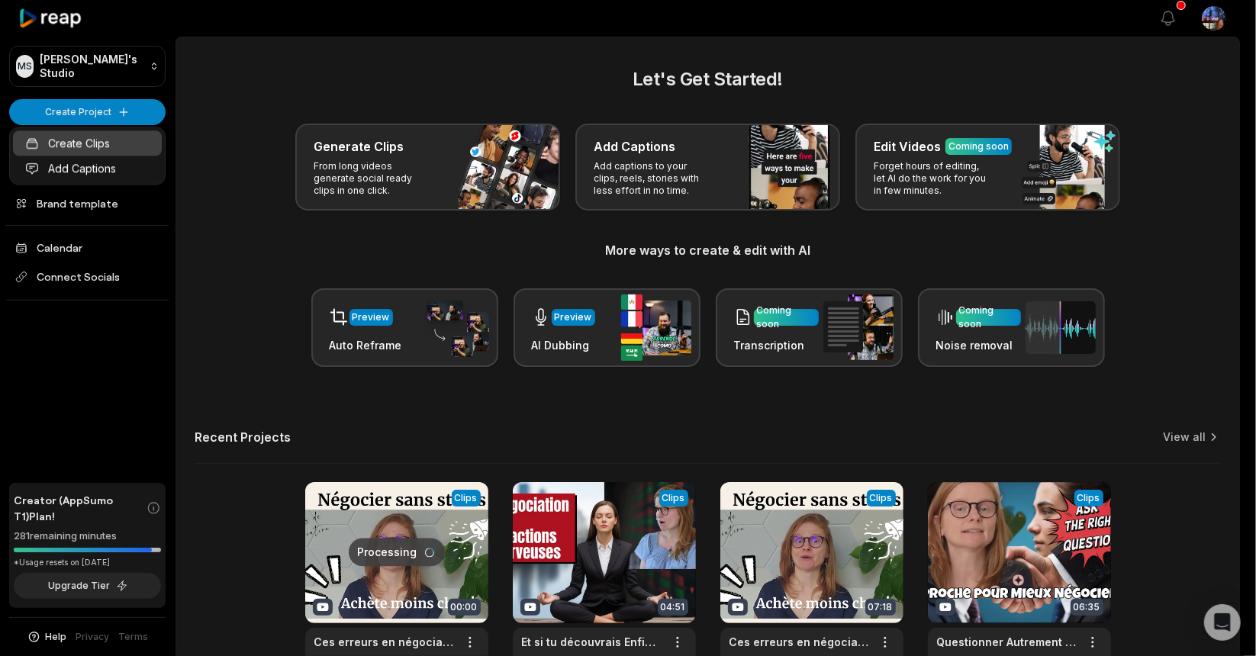
click at [90, 140] on link "Create Clips" at bounding box center [87, 143] width 149 height 25
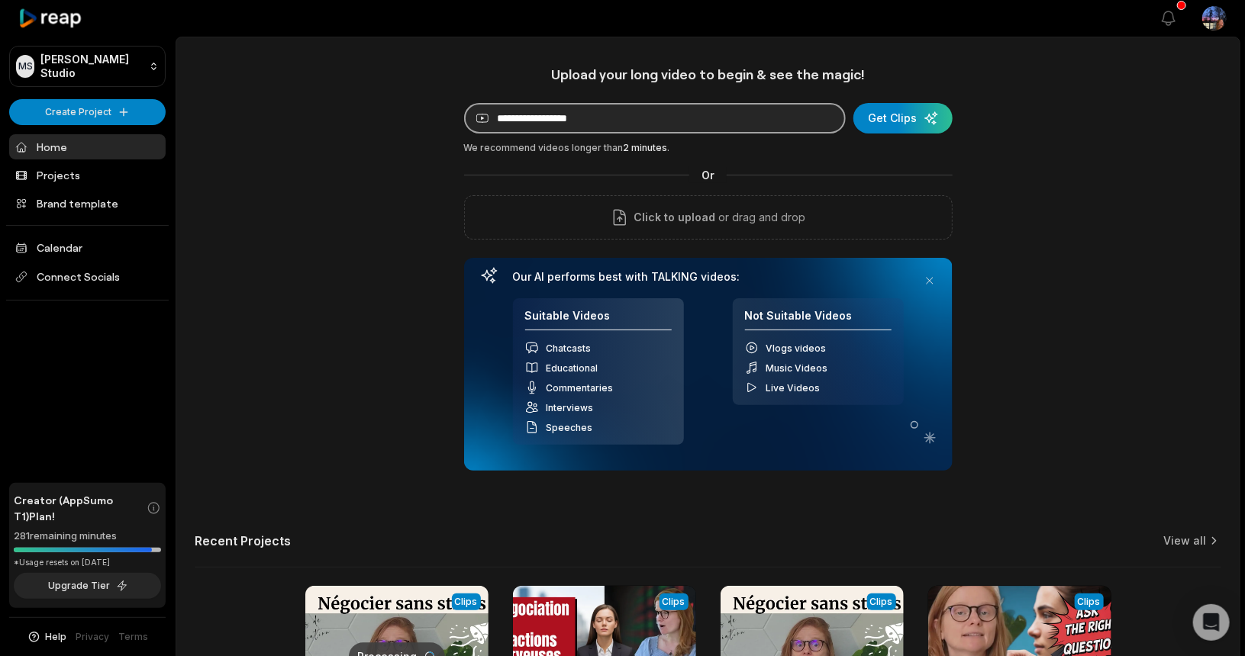
click at [514, 111] on input at bounding box center [655, 118] width 382 height 31
paste input "**********"
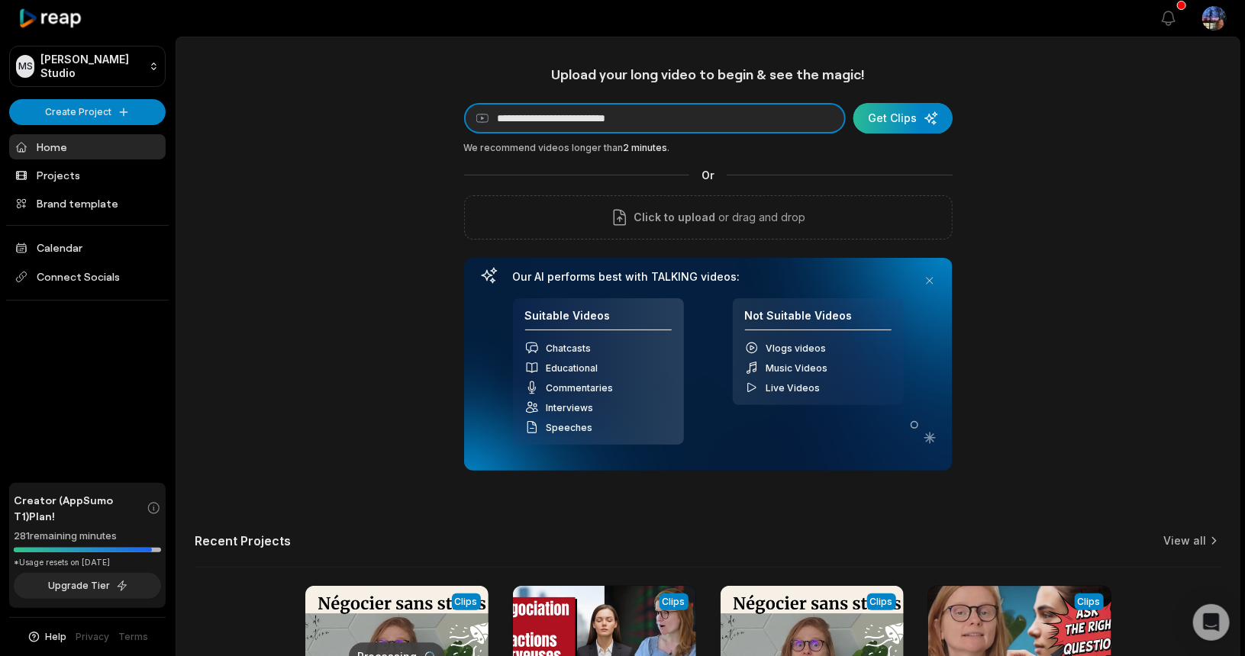
type input "**********"
click at [936, 125] on div "submit" at bounding box center [902, 118] width 99 height 31
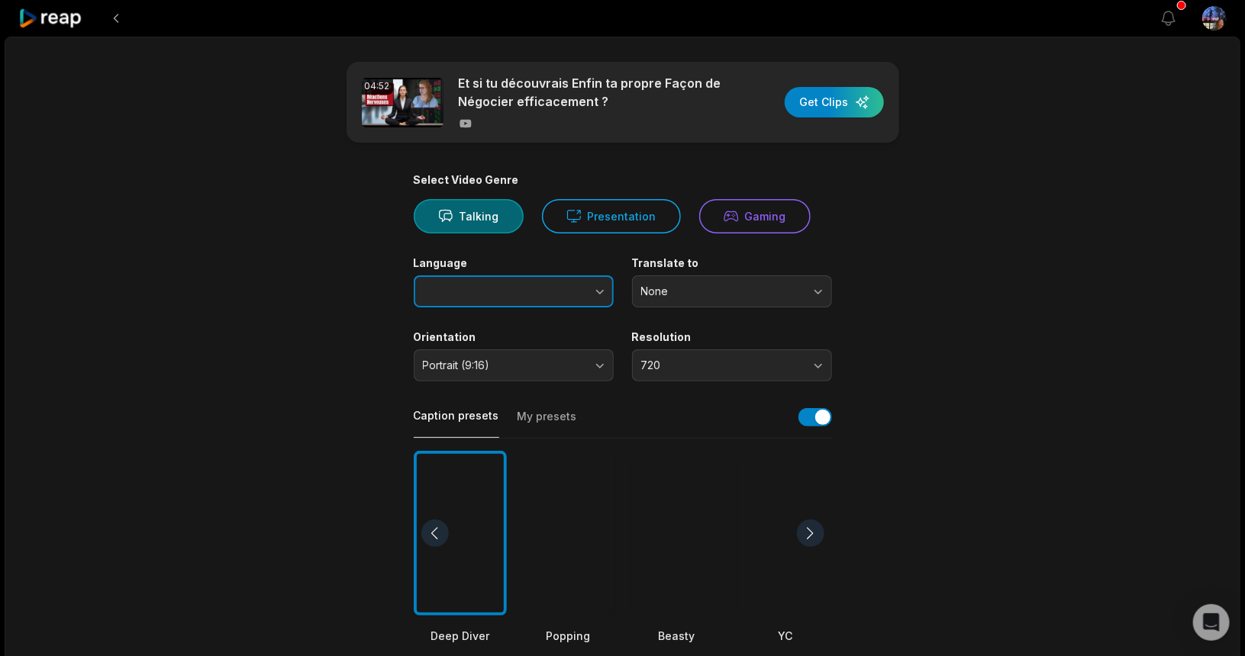
click at [549, 287] on button "button" at bounding box center [569, 292] width 87 height 32
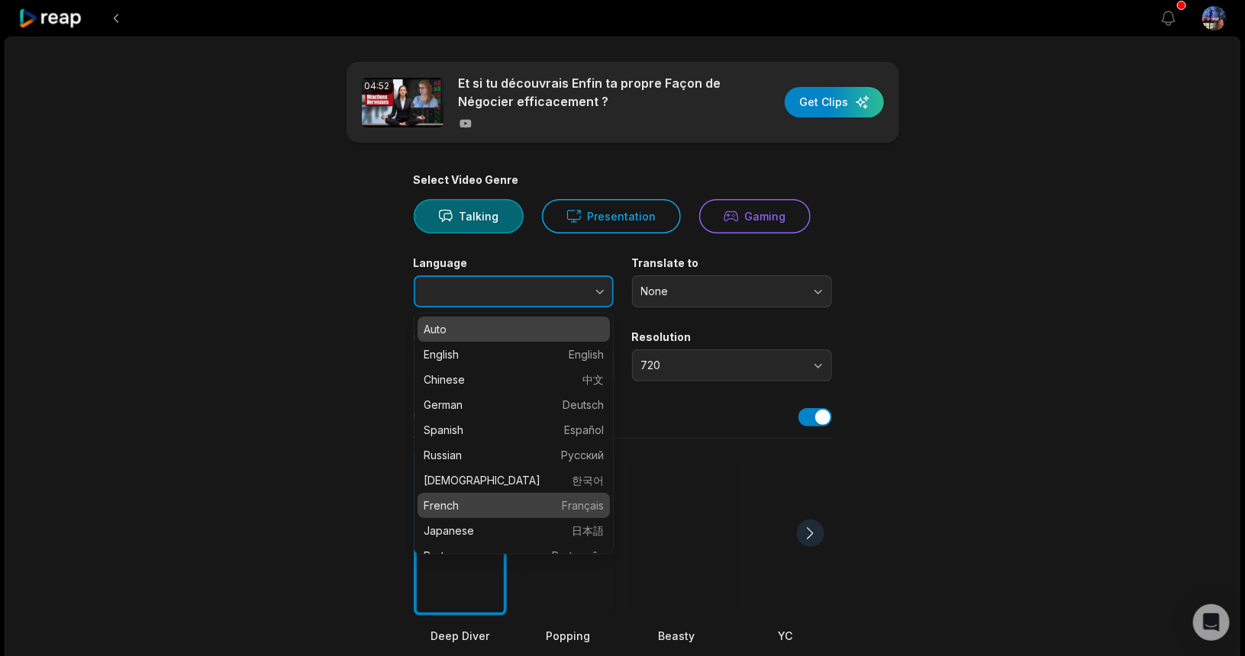
type input "******"
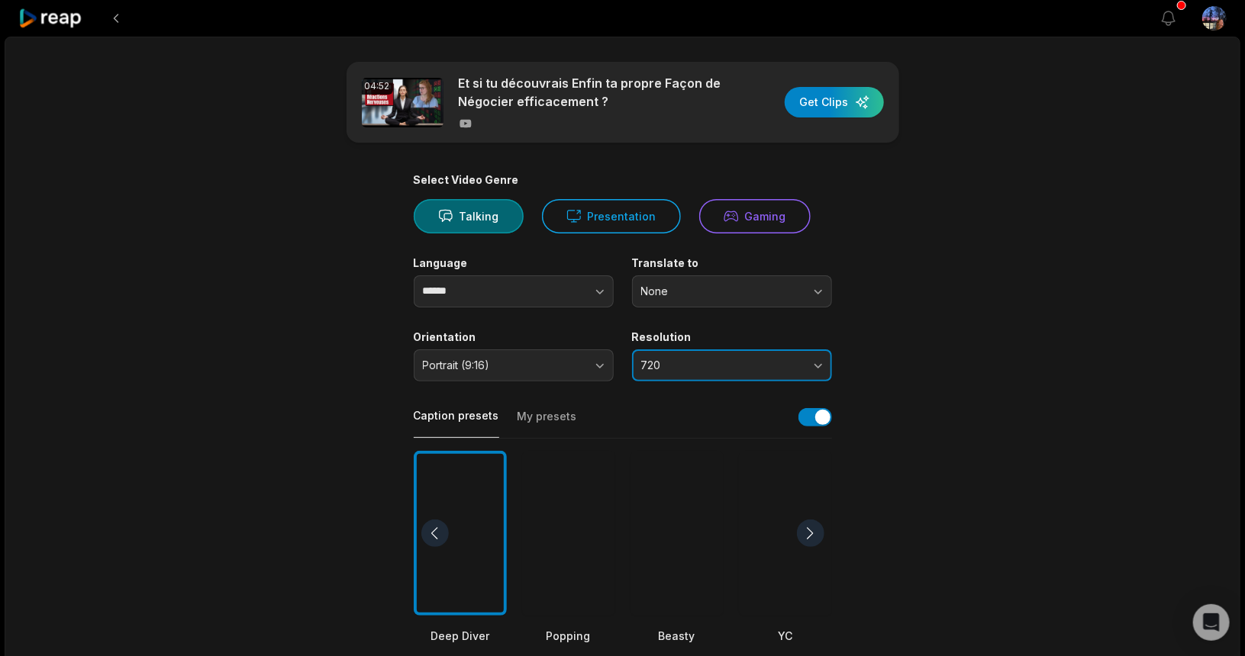
click at [672, 369] on span "720" at bounding box center [721, 366] width 160 height 14
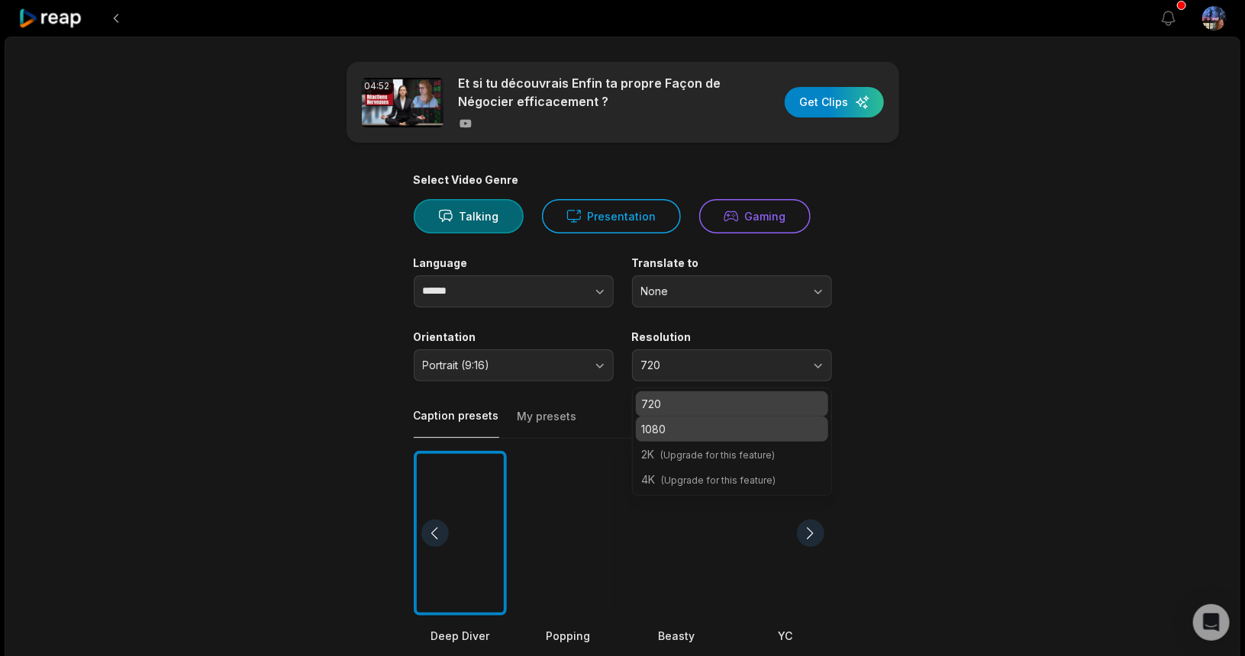
click at [675, 424] on p "1080" at bounding box center [732, 429] width 180 height 16
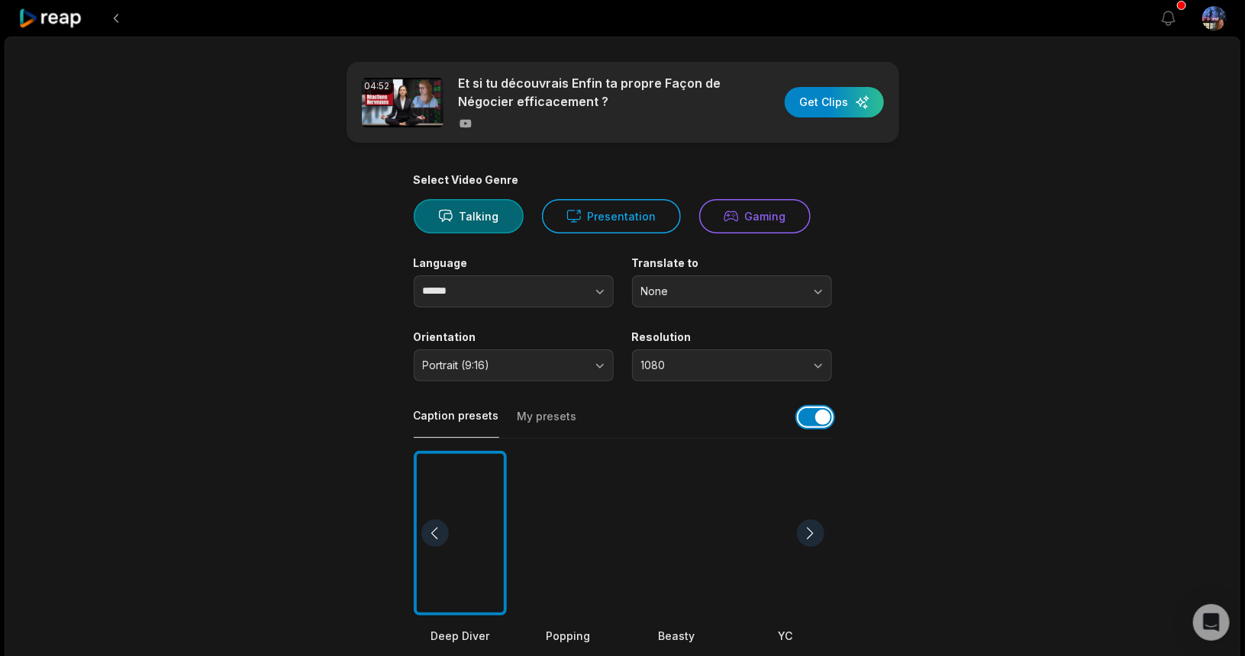
click at [807, 422] on button "button" at bounding box center [815, 417] width 34 height 18
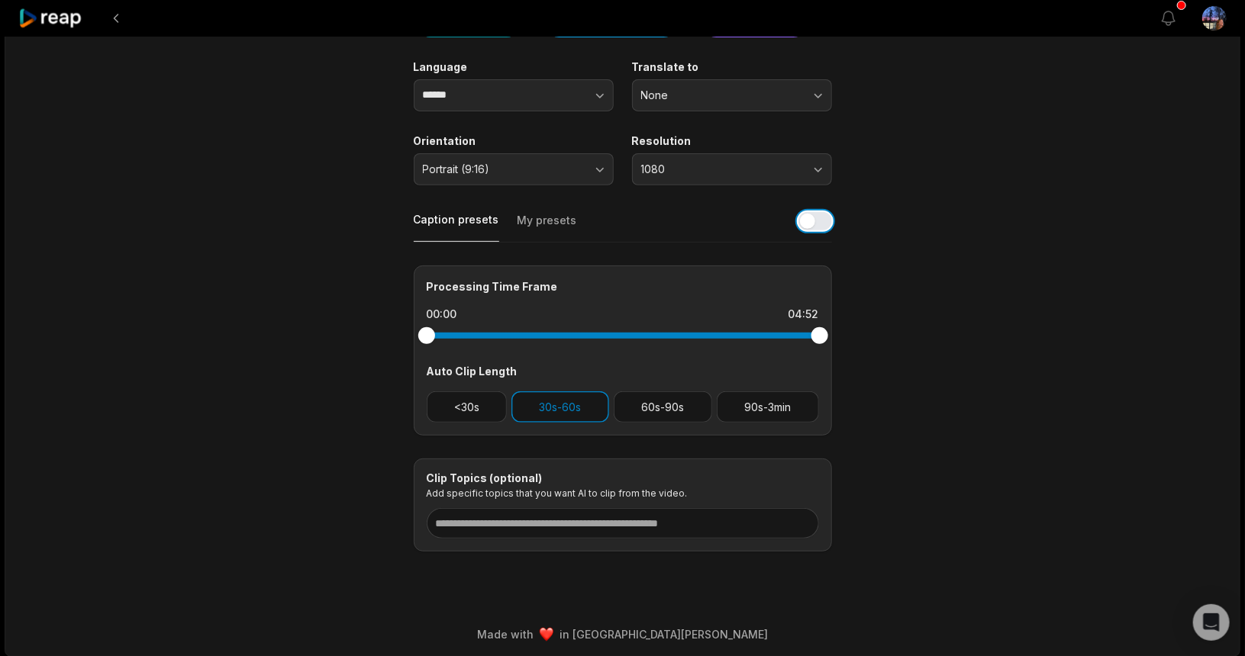
scroll to position [198, 0]
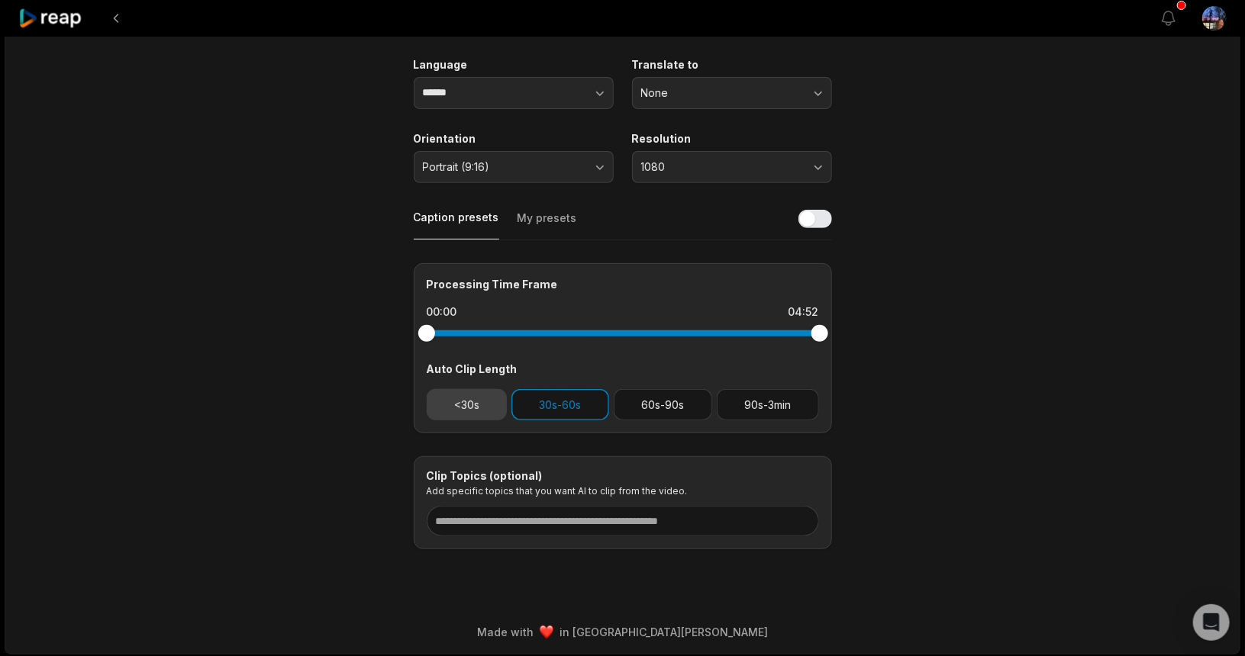
click at [488, 416] on button "<30s" at bounding box center [467, 404] width 81 height 31
click at [550, 401] on button "30s-60s" at bounding box center [560, 404] width 98 height 31
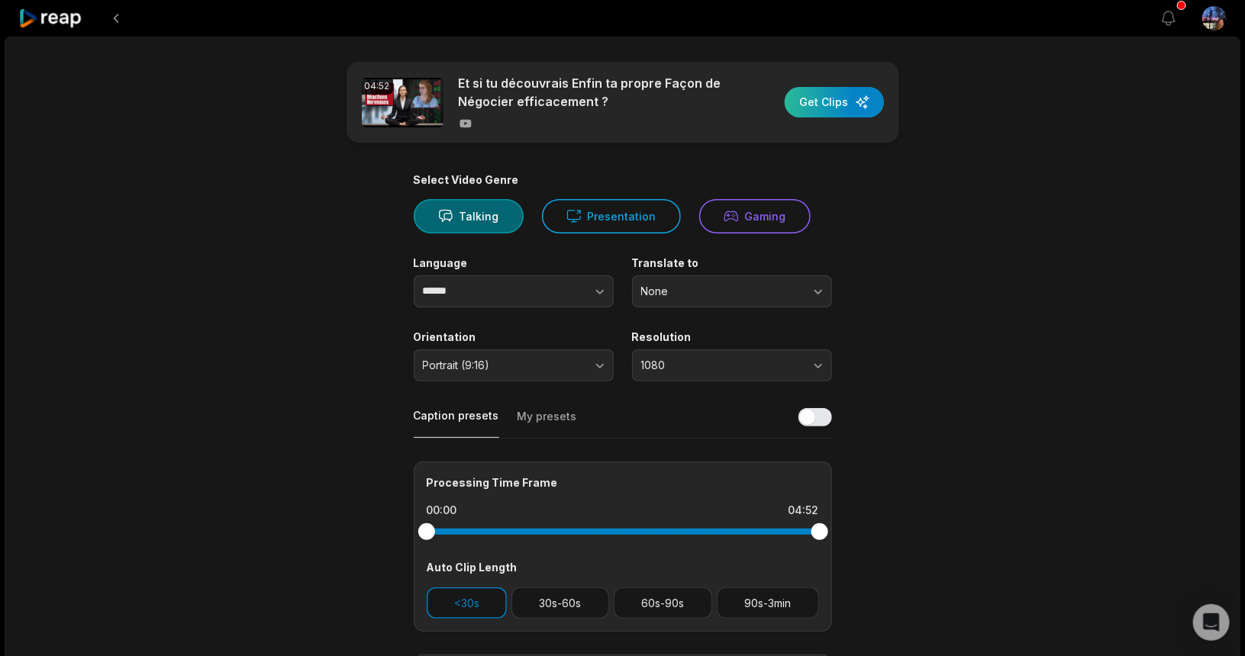
click at [836, 95] on div "button" at bounding box center [834, 102] width 99 height 31
click at [60, 21] on icon at bounding box center [50, 18] width 65 height 21
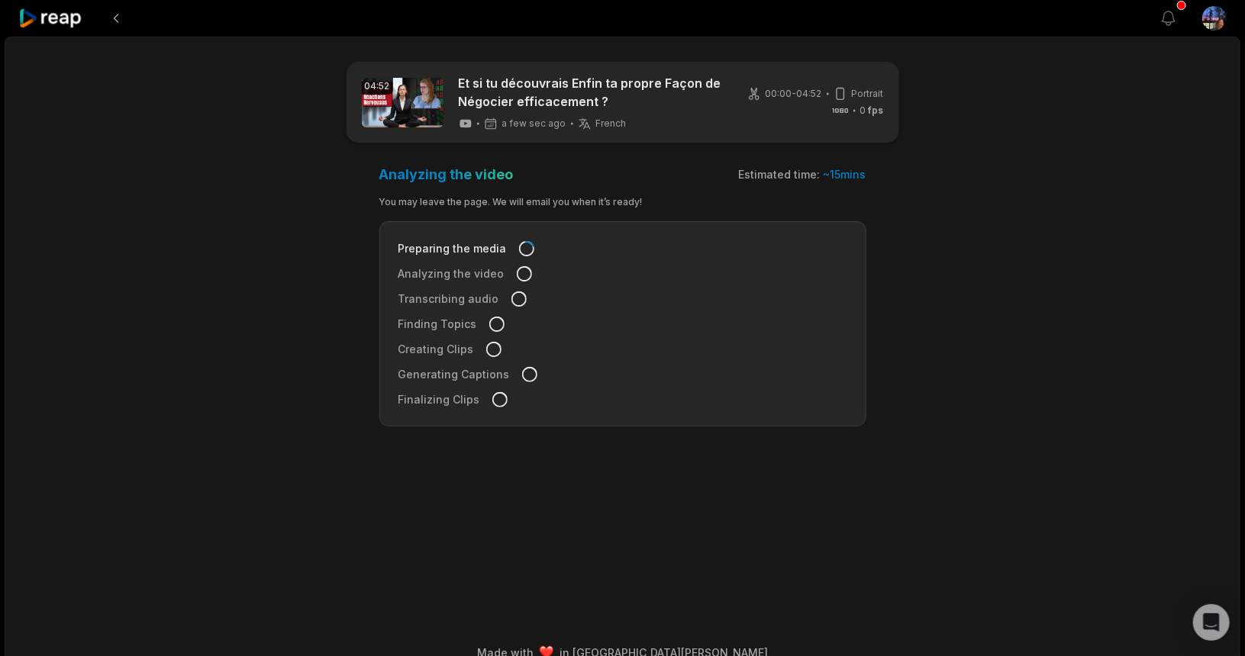
click at [60, 19] on icon at bounding box center [50, 18] width 65 height 21
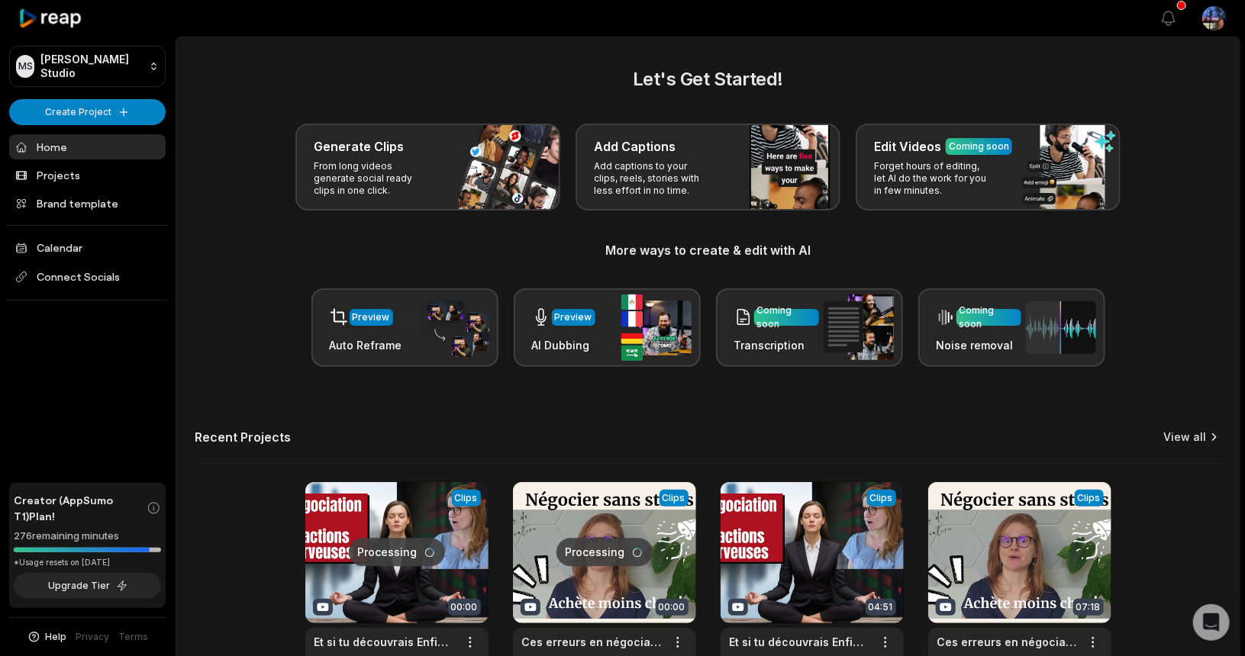
click at [1184, 440] on link "View all" at bounding box center [1184, 437] width 43 height 15
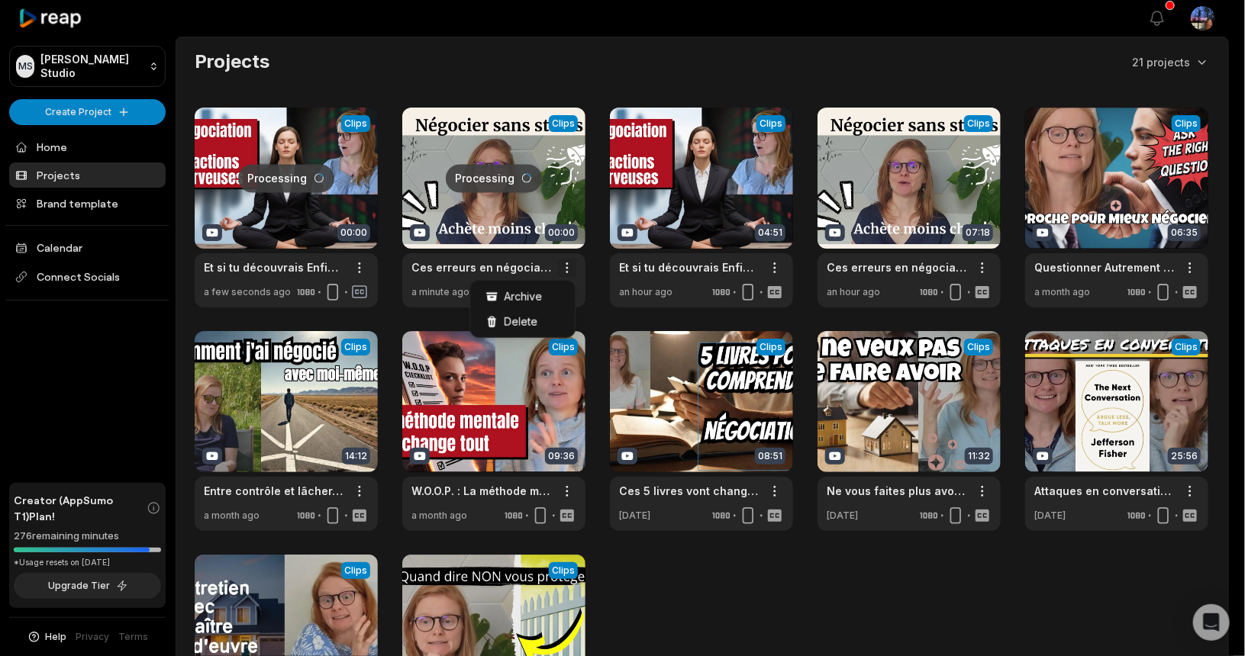
click at [571, 266] on html "MS [PERSON_NAME] Studio Create Project Home Projects Brand template Calendar Co…" at bounding box center [622, 328] width 1245 height 656
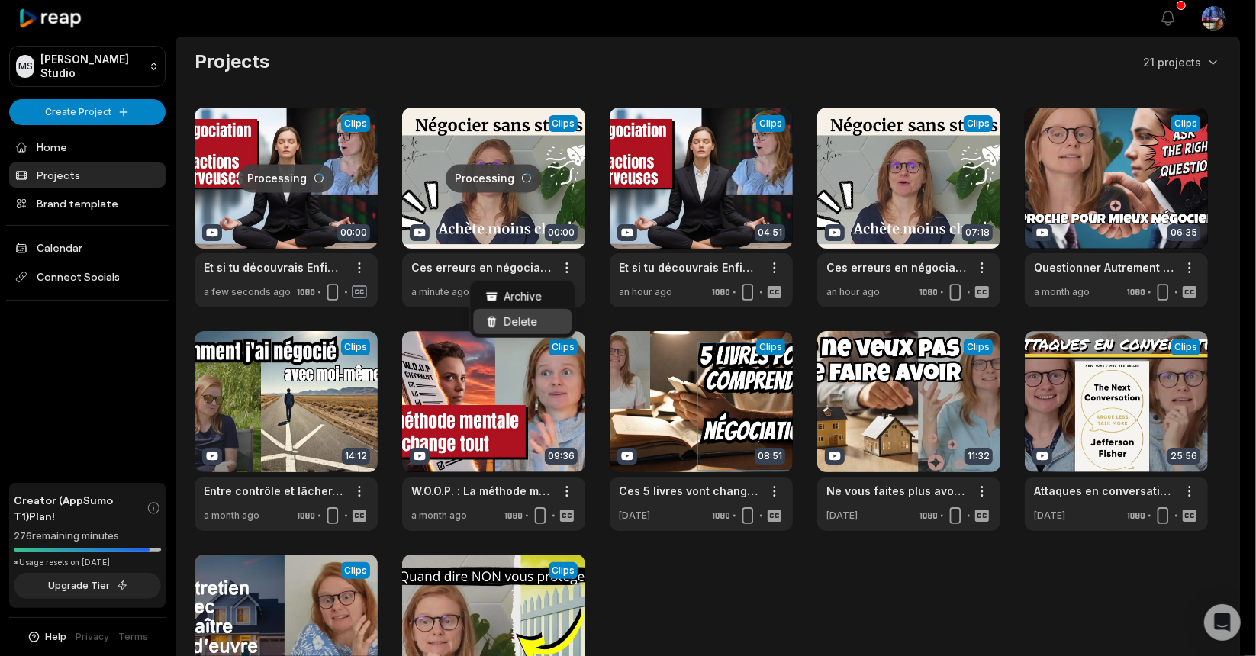
click at [544, 318] on div "Delete" at bounding box center [522, 321] width 98 height 25
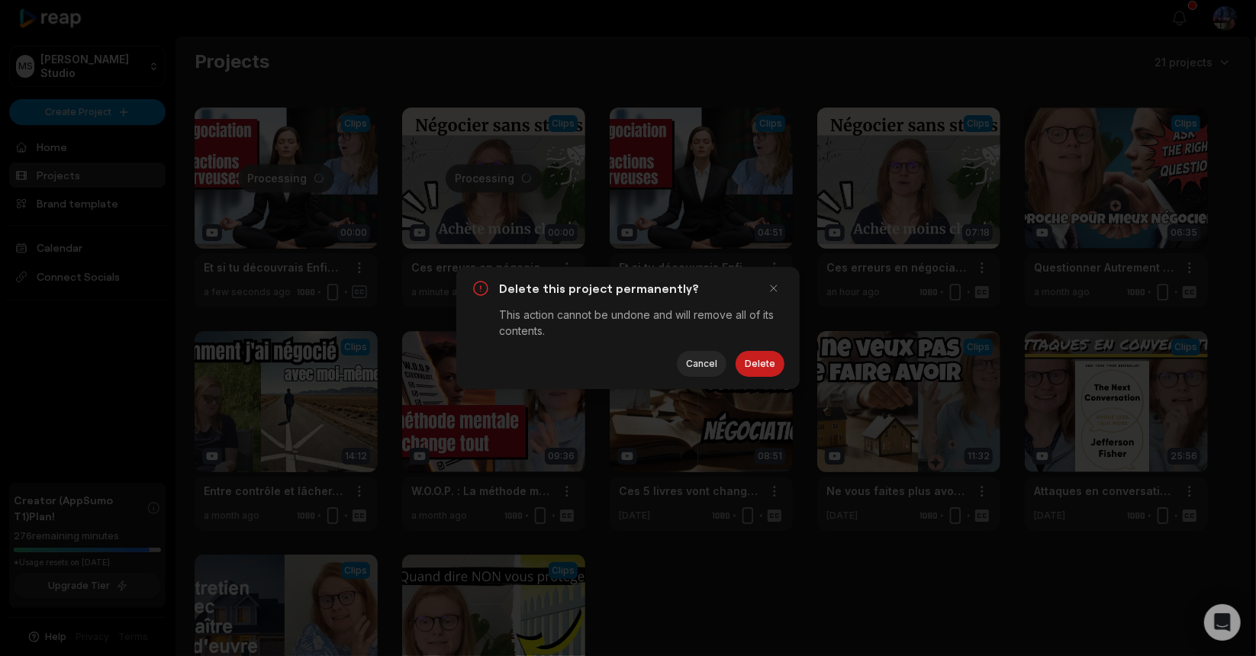
click at [772, 363] on button "Delete" at bounding box center [760, 364] width 49 height 26
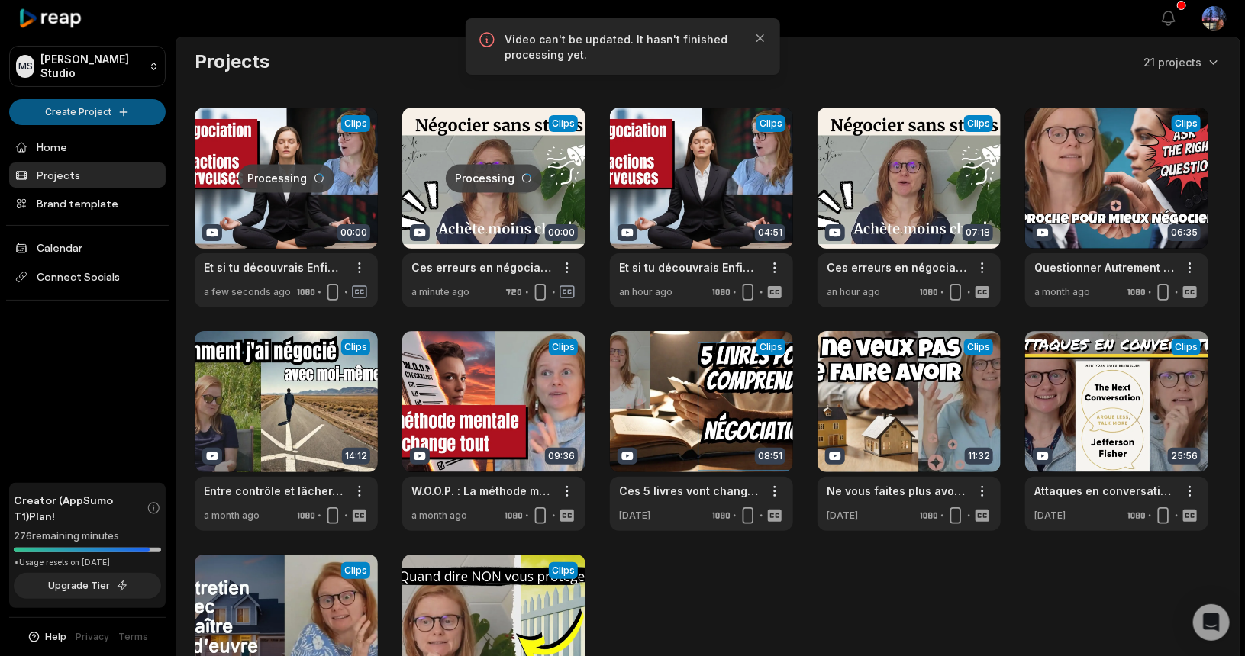
click at [77, 110] on html "MS Maria's Studio Create Project Home Projects Brand template Calendar Connect …" at bounding box center [622, 328] width 1245 height 656
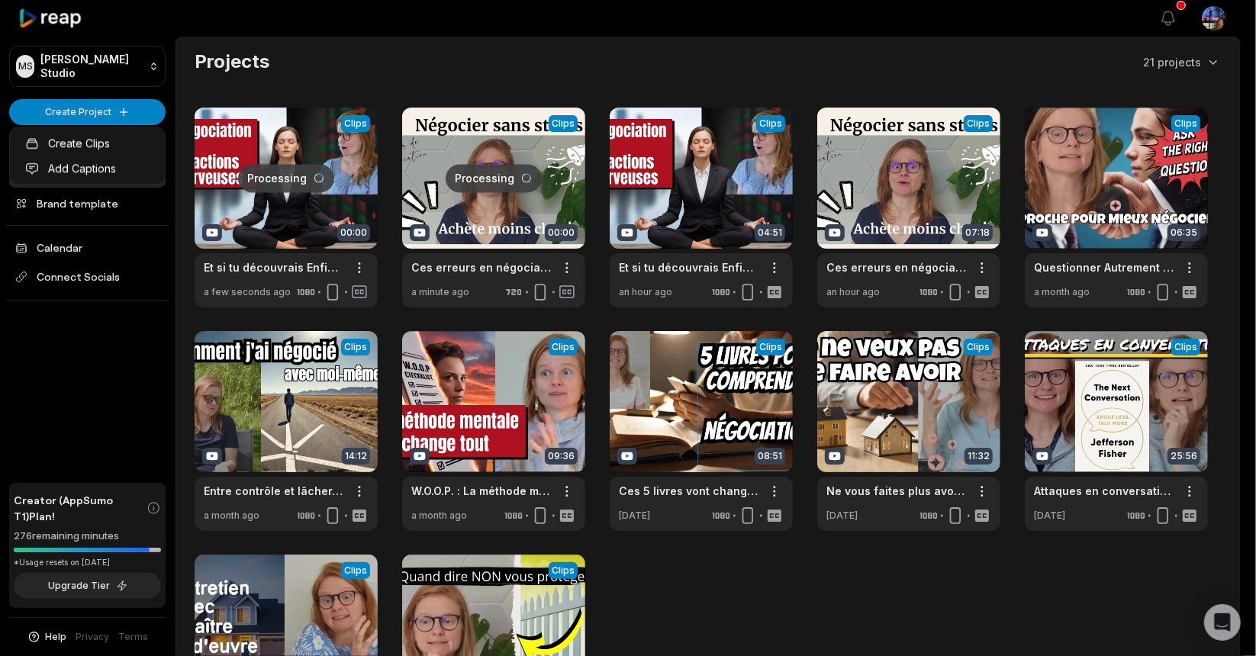
click at [80, 108] on html "MS Maria's Studio Create Project Home Projects Brand template Calendar Connect …" at bounding box center [628, 328] width 1256 height 656
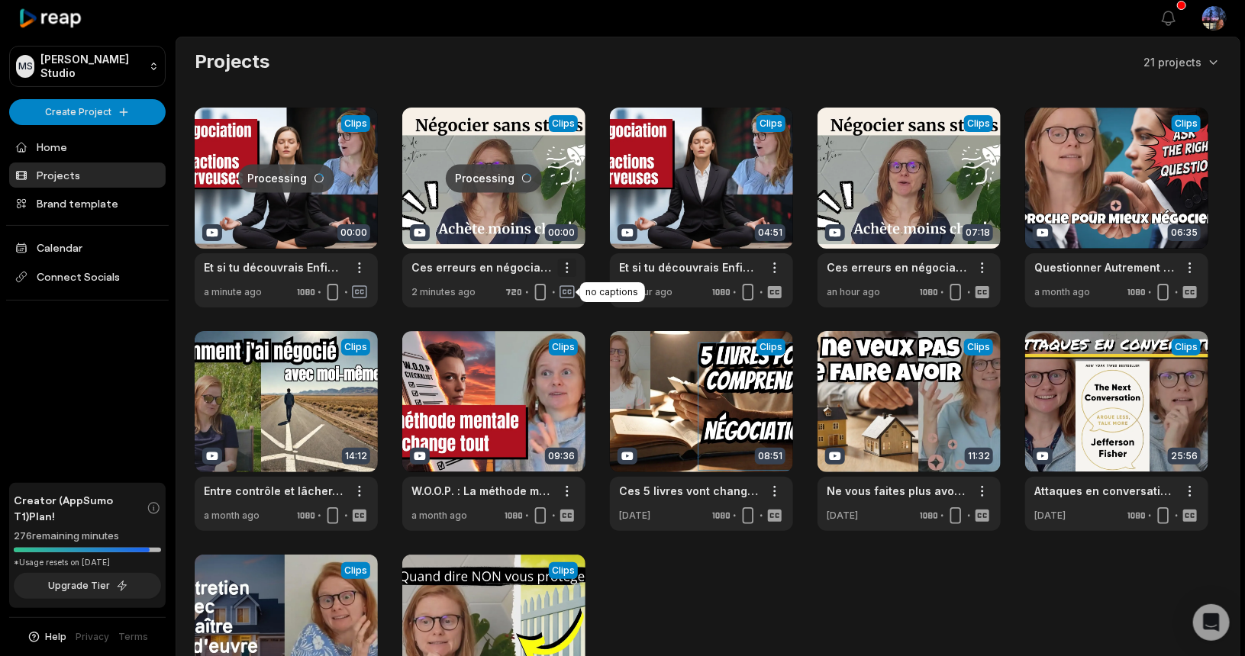
click at [565, 271] on html "MS Maria's Studio Create Project Home Projects Brand template Calendar Connect …" at bounding box center [622, 328] width 1245 height 656
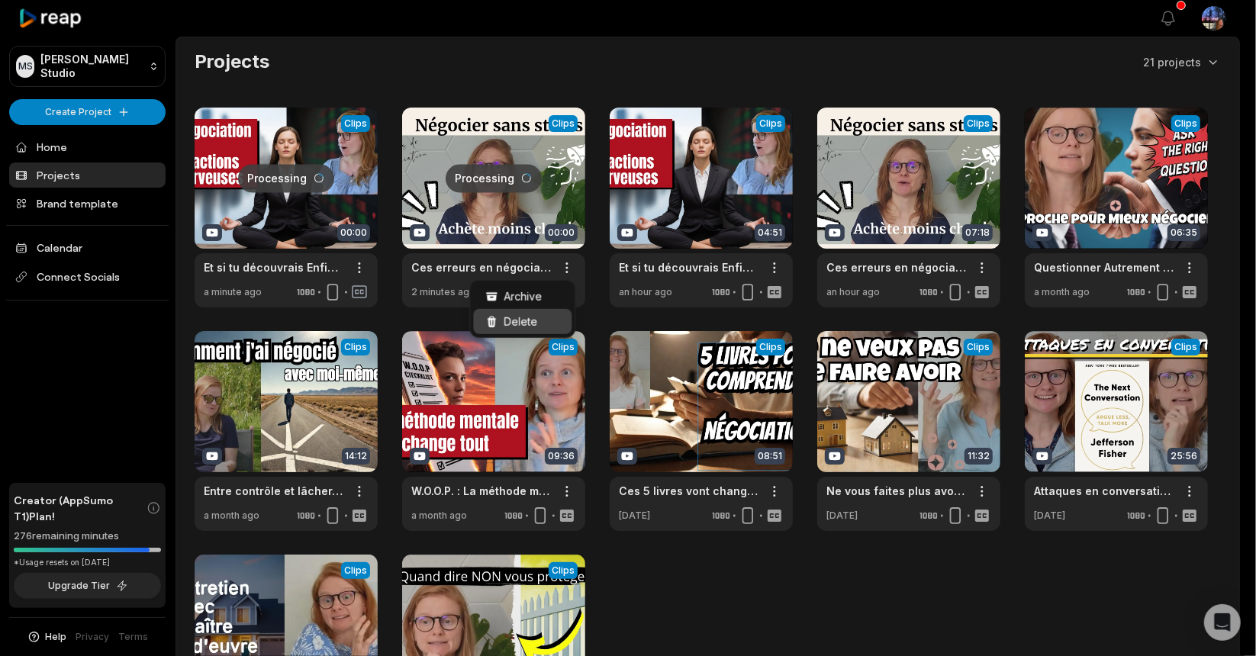
click at [537, 321] on div "Delete" at bounding box center [522, 321] width 98 height 25
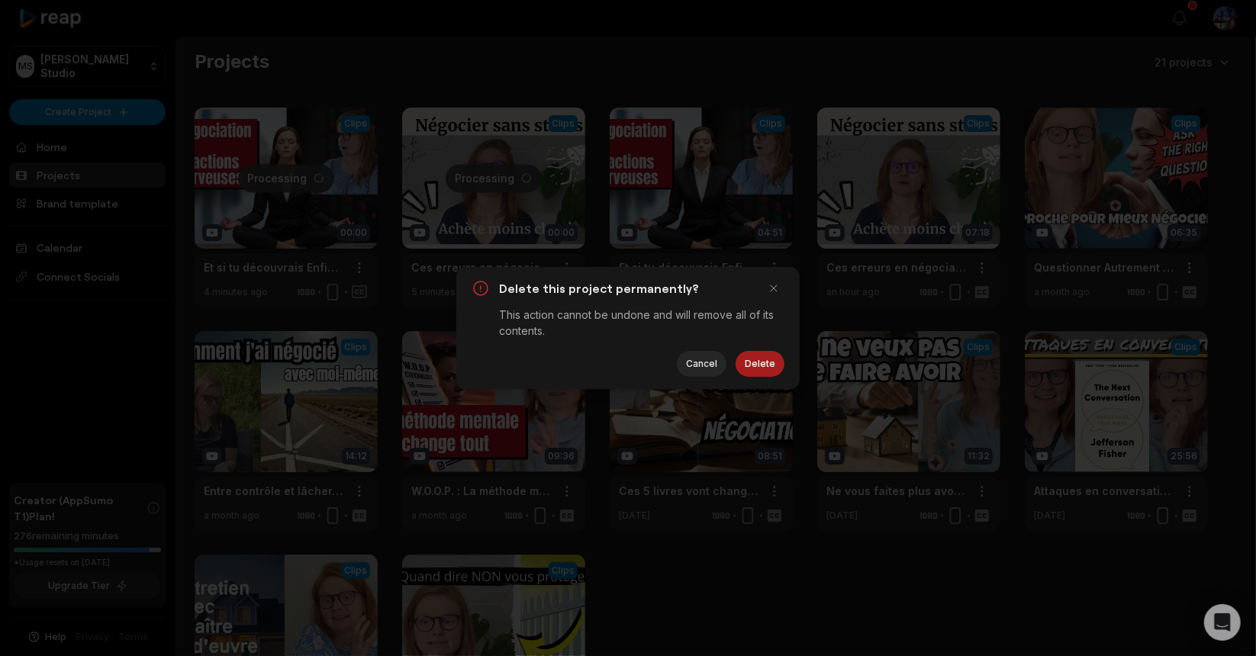
click at [751, 363] on button "Delete" at bounding box center [760, 364] width 49 height 26
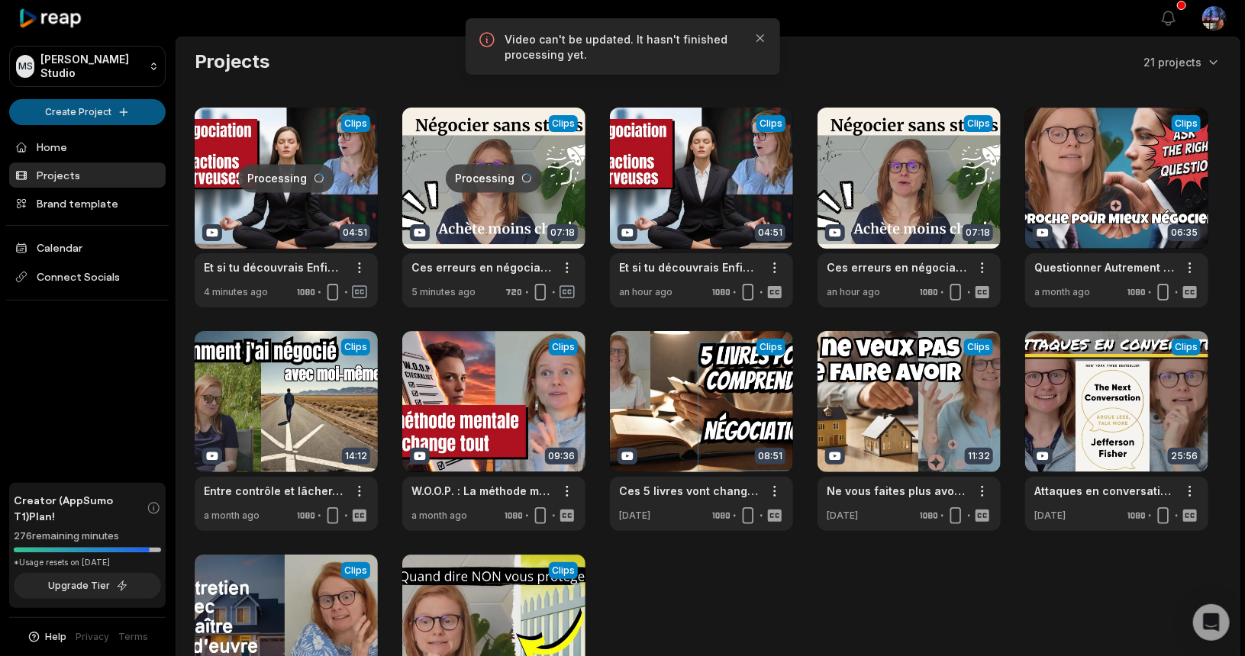
click at [102, 109] on html "MS Maria's Studio Create Project Home Projects Brand template Calendar Connect …" at bounding box center [622, 328] width 1245 height 656
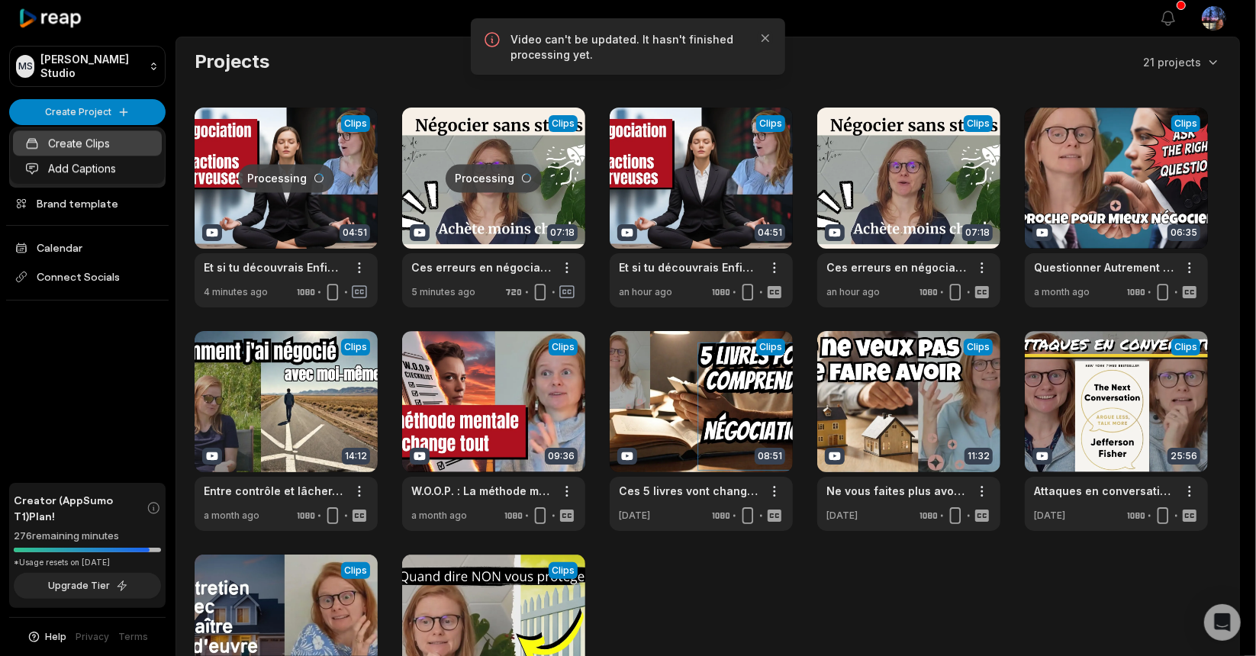
click at [43, 147] on link "Create Clips" at bounding box center [87, 143] width 149 height 25
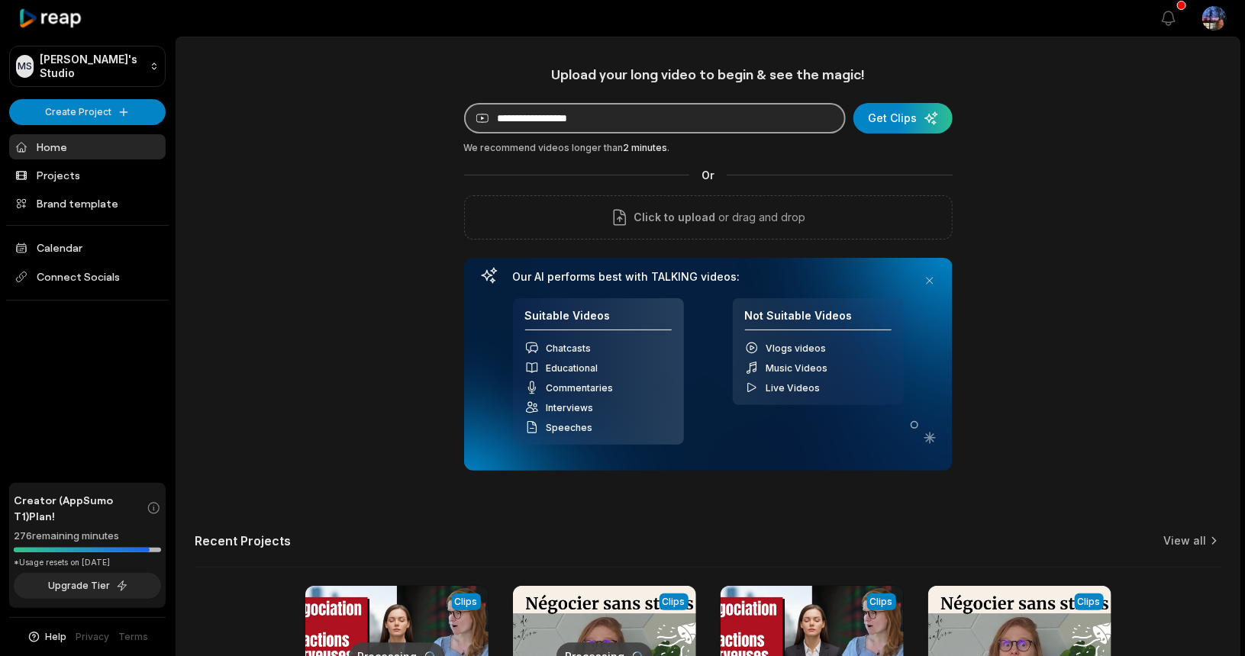
click at [520, 116] on input at bounding box center [655, 118] width 382 height 31
paste input "**********"
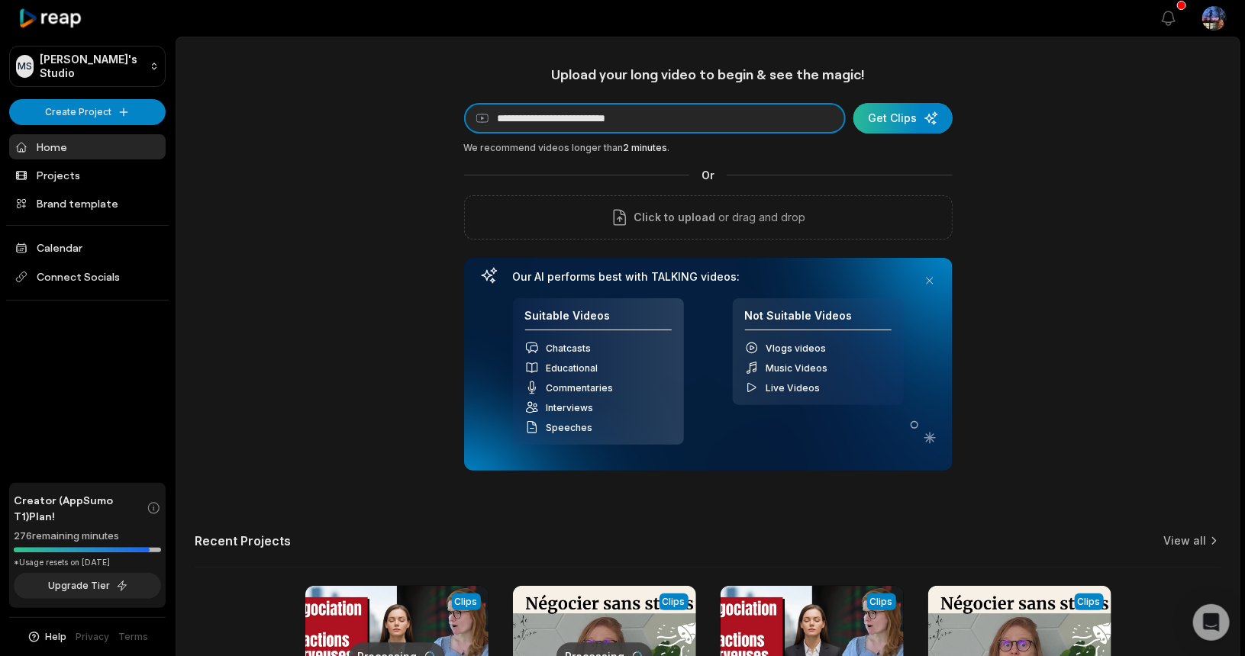
type input "**********"
click at [877, 115] on div "submit" at bounding box center [902, 118] width 99 height 31
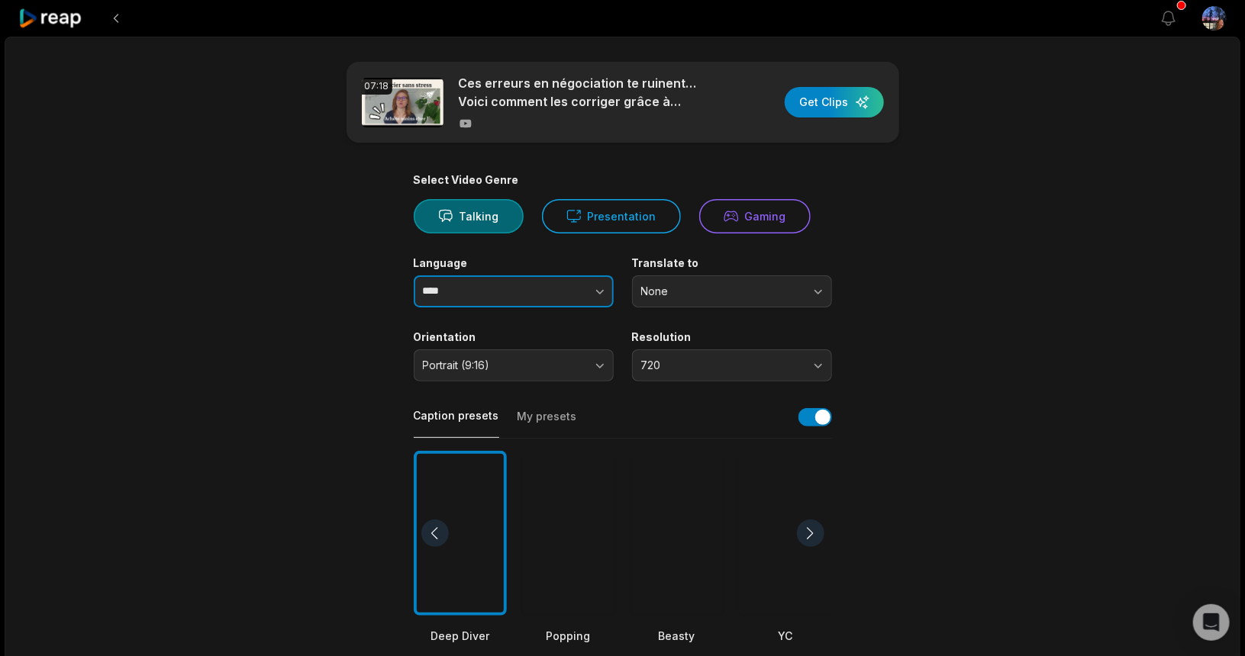
click at [545, 305] on button "button" at bounding box center [569, 292] width 87 height 32
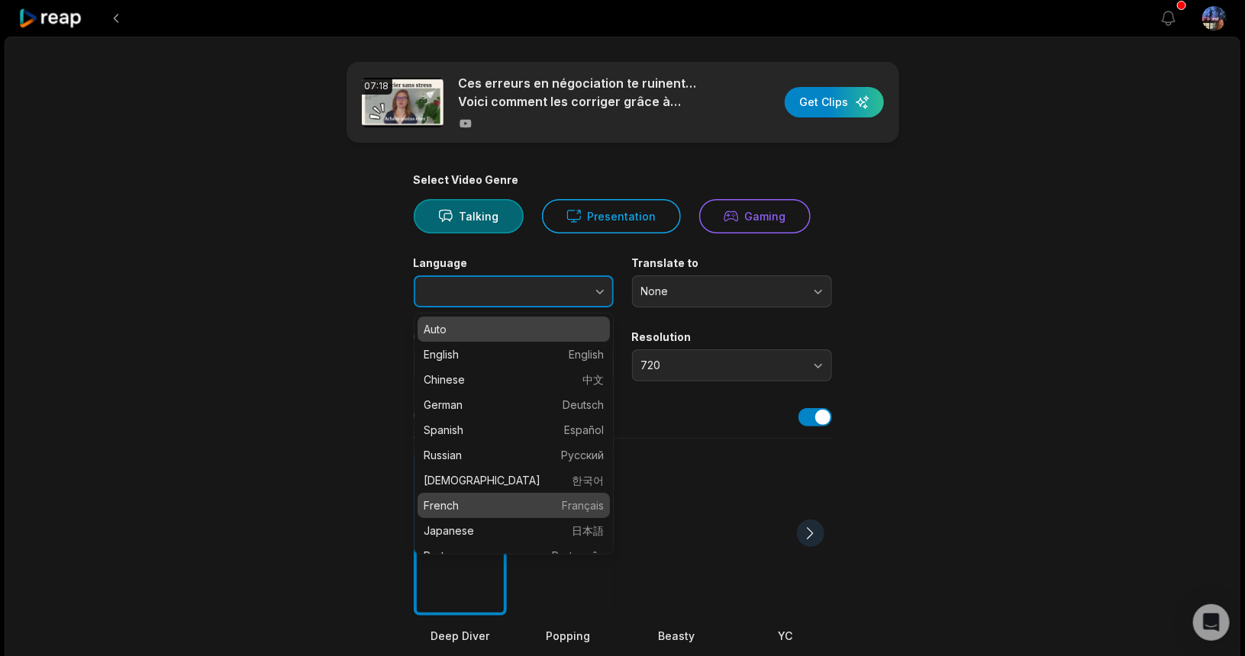
type input "******"
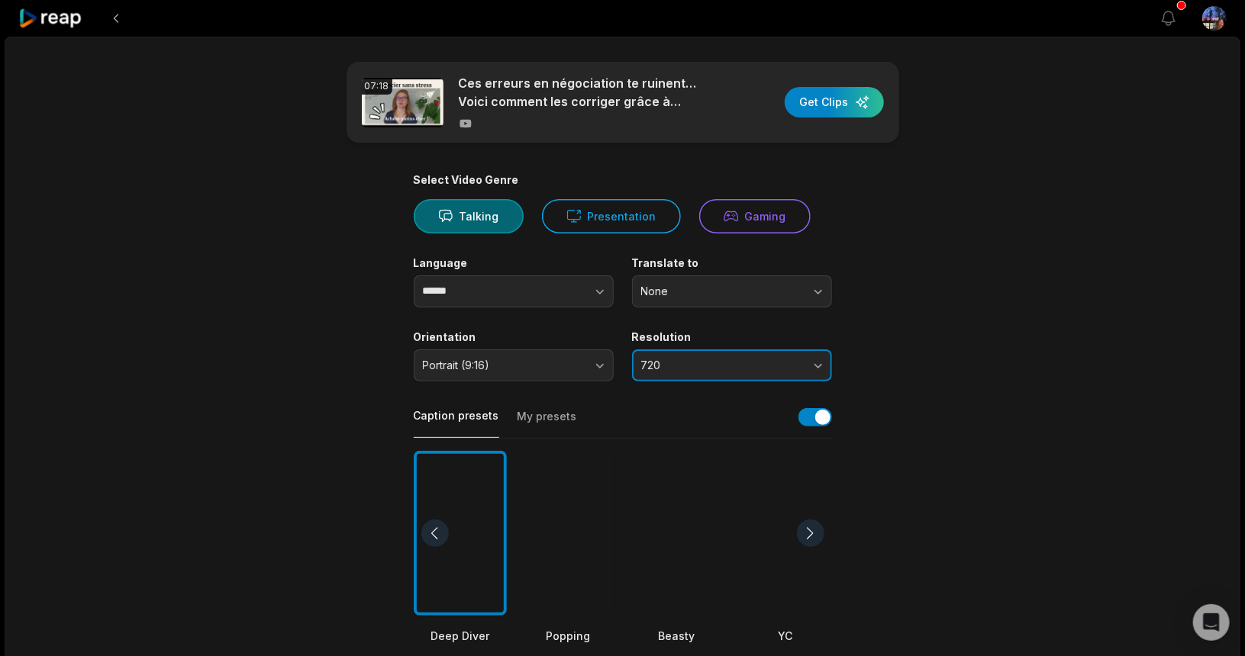
click at [685, 359] on span "720" at bounding box center [721, 366] width 160 height 14
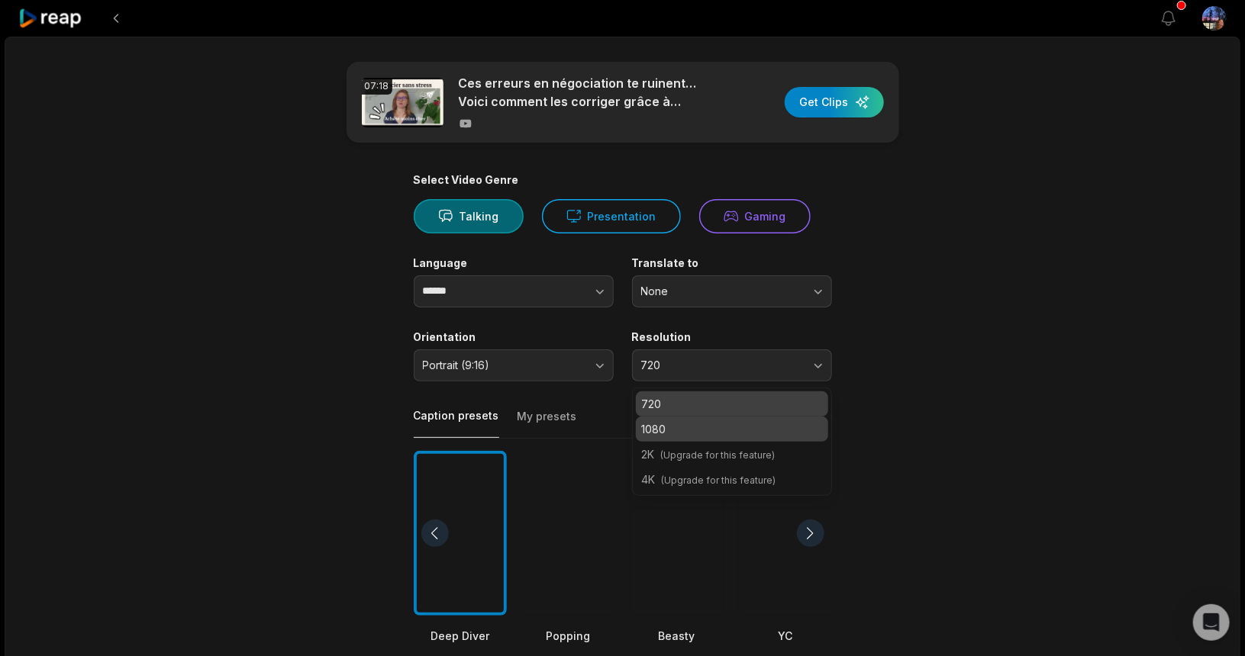
click at [678, 427] on p "1080" at bounding box center [732, 429] width 180 height 16
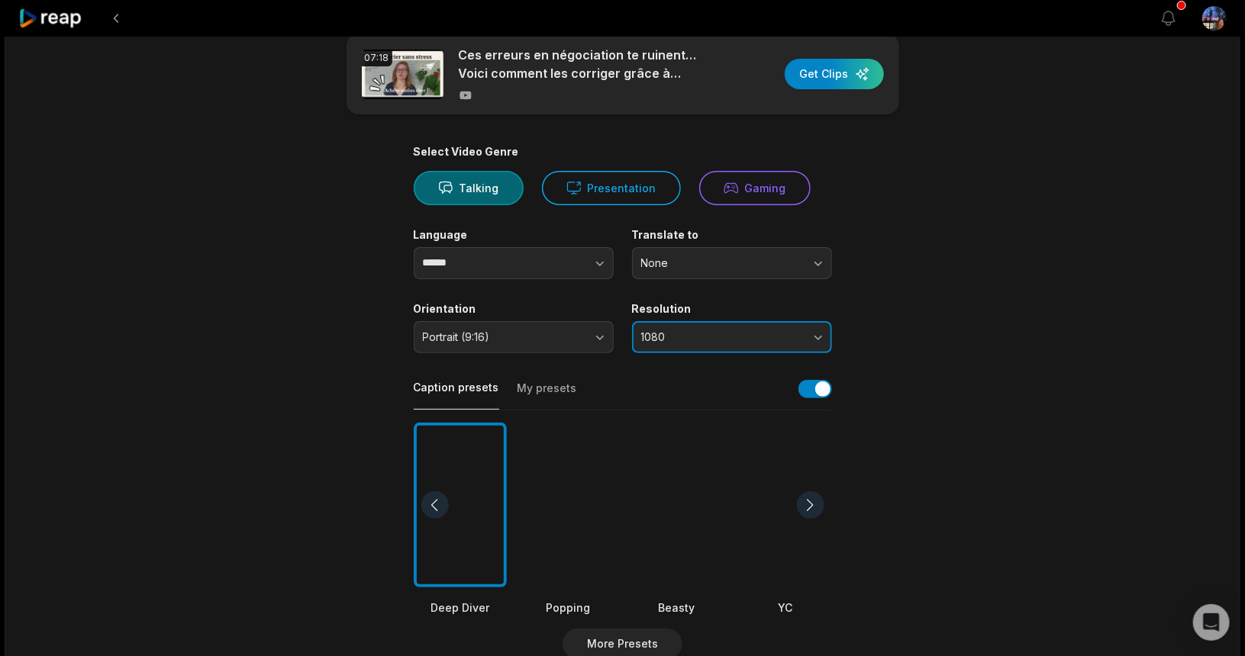
scroll to position [153, 0]
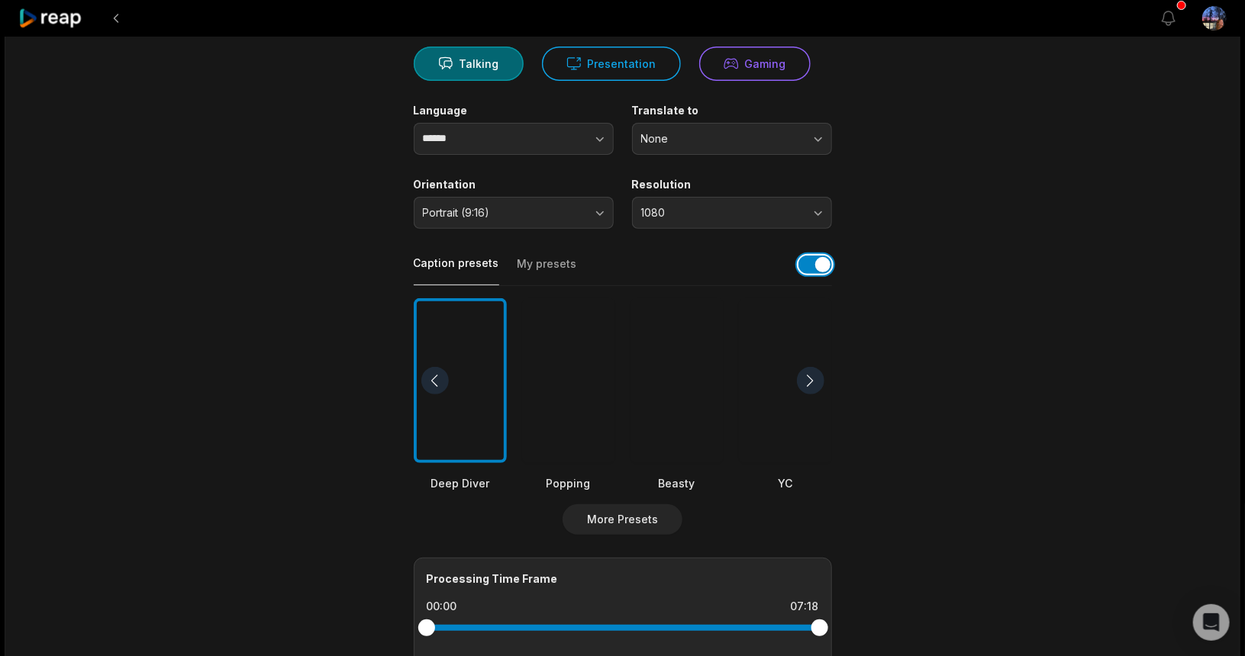
click at [810, 264] on button "button" at bounding box center [815, 265] width 34 height 18
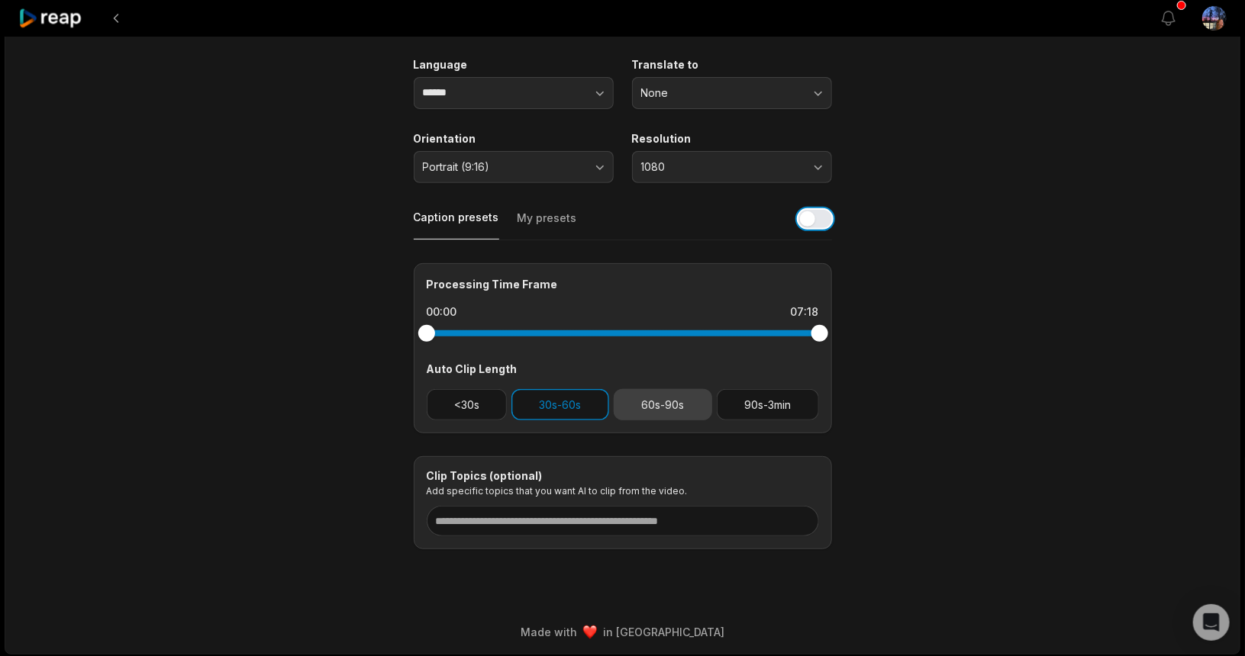
scroll to position [198, 0]
click at [483, 395] on button "<30s" at bounding box center [467, 404] width 81 height 31
click at [552, 404] on button "30s-60s" at bounding box center [560, 404] width 98 height 31
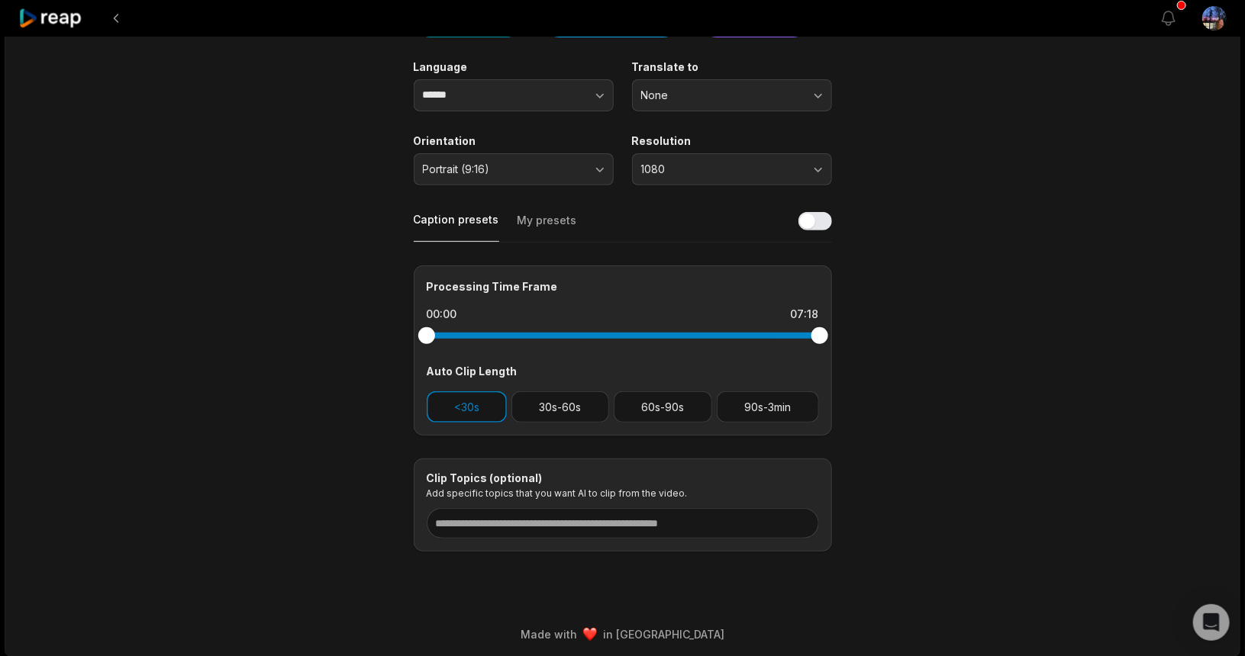
scroll to position [0, 0]
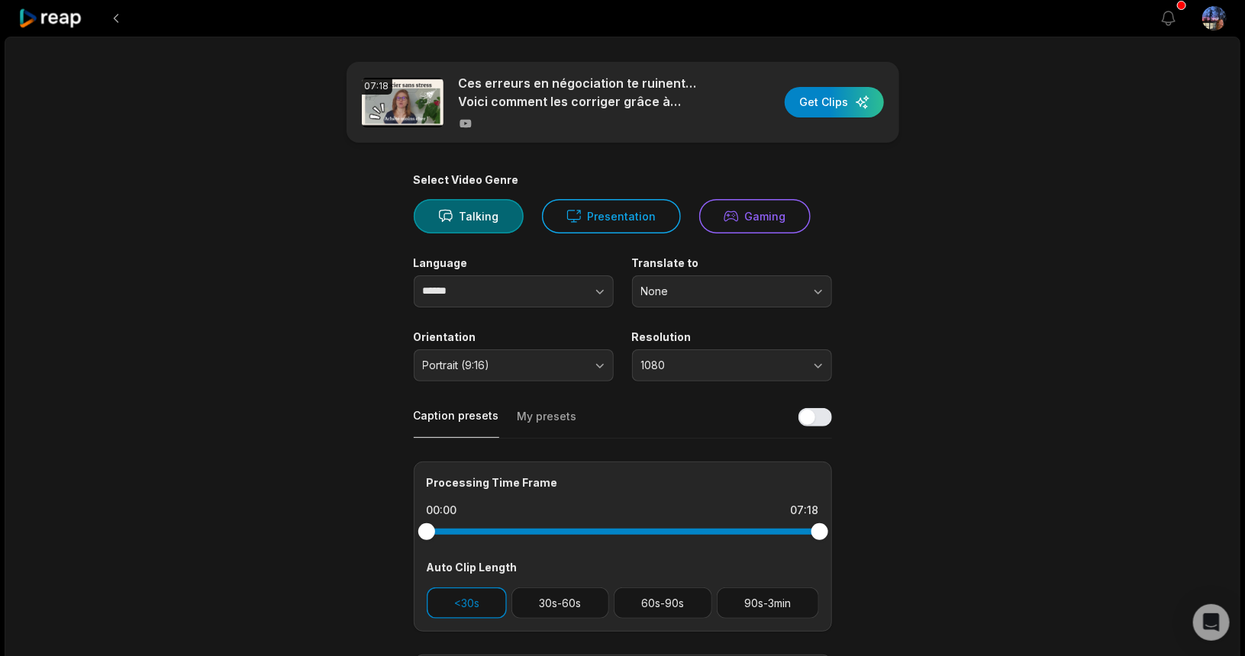
drag, startPoint x: 852, startPoint y: 101, endPoint x: 863, endPoint y: 168, distance: 68.0
click at [852, 101] on div "button" at bounding box center [834, 102] width 99 height 31
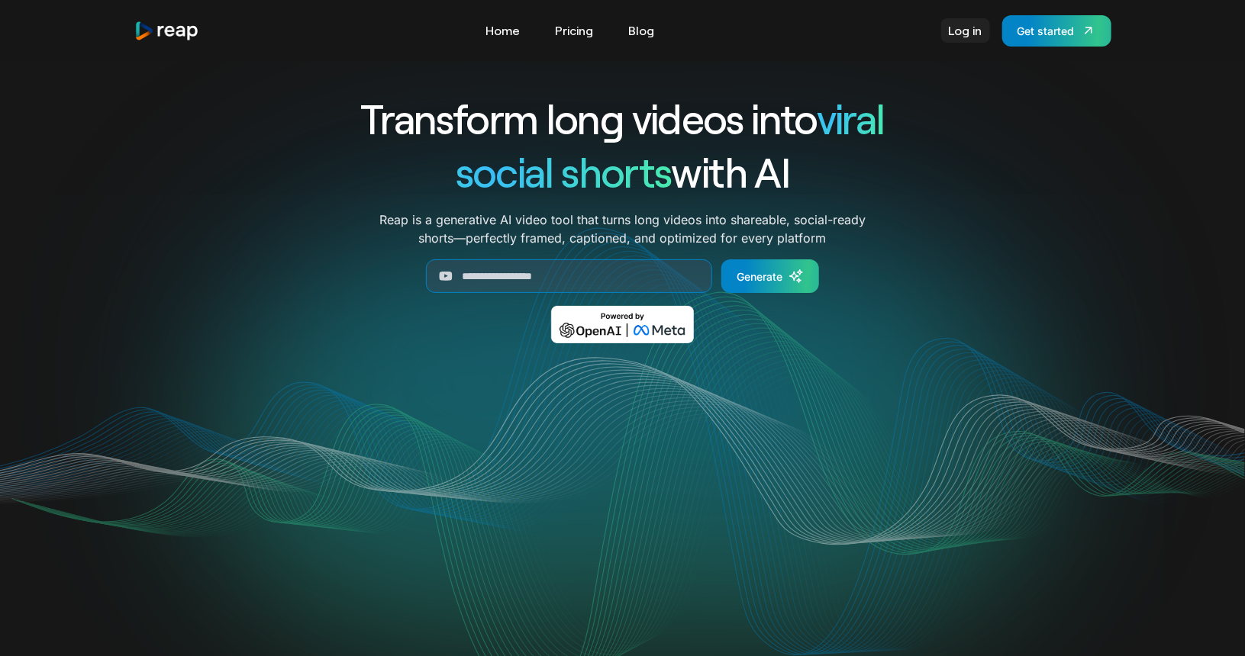
click at [959, 34] on link "Log in" at bounding box center [965, 30] width 49 height 24
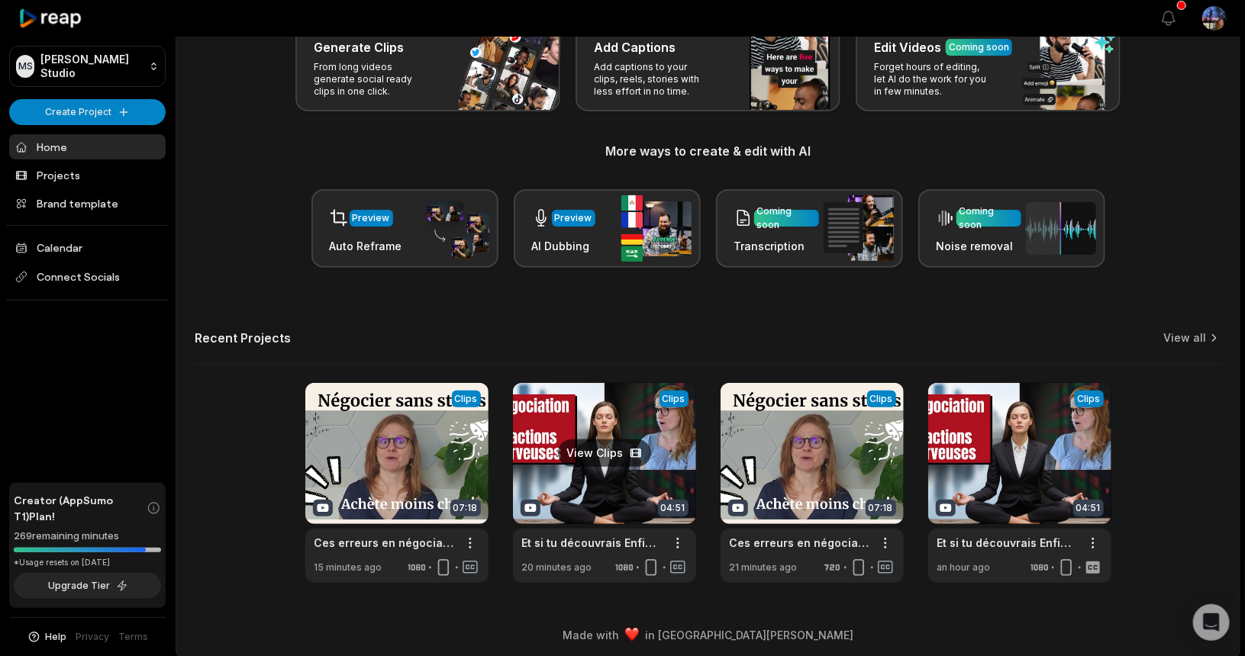
scroll to position [104, 0]
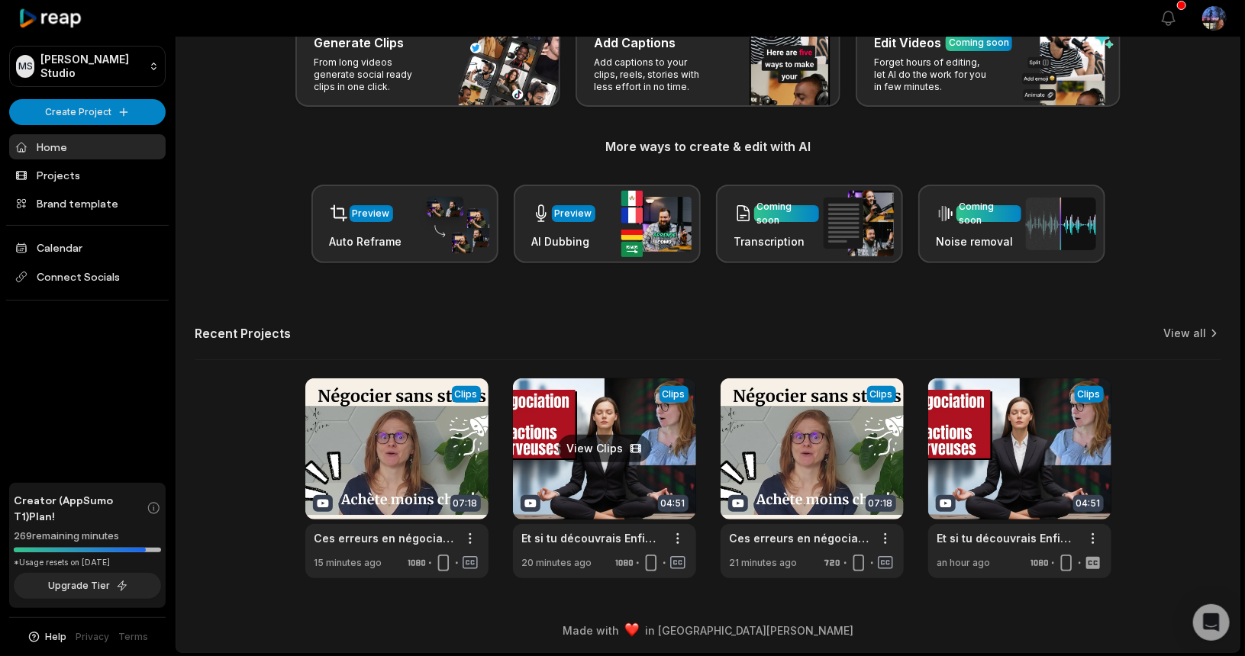
click at [597, 446] on link at bounding box center [604, 479] width 183 height 200
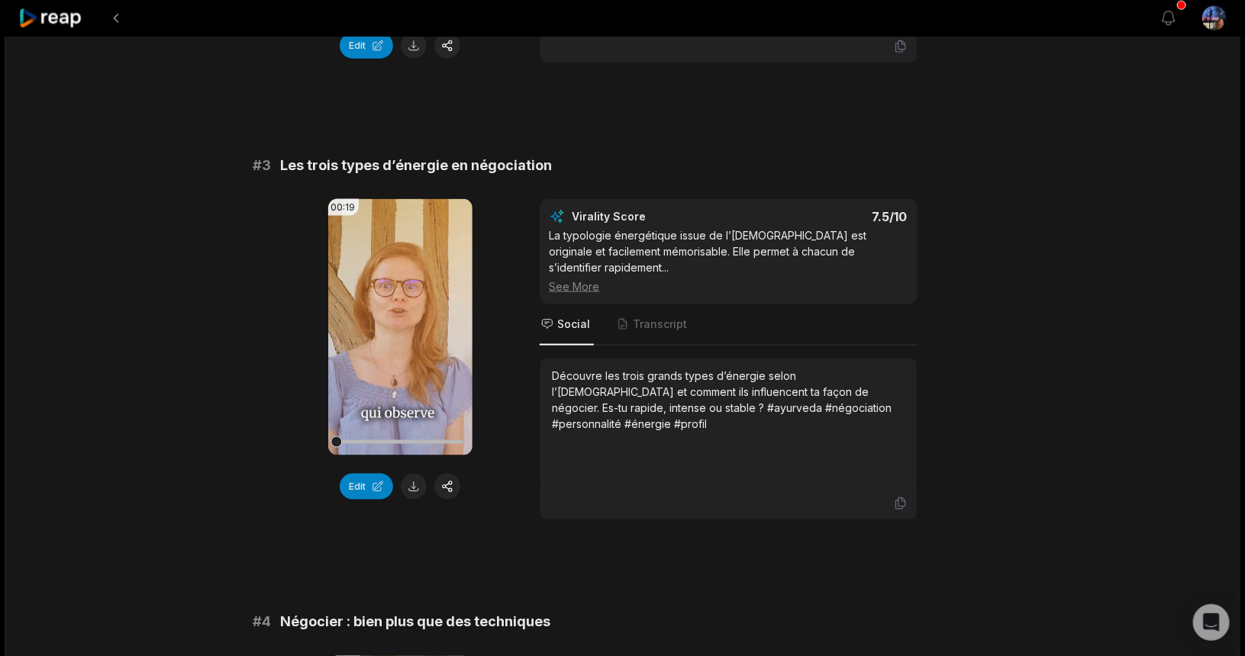
scroll to position [1180, 0]
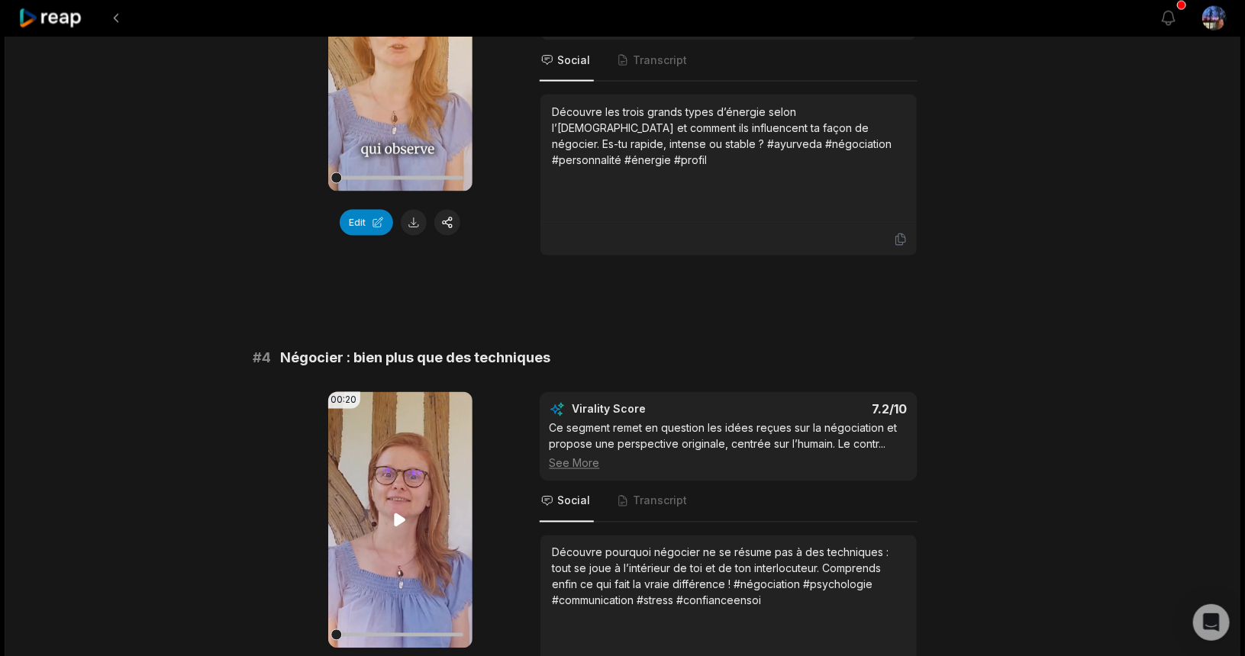
click at [398, 486] on video "Your browser does not support mp4 format." at bounding box center [400, 520] width 144 height 256
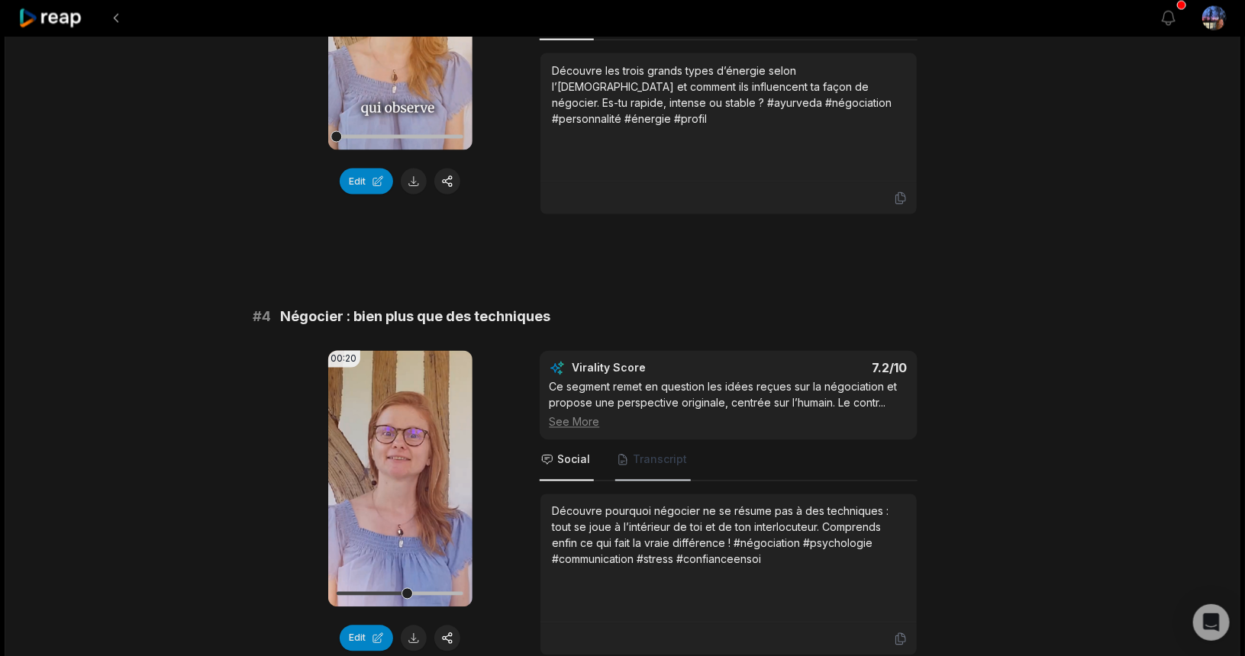
drag, startPoint x: 648, startPoint y: 458, endPoint x: 631, endPoint y: 463, distance: 17.6
click at [649, 458] on span "Transcript" at bounding box center [660, 460] width 54 height 15
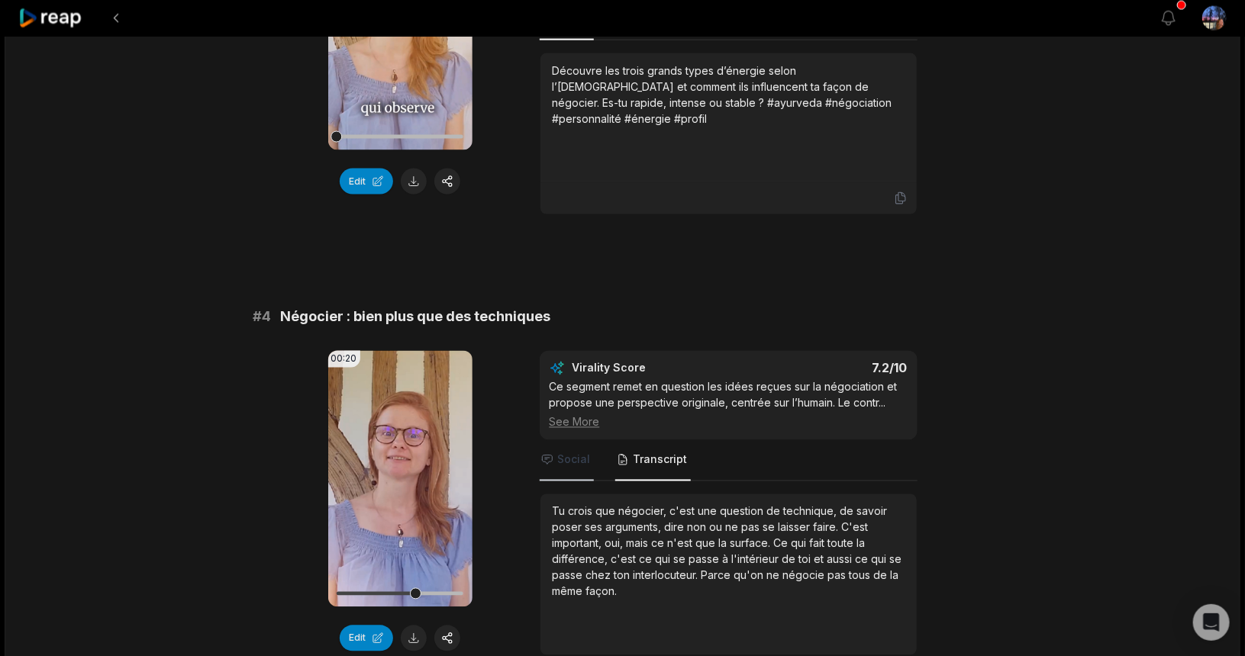
click at [567, 457] on span "Social" at bounding box center [574, 460] width 33 height 15
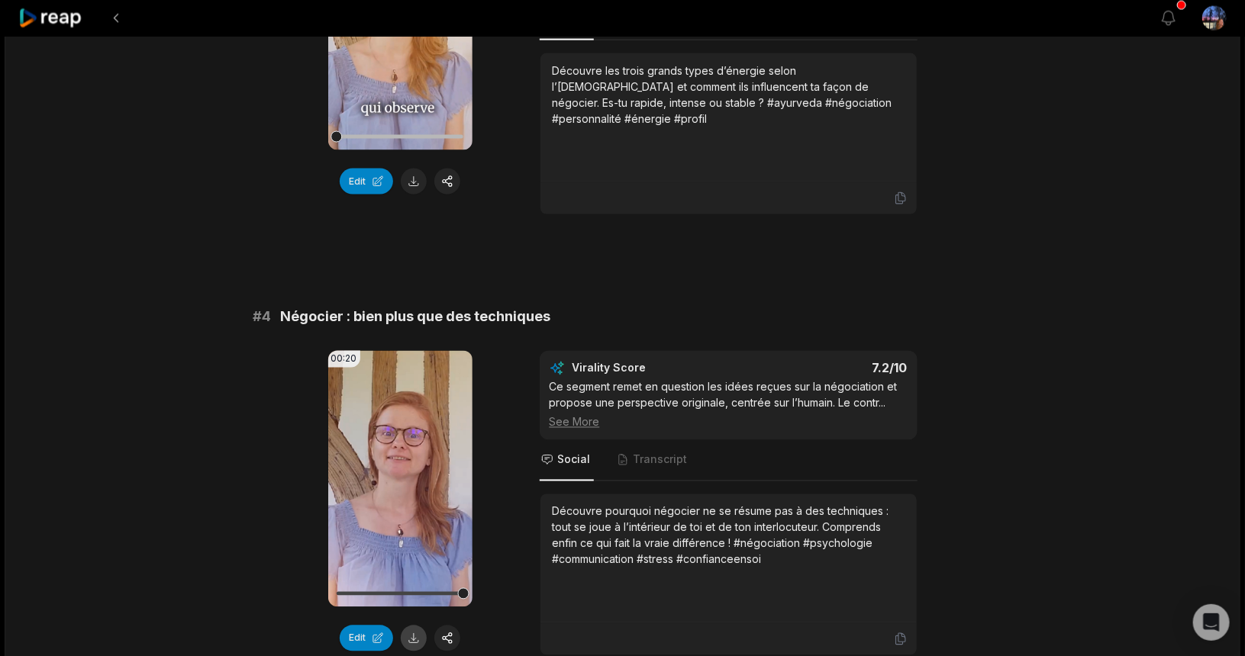
click at [418, 633] on button at bounding box center [414, 639] width 26 height 26
